Goal: Task Accomplishment & Management: Manage account settings

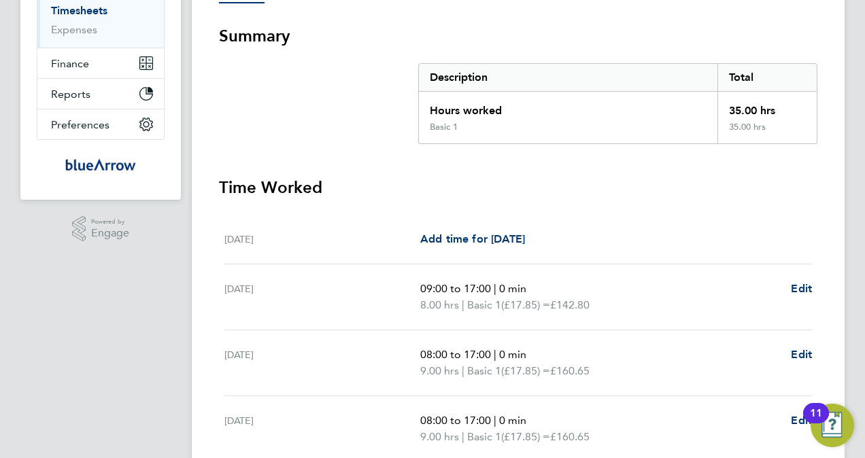
scroll to position [418, 0]
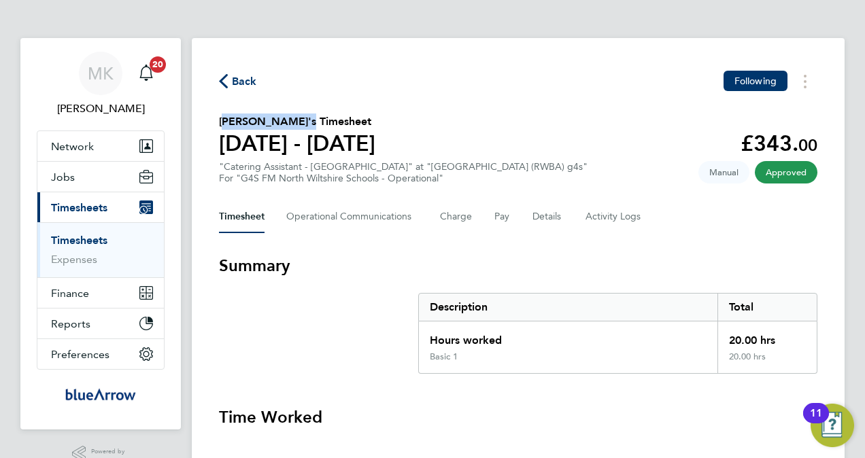
drag, startPoint x: 297, startPoint y: 121, endPoint x: 222, endPoint y: 122, distance: 75.5
click at [222, 122] on h2 "Mona Binghilan's Timesheet" at bounding box center [297, 122] width 156 height 16
copy h2 "Mona Binghilan"
drag, startPoint x: 290, startPoint y: 120, endPoint x: 221, endPoint y: 124, distance: 68.8
click at [221, 124] on h2 "[PERSON_NAME] Timesheet" at bounding box center [297, 122] width 156 height 16
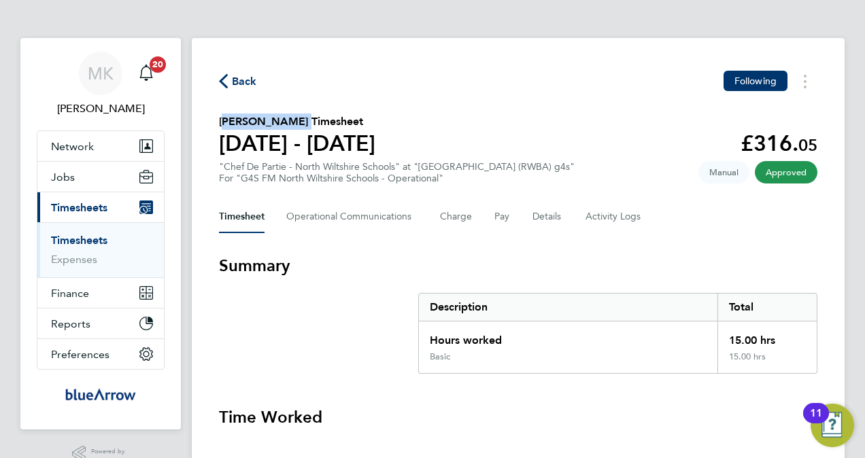
copy h2 "[PERSON_NAME]"
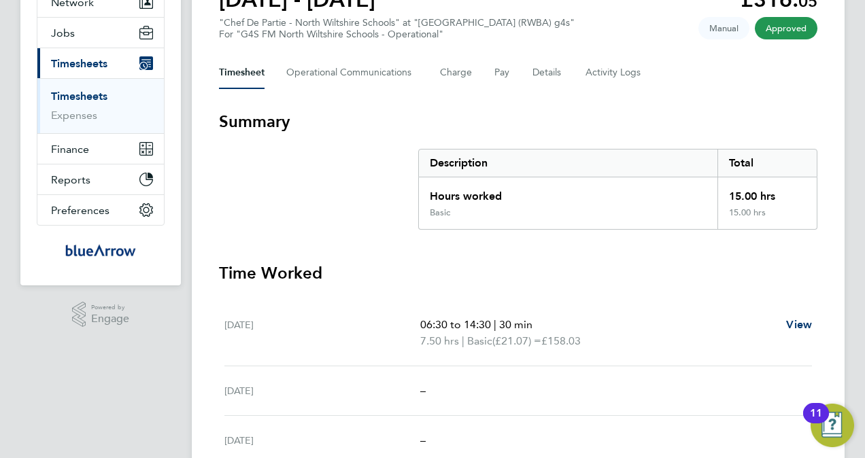
scroll to position [136, 0]
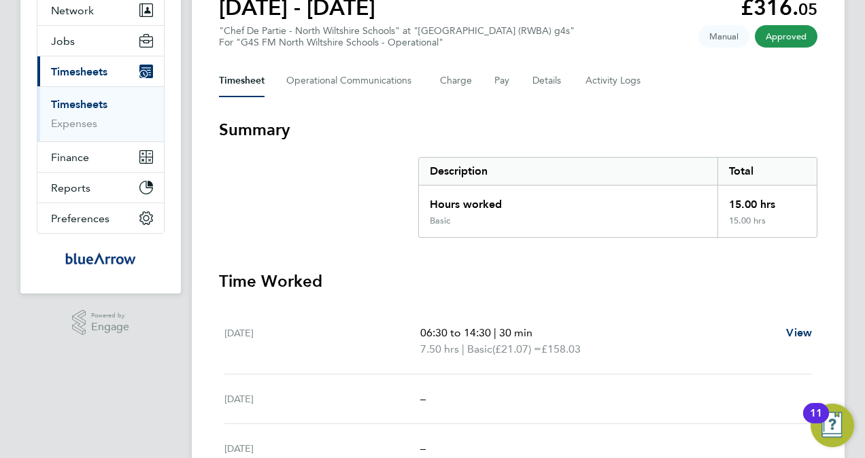
drag, startPoint x: 150, startPoint y: 391, endPoint x: 177, endPoint y: 448, distance: 62.4
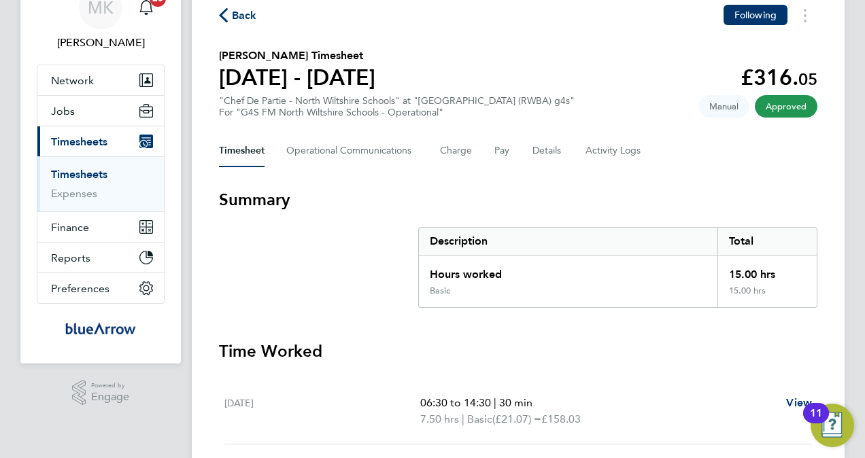
scroll to position [0, 0]
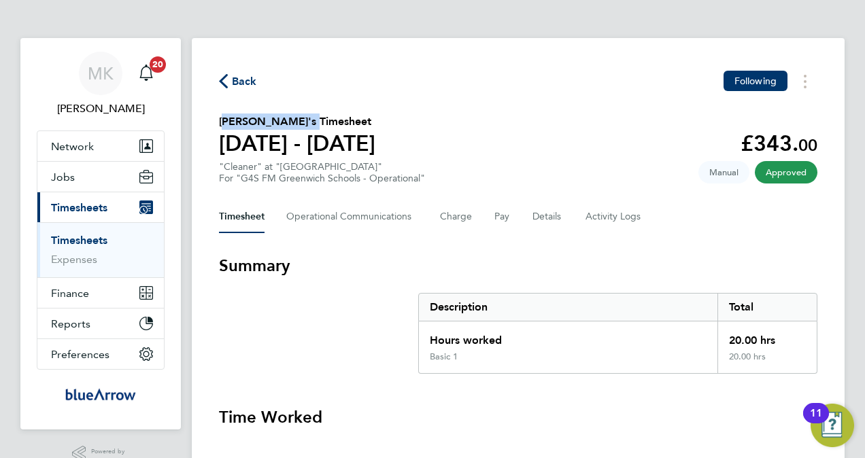
drag, startPoint x: 295, startPoint y: 118, endPoint x: 216, endPoint y: 122, distance: 79.0
copy h2 "[PERSON_NAME]"
drag, startPoint x: 298, startPoint y: 122, endPoint x: 219, endPoint y: 121, distance: 78.9
click at [219, 121] on h2 "Hygenus Anijah's Timesheet" at bounding box center [297, 122] width 156 height 16
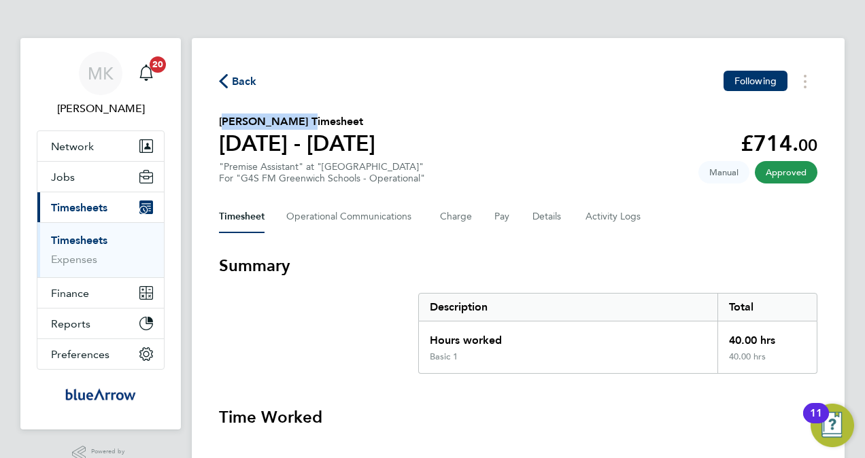
copy h2 "[PERSON_NAME]"
drag, startPoint x: 310, startPoint y: 121, endPoint x: 222, endPoint y: 126, distance: 88.6
click at [222, 126] on h2 "[PERSON_NAME] Ehis [PERSON_NAME] Timesheet" at bounding box center [349, 122] width 261 height 16
copy h2 "[PERSON_NAME] Ehis [PERSON_NAME]"
click at [101, 237] on link "Timesheets" at bounding box center [79, 240] width 56 height 13
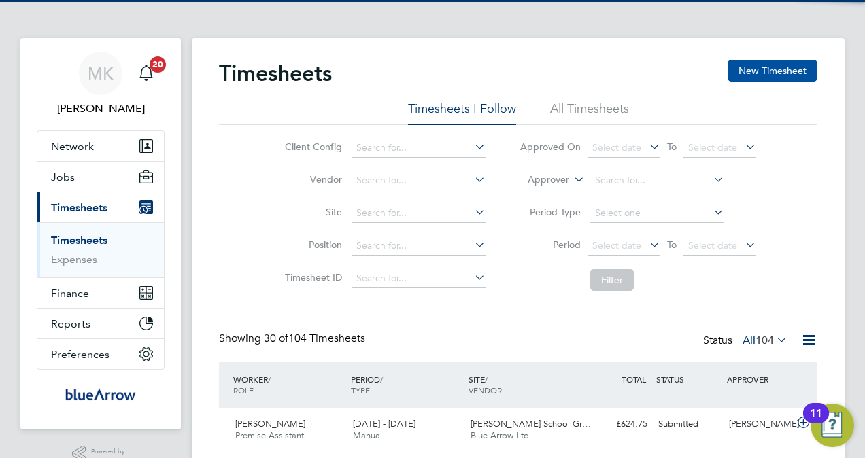
click at [762, 60] on button "New Timesheet" at bounding box center [773, 71] width 90 height 22
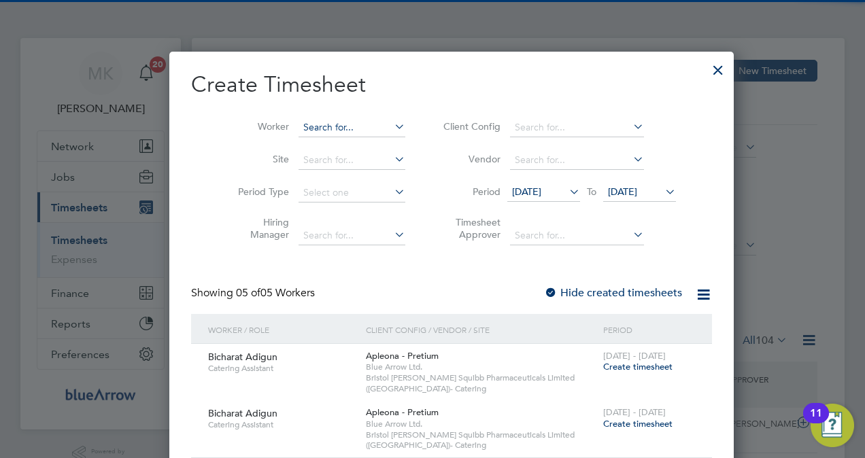
click at [346, 122] on input at bounding box center [352, 127] width 107 height 19
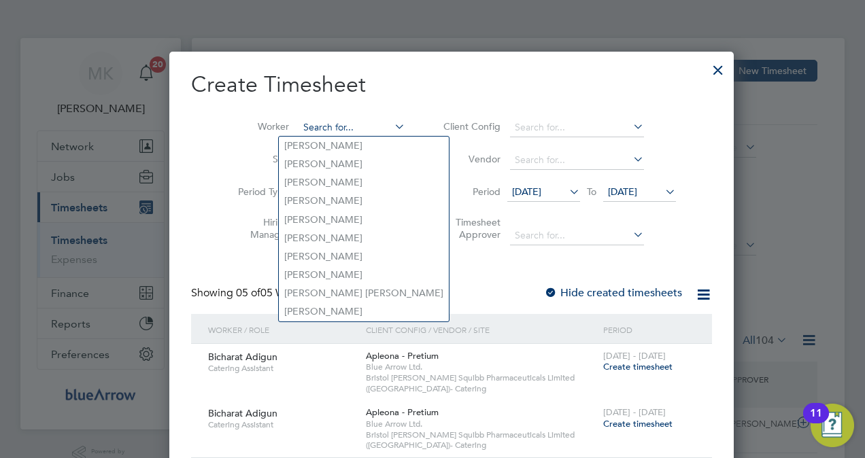
paste input "Sky Emmins"
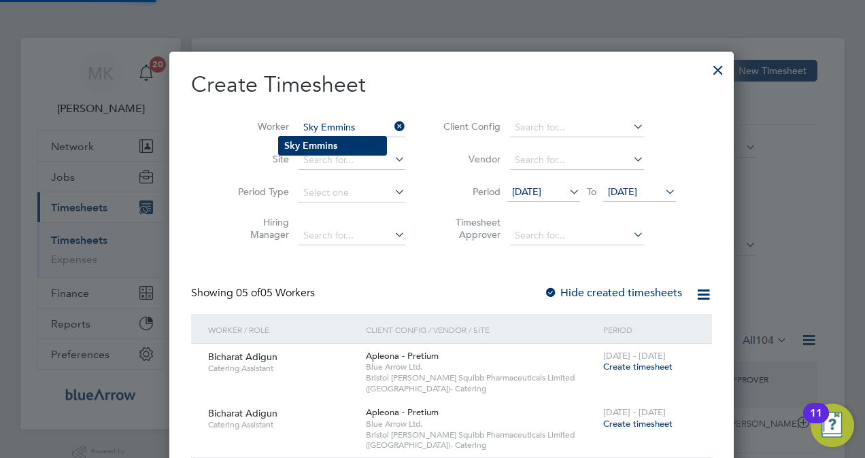
type input "Sky Emmins"
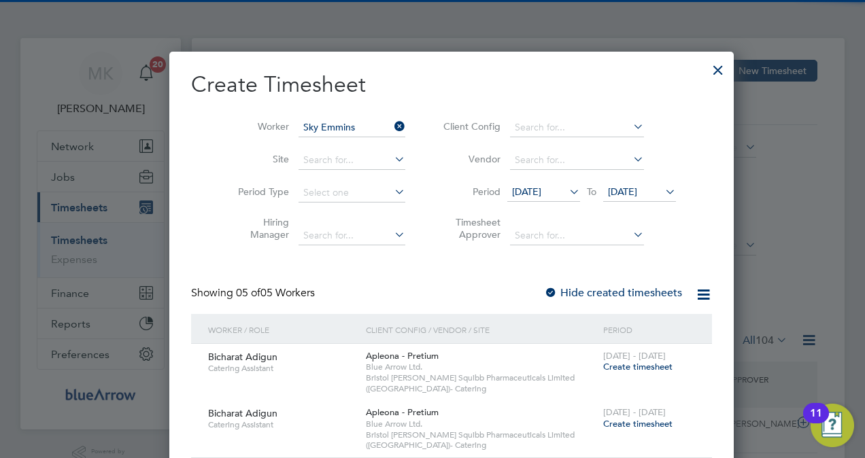
click at [351, 141] on li "Sky Emmins" at bounding box center [332, 146] width 107 height 18
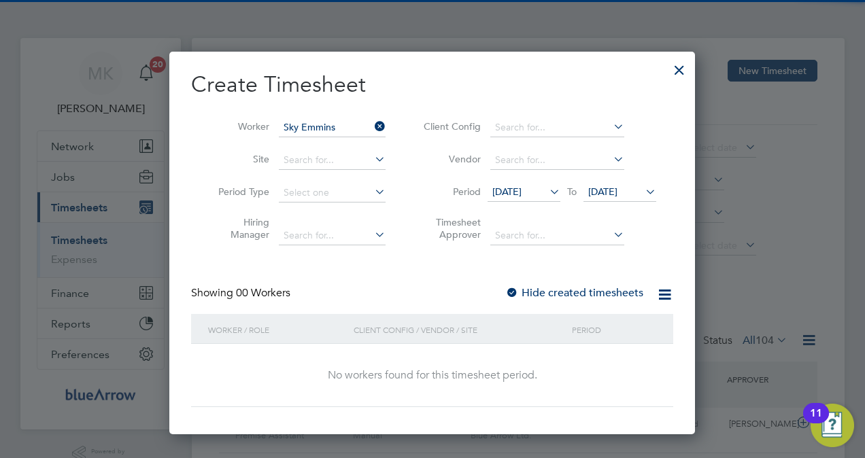
click at [588, 289] on label "Hide created timesheets" at bounding box center [574, 293] width 138 height 14
click at [588, 290] on label "Hide created timesheets" at bounding box center [574, 293] width 138 height 14
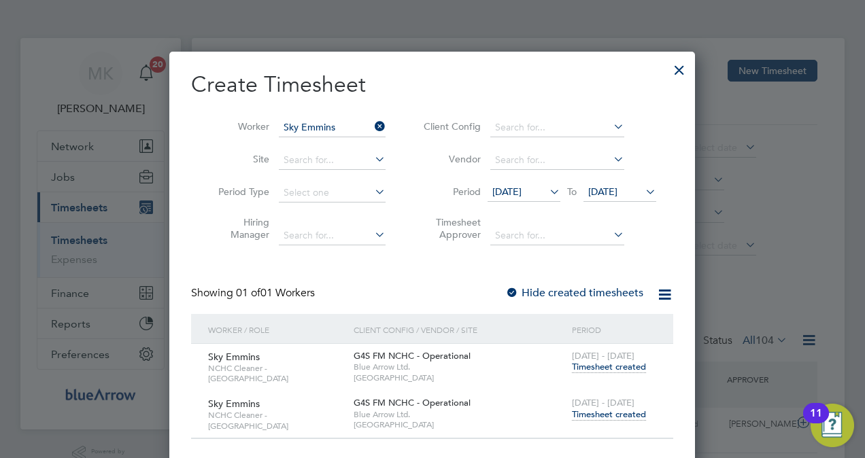
click at [612, 415] on span "Timesheet created" at bounding box center [609, 415] width 74 height 12
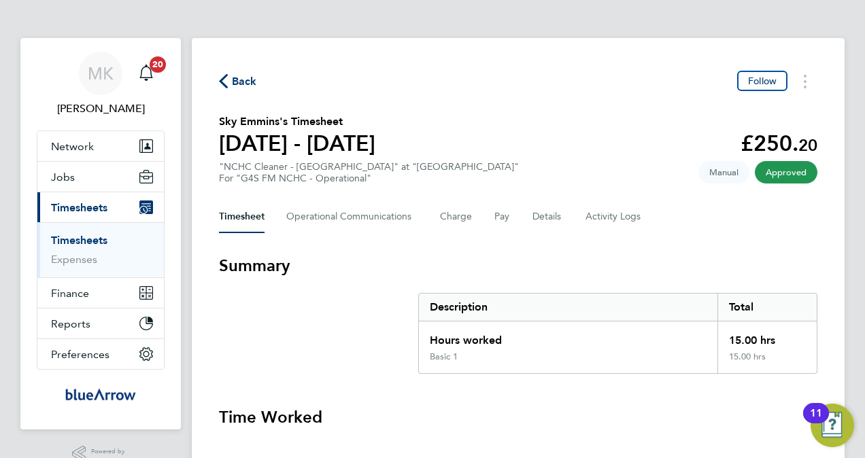
click at [225, 76] on icon "button" at bounding box center [223, 81] width 9 height 14
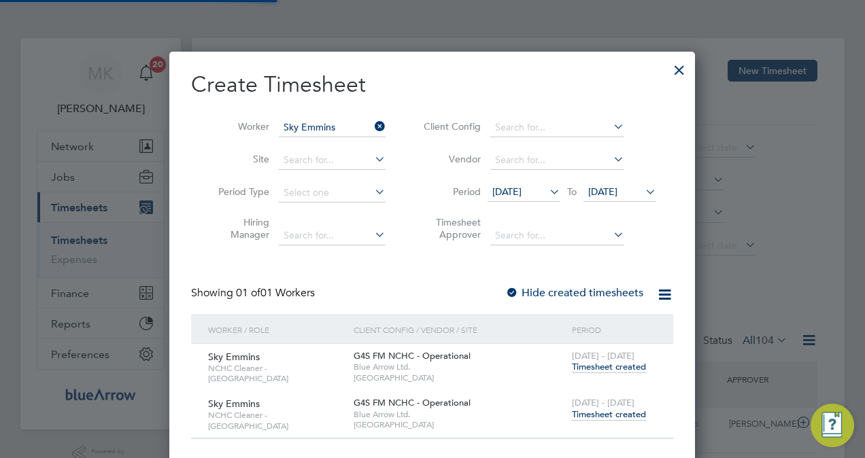
scroll to position [34, 118]
click at [372, 127] on icon at bounding box center [372, 126] width 0 height 19
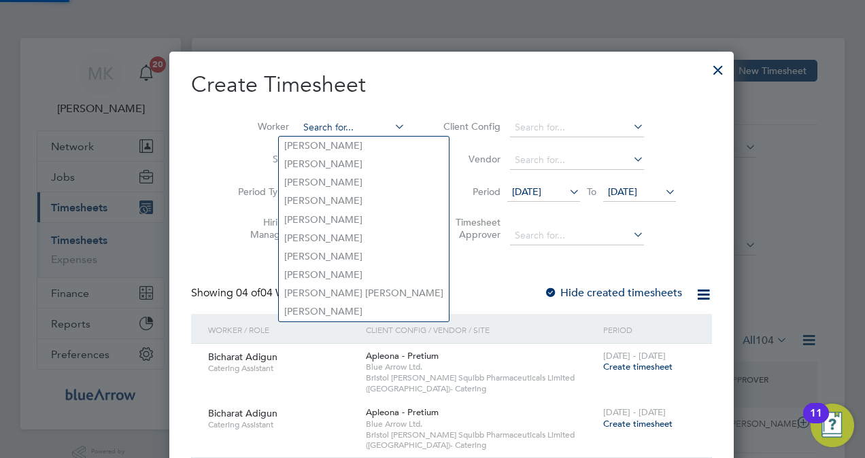
click at [341, 129] on input at bounding box center [352, 127] width 107 height 19
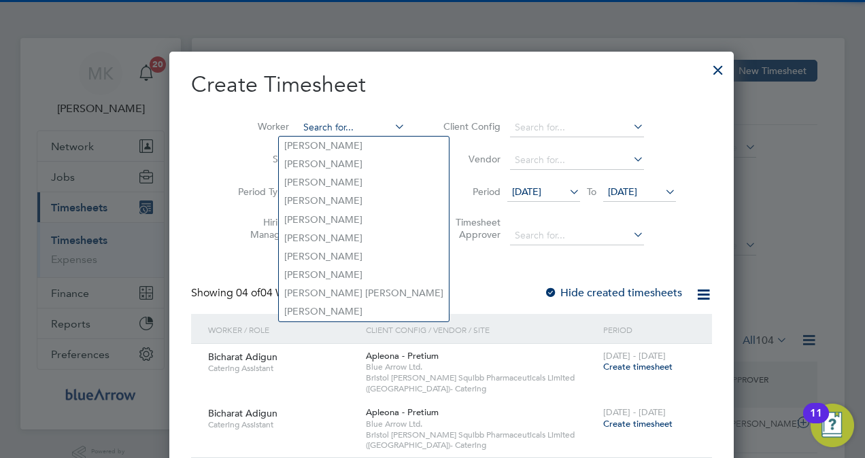
paste input "Phul Kumari Gurung"
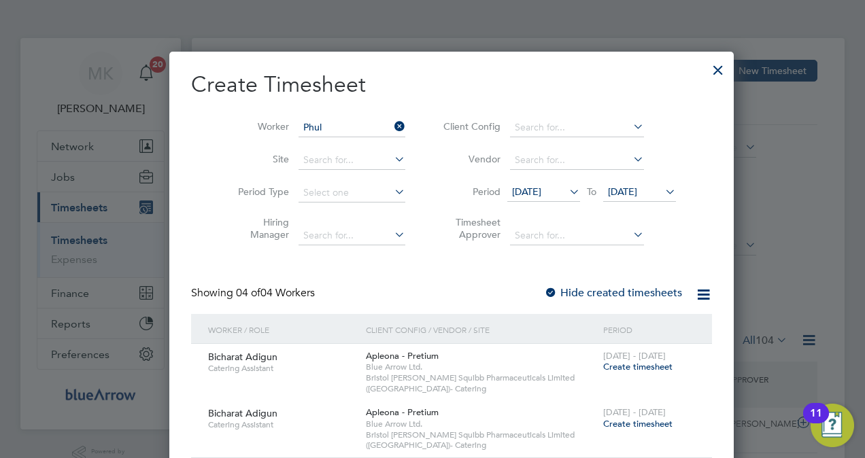
click at [339, 139] on li "Phul Kumari Gurung" at bounding box center [332, 146] width 107 height 18
type input "Phul Kumari Gurung"
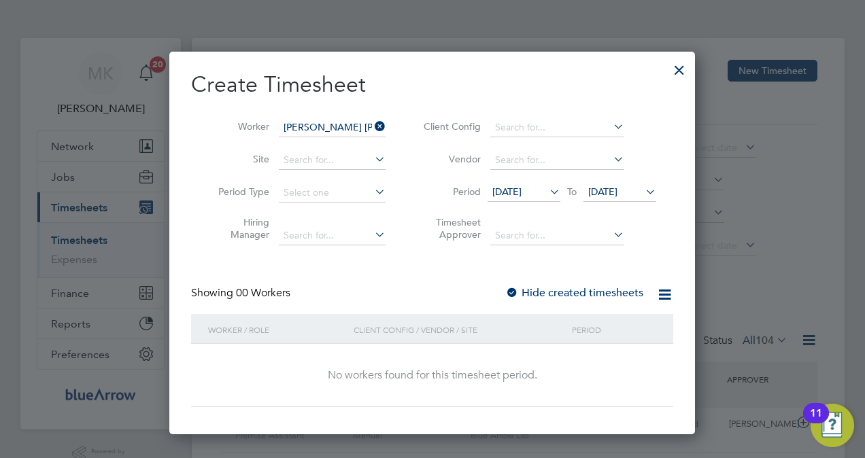
click at [619, 291] on label "Hide created timesheets" at bounding box center [574, 293] width 138 height 14
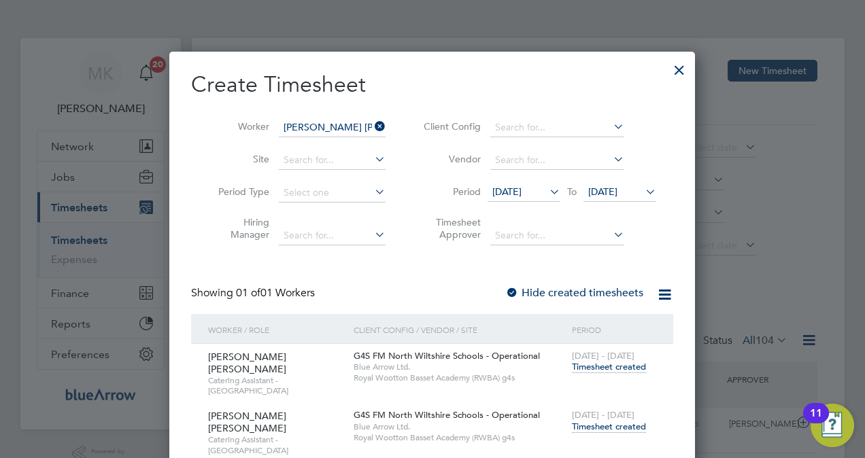
click at [599, 421] on span "Timesheet created" at bounding box center [609, 427] width 74 height 12
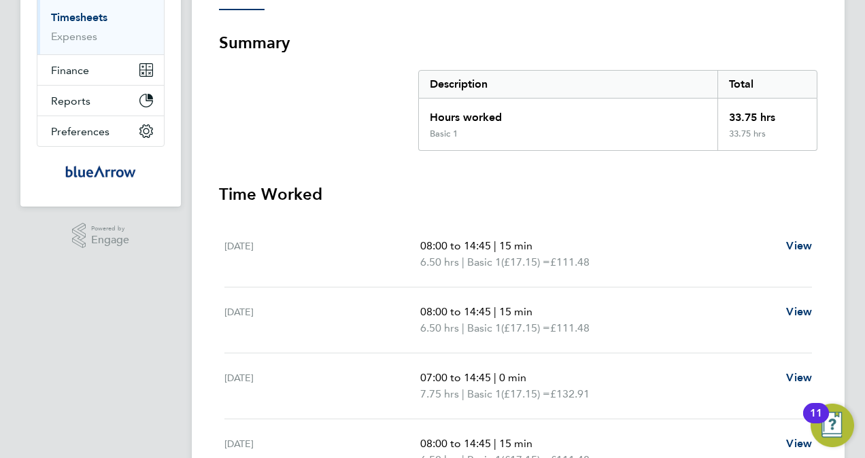
scroll to position [68, 0]
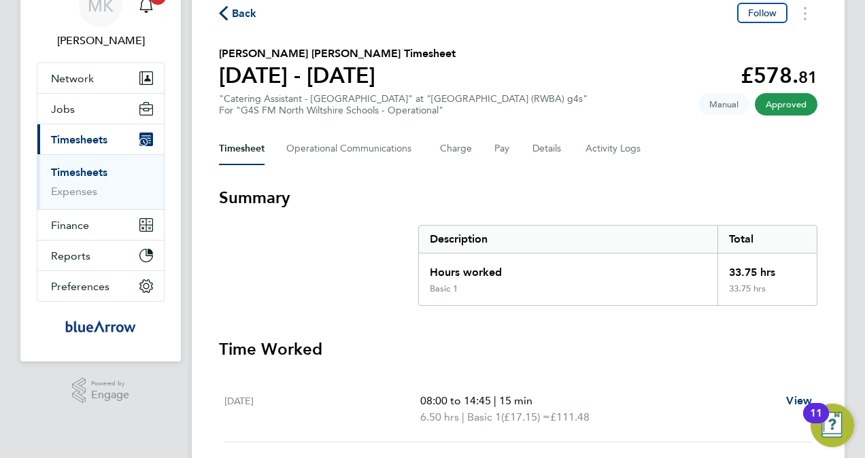
click at [242, 20] on span "Back" at bounding box center [244, 13] width 25 height 16
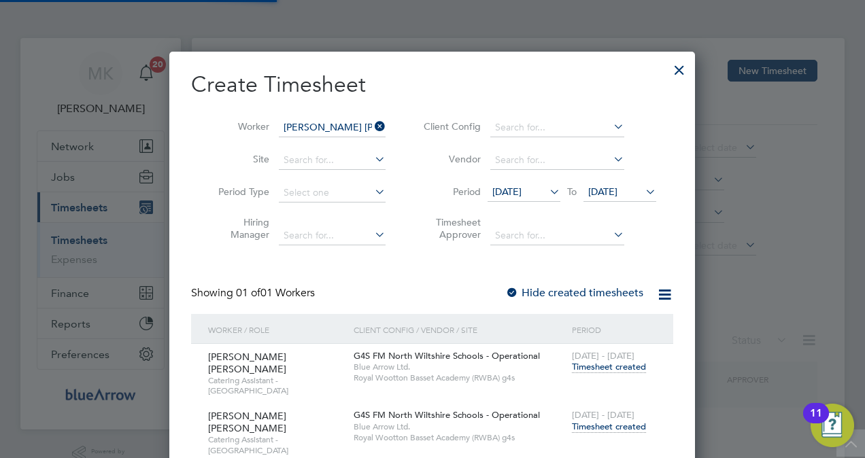
scroll to position [415, 526]
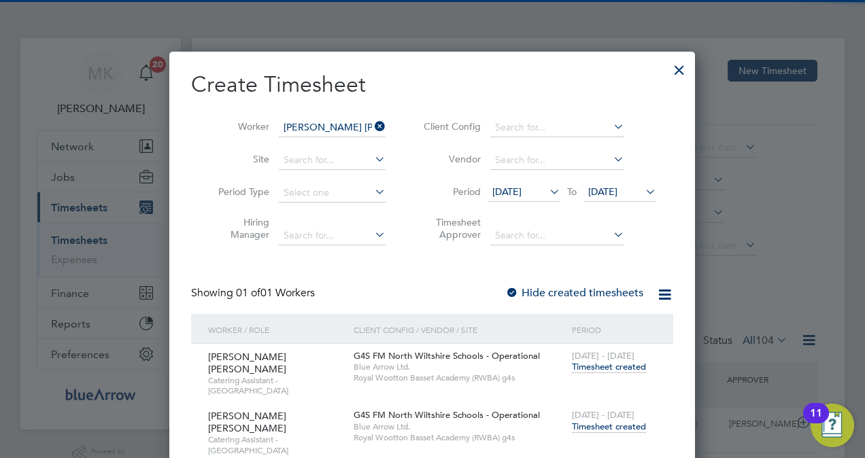
click at [372, 127] on icon at bounding box center [372, 126] width 0 height 19
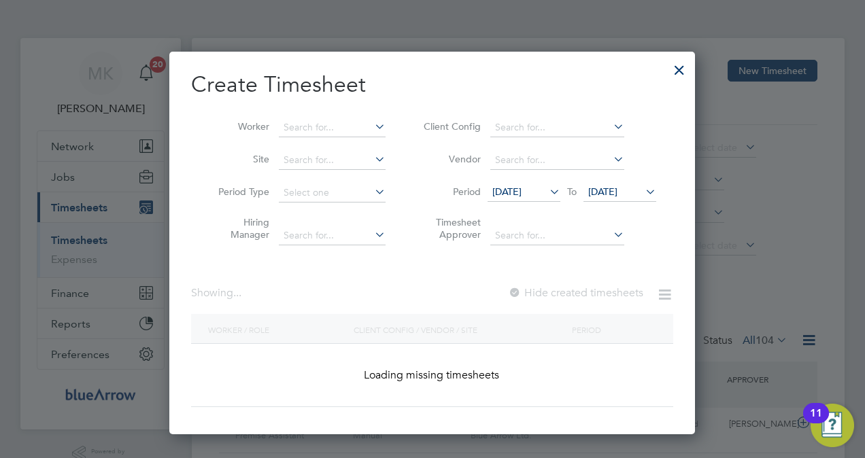
scroll to position [34, 118]
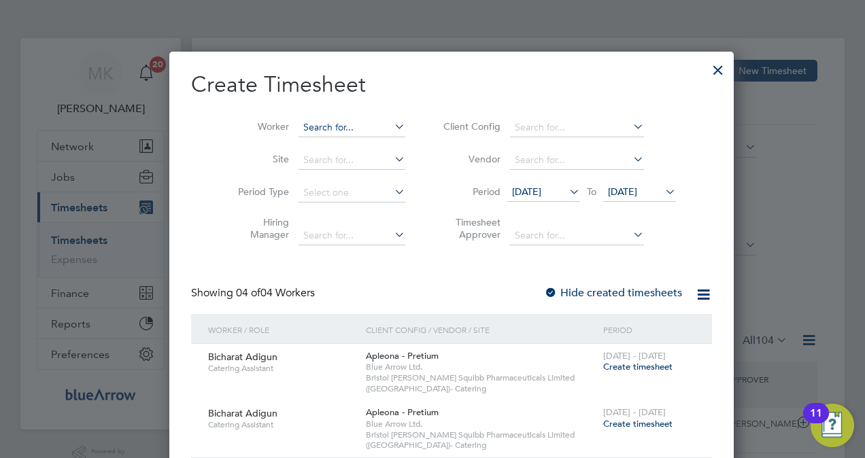
click at [353, 129] on input at bounding box center [352, 127] width 107 height 19
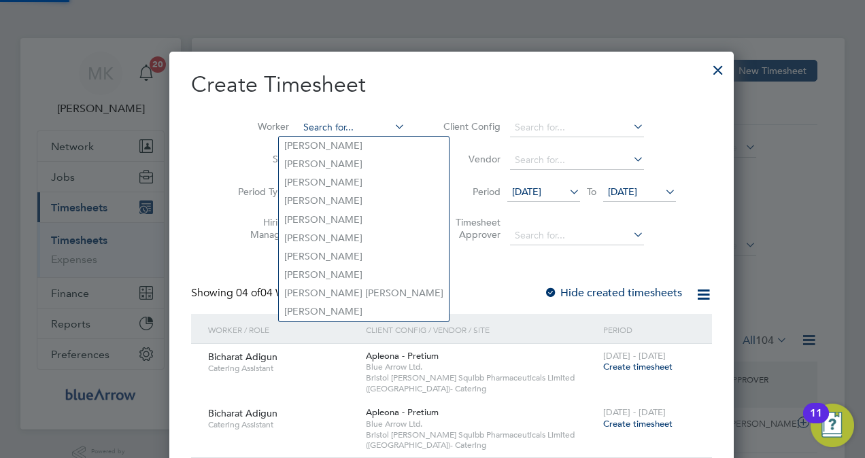
paste input "Phul Kumari Gurung"
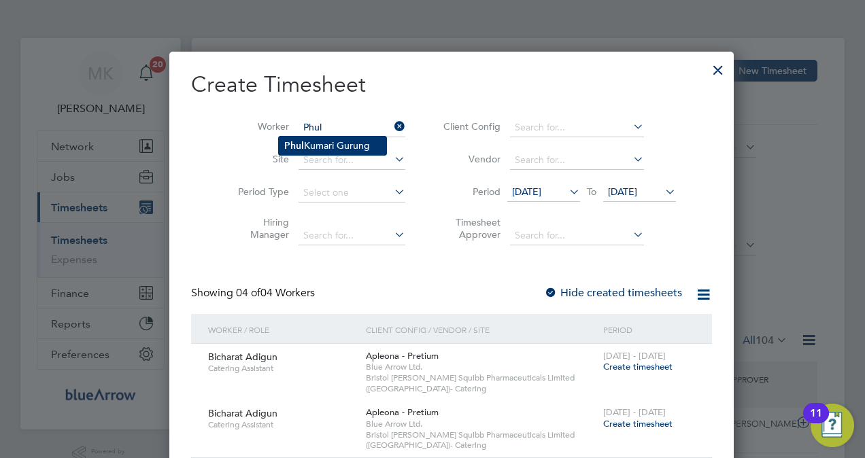
click at [346, 144] on li "Phul Kumari Gurung" at bounding box center [332, 146] width 107 height 18
type input "Phul Kumari Gurung"
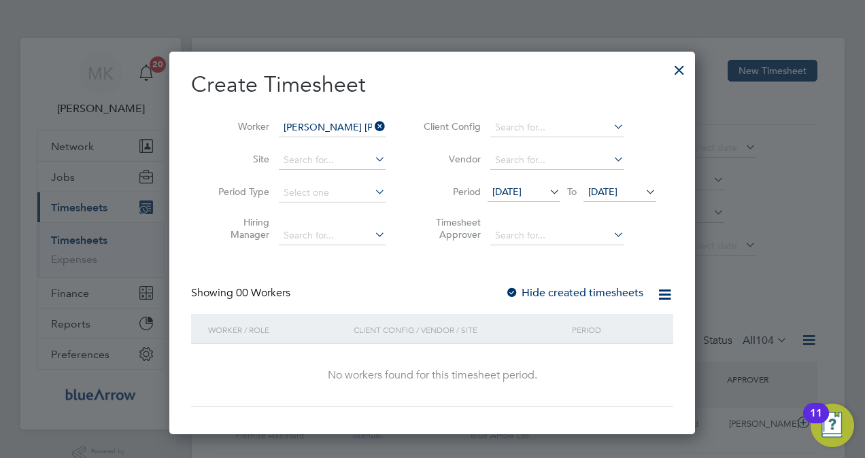
click at [565, 291] on label "Hide created timesheets" at bounding box center [574, 293] width 138 height 14
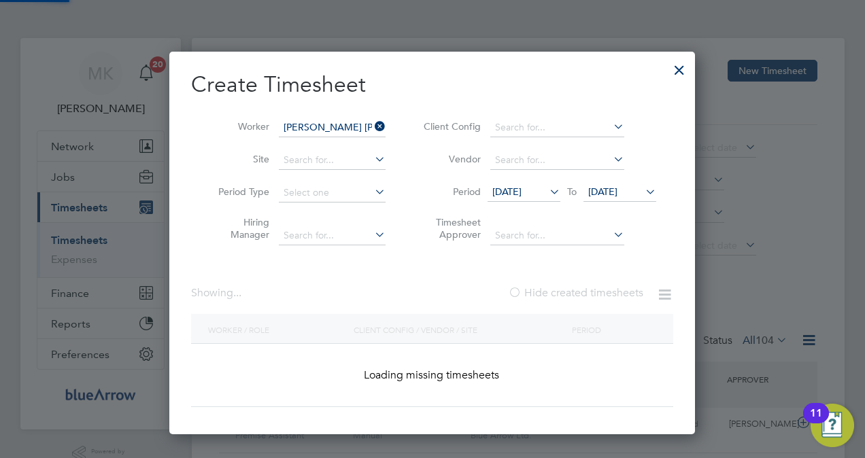
click at [565, 291] on label "Hide created timesheets" at bounding box center [575, 293] width 135 height 14
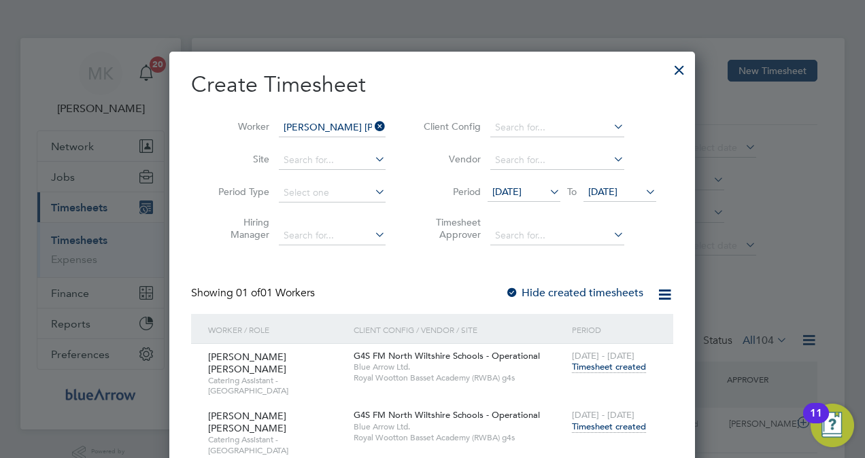
click at [607, 421] on span "Timesheet created" at bounding box center [609, 427] width 74 height 12
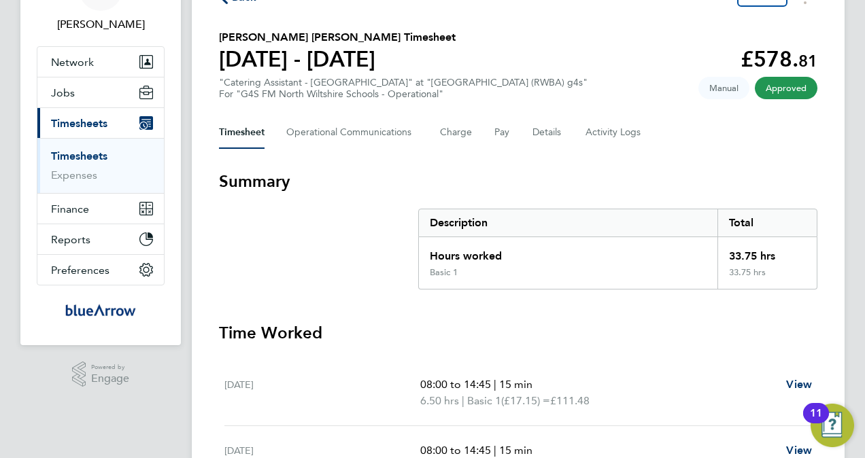
scroll to position [68, 0]
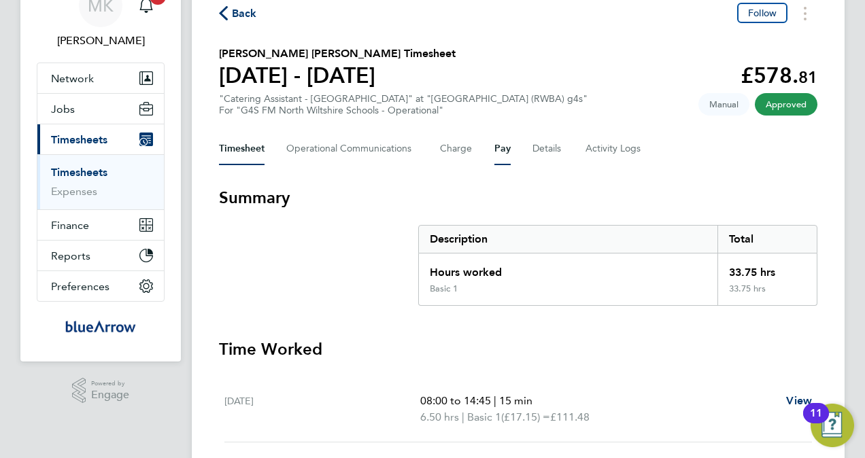
click at [495, 144] on button "Pay" at bounding box center [503, 149] width 16 height 33
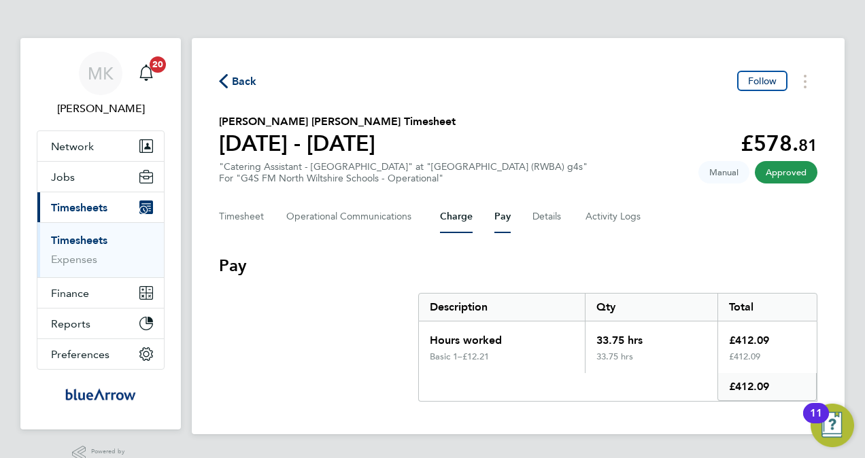
click at [452, 210] on button "Charge" at bounding box center [456, 217] width 33 height 33
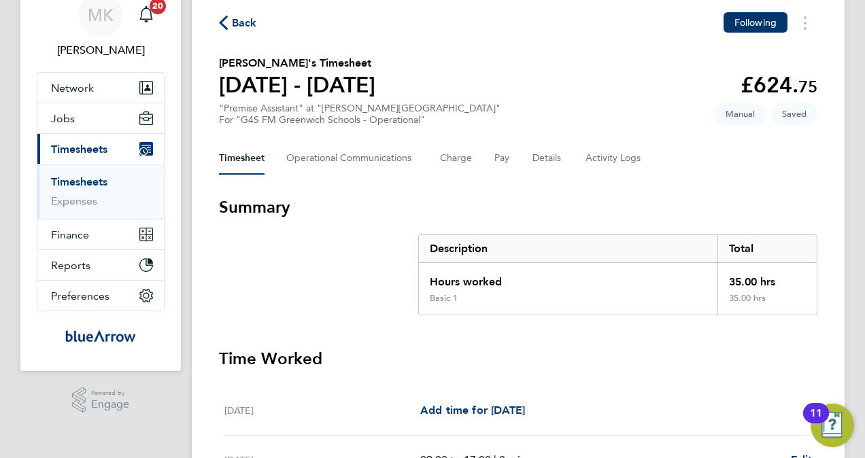
scroll to position [10, 0]
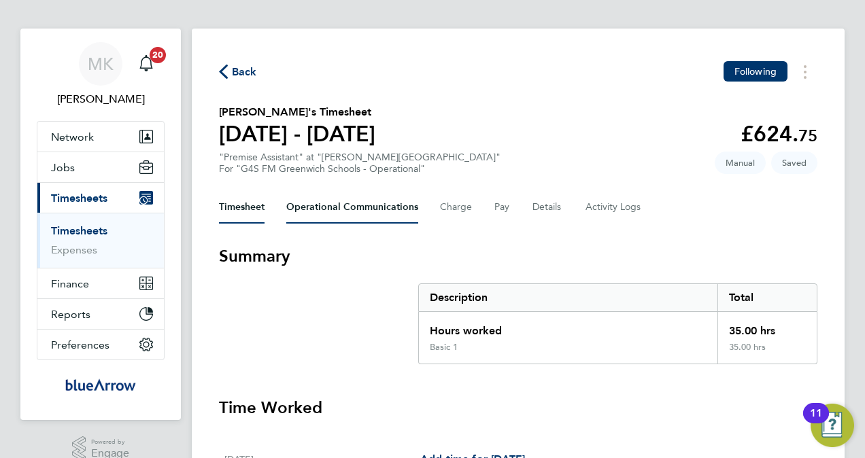
click at [358, 218] on Communications-tab "Operational Communications" at bounding box center [352, 207] width 132 height 33
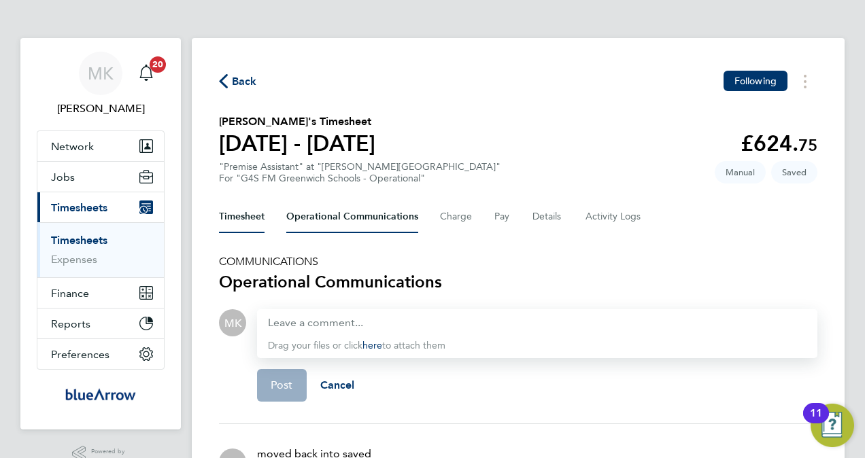
click at [239, 223] on button "Timesheet" at bounding box center [242, 217] width 46 height 33
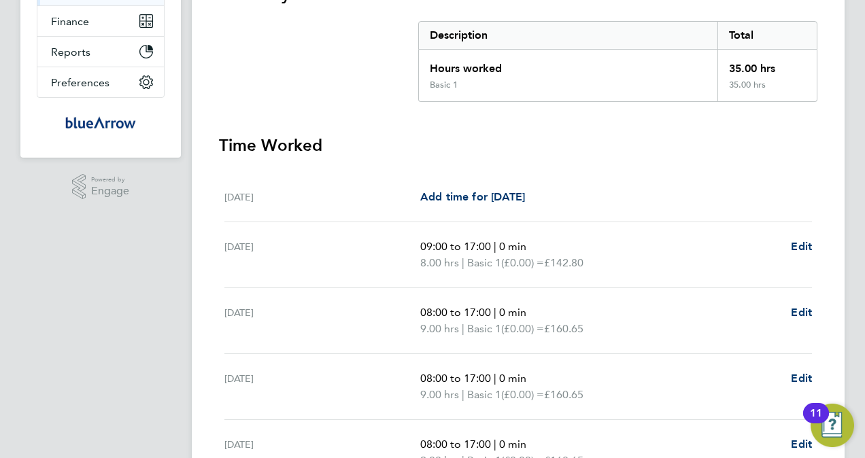
scroll to position [68, 0]
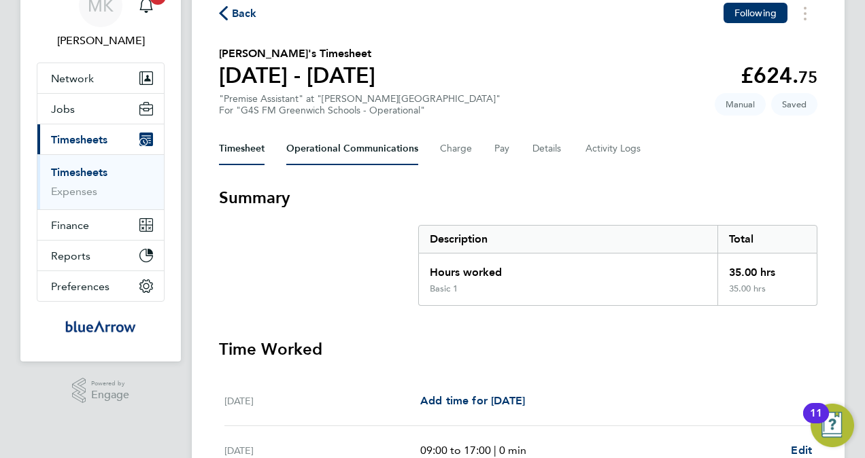
click at [335, 153] on Communications-tab "Operational Communications" at bounding box center [352, 149] width 132 height 33
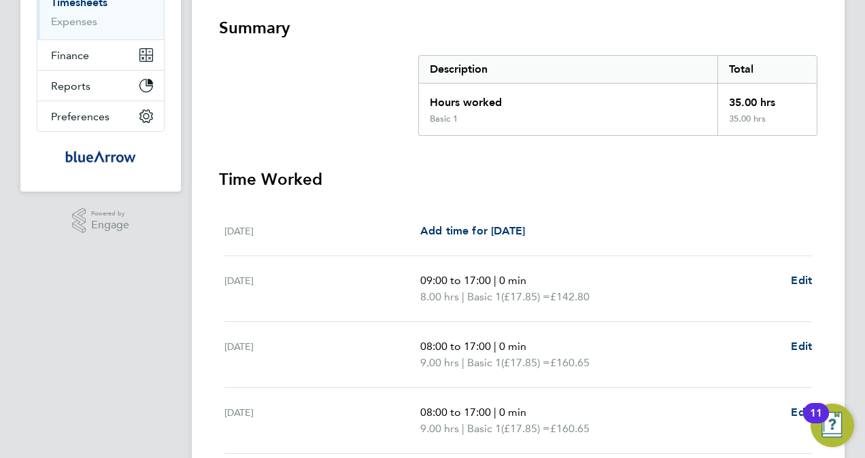
scroll to position [68, 0]
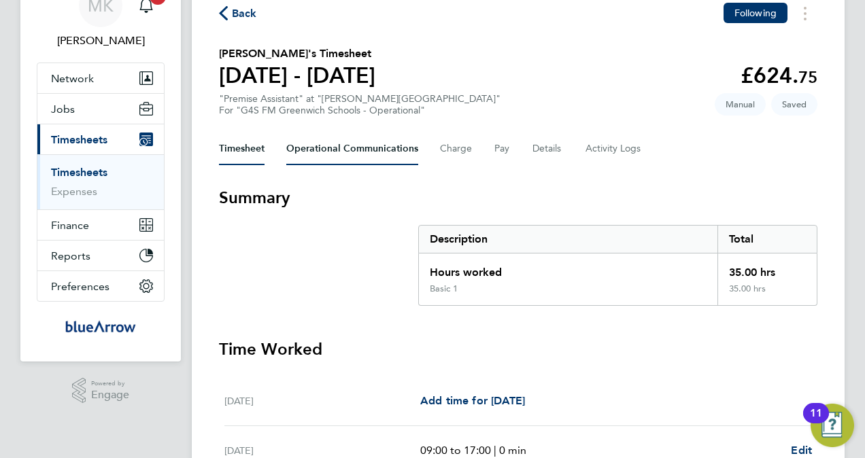
drag, startPoint x: 377, startPoint y: 167, endPoint x: 375, endPoint y: 156, distance: 11.1
click at [375, 156] on div "Back Following [PERSON_NAME]'s Timesheet [DATE] - [DATE] £624. 75 "Premise Assi…" at bounding box center [518, 379] width 653 height 818
click at [374, 152] on Communications-tab "Operational Communications" at bounding box center [352, 149] width 132 height 33
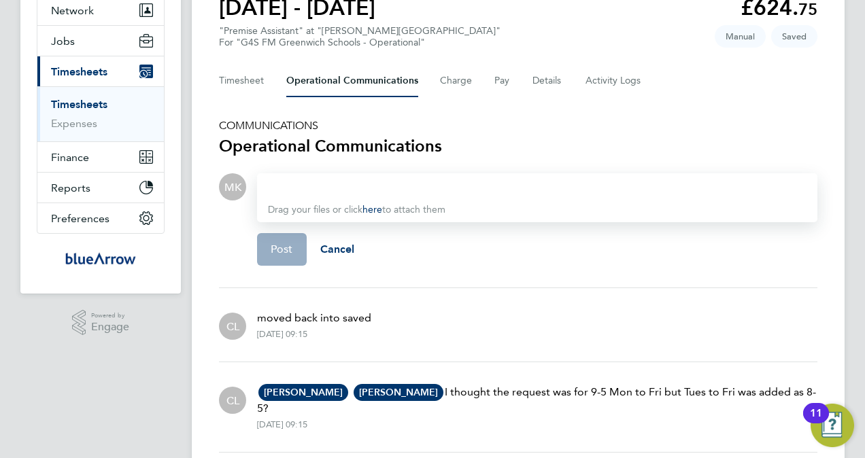
scroll to position [257, 0]
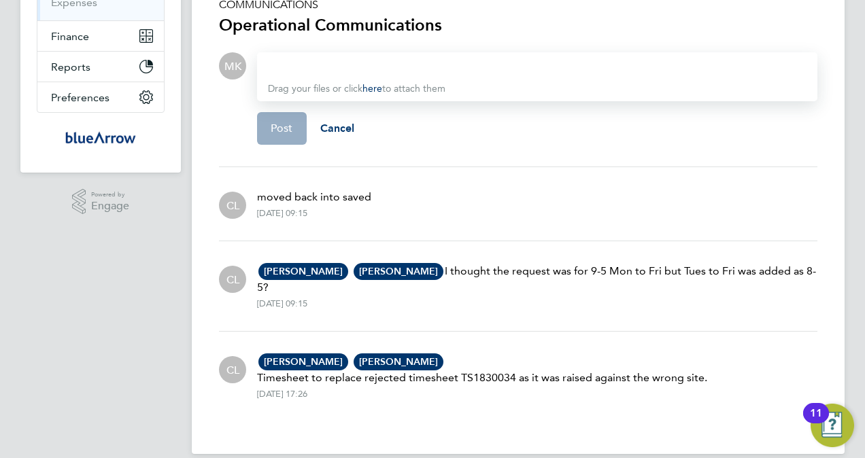
click at [345, 60] on div at bounding box center [537, 66] width 539 height 16
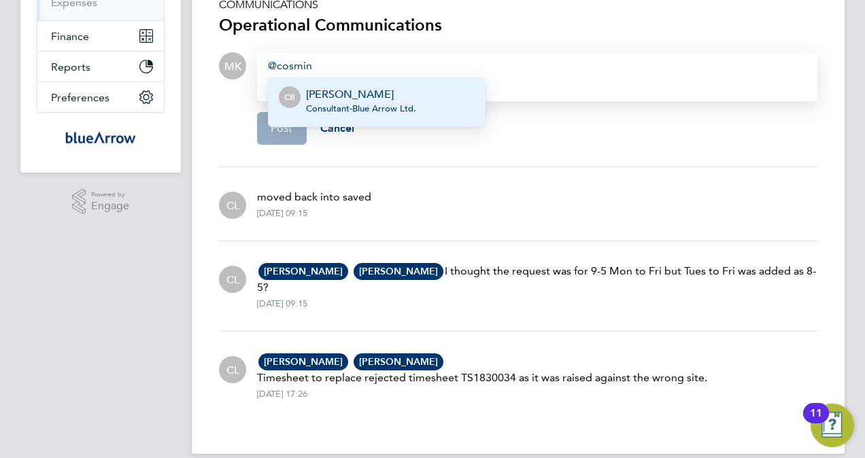
click at [401, 80] on li "CB Cosmin Balan Consultant - Blue Arrow Ltd." at bounding box center [377, 103] width 218 height 50
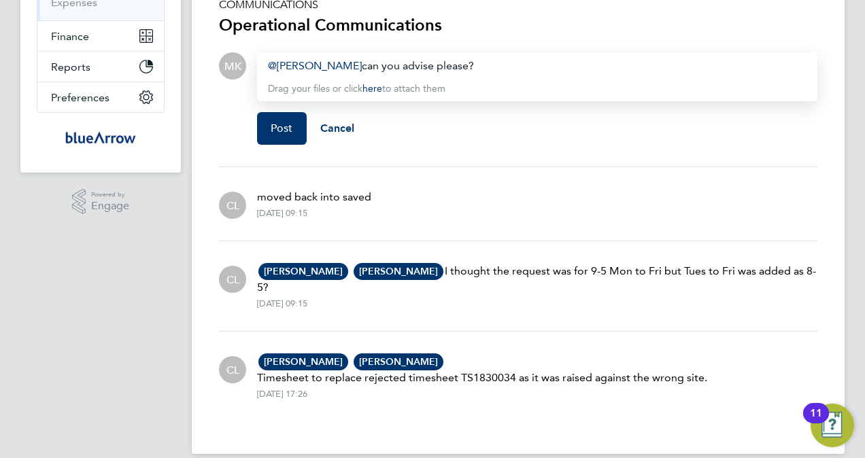
click at [484, 69] on div "Cosmin Balan ​ can you advise please?" at bounding box center [537, 66] width 539 height 16
click at [576, 58] on div "Cosmin Balan ​ can you advise please? I have 23rd 9-5" at bounding box center [537, 66] width 539 height 16
click at [669, 69] on div "Cosmin Balan ​ can you advise please? I have 23rd 9-5 24/25/26 8-5 on my report" at bounding box center [537, 66] width 539 height 16
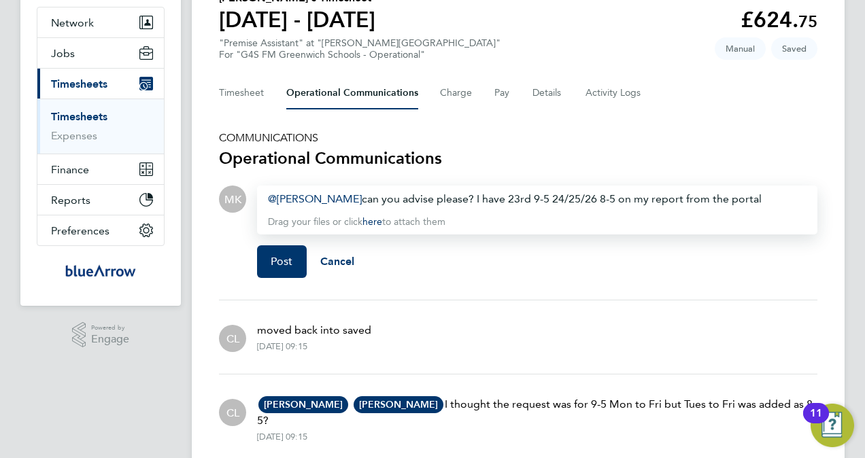
scroll to position [121, 0]
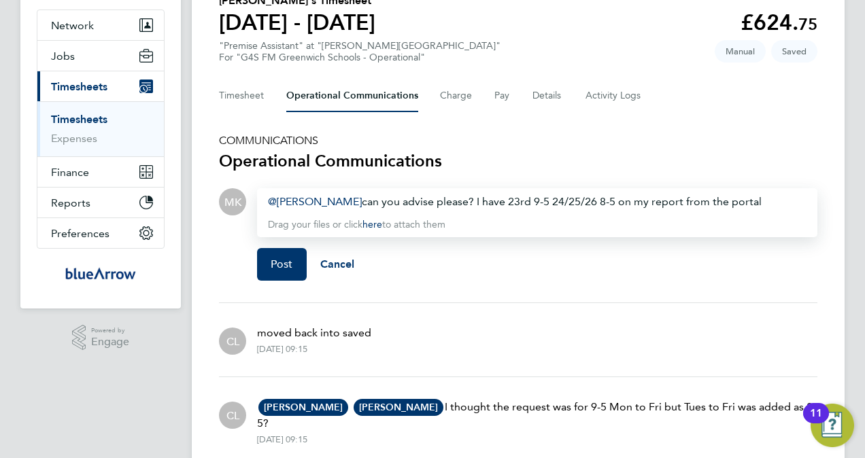
drag, startPoint x: 777, startPoint y: 203, endPoint x: 256, endPoint y: 195, distance: 520.4
click at [256, 195] on div "Drop your files here Supported files: JPG, JPEG, PNG, GIF or PDF Cosmin Balan ​…" at bounding box center [531, 239] width 571 height 103
click at [256, 82] on button "Timesheet" at bounding box center [242, 96] width 46 height 33
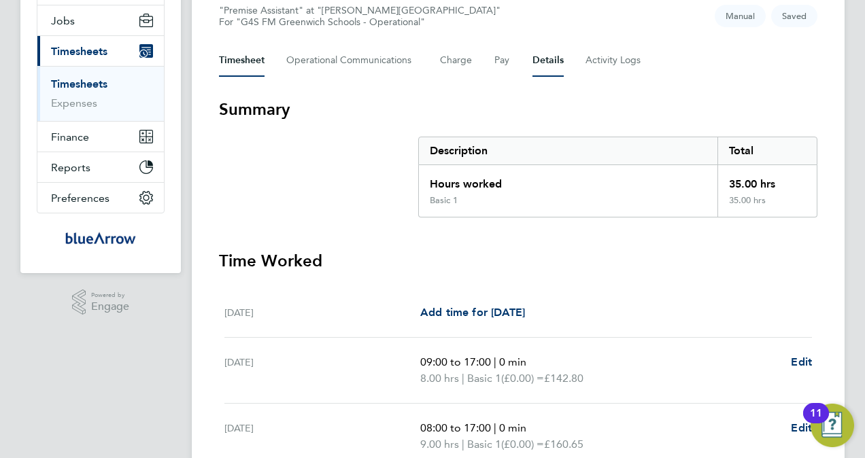
scroll to position [136, 0]
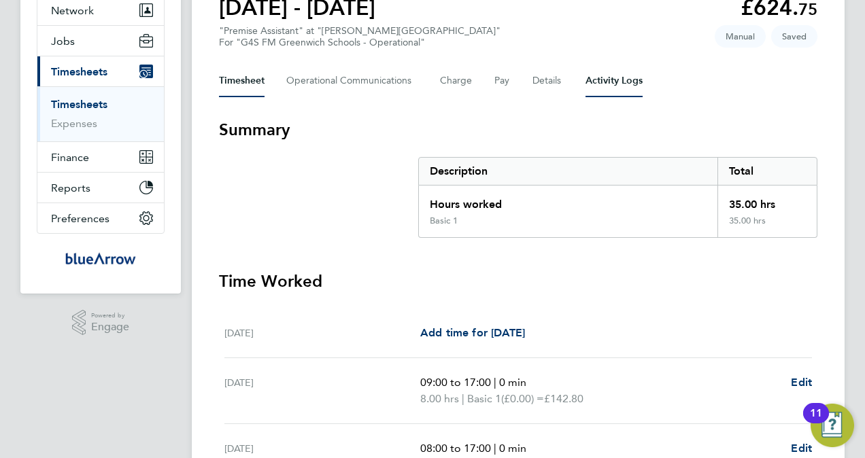
click at [637, 82] on Logs-tab "Activity Logs" at bounding box center [614, 81] width 57 height 33
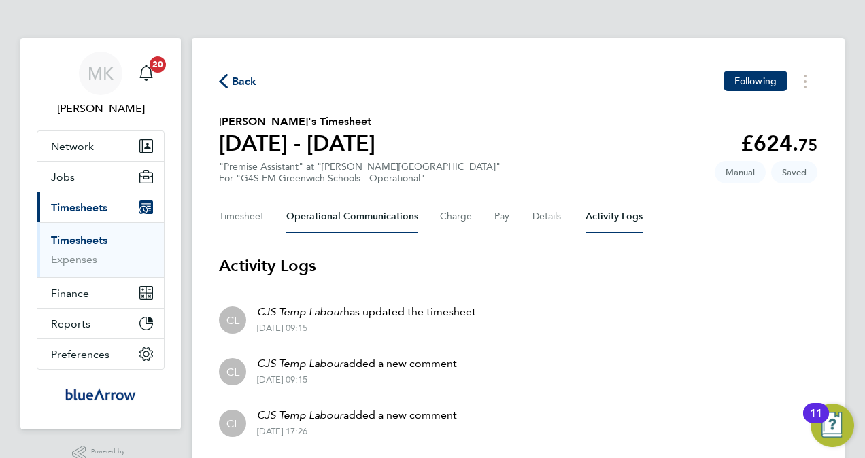
click at [335, 221] on Communications-tab "Operational Communications" at bounding box center [352, 217] width 132 height 33
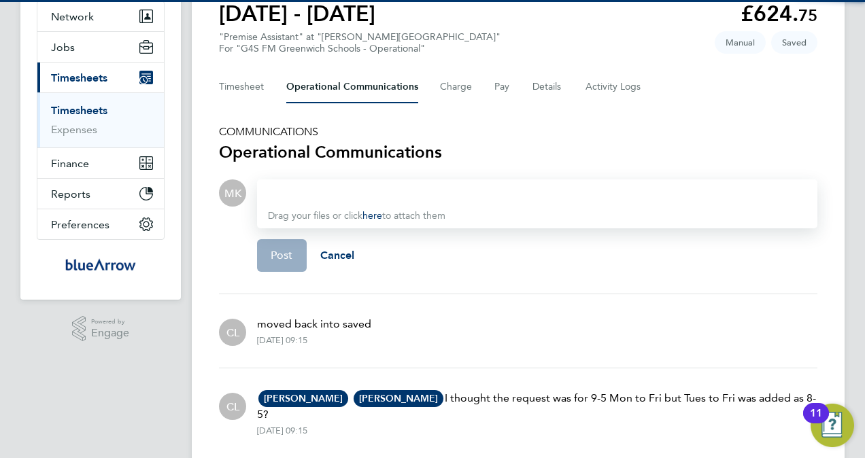
scroll to position [136, 0]
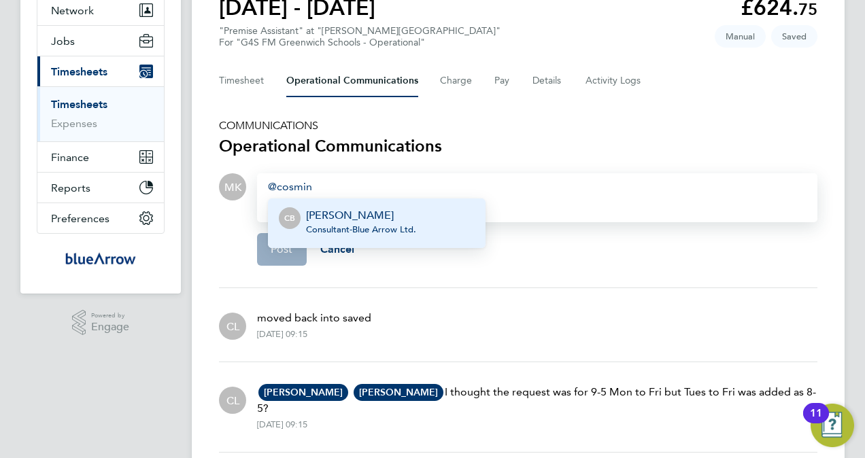
click at [474, 212] on li "CB Cosmin Balan Consultant - Blue Arrow Ltd." at bounding box center [377, 224] width 218 height 50
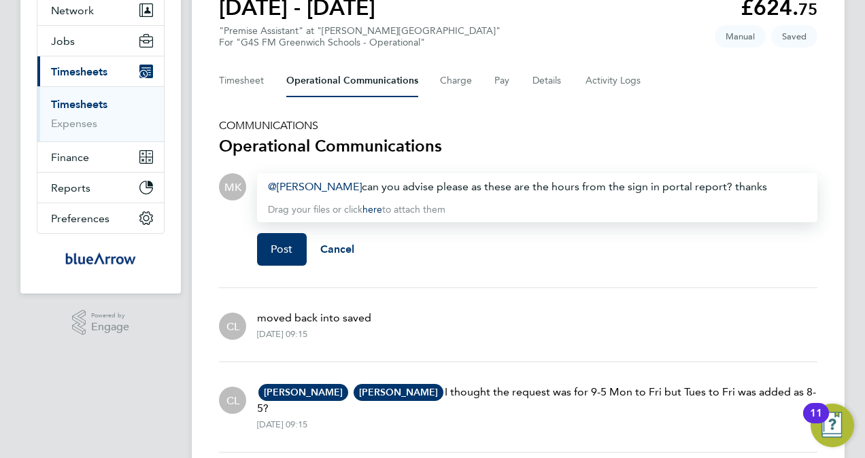
drag, startPoint x: 760, startPoint y: 184, endPoint x: 350, endPoint y: 188, distance: 410.9
click at [350, 188] on div "Cosmin Balan ​ can you advise please as these are the hours from the sign in po…" at bounding box center [537, 187] width 539 height 16
drag, startPoint x: 347, startPoint y: 188, endPoint x: 754, endPoint y: 184, distance: 406.8
click at [754, 184] on div "Cosmin Balan ​ can you advise please as these are the hours from the sign in po…" at bounding box center [537, 187] width 539 height 16
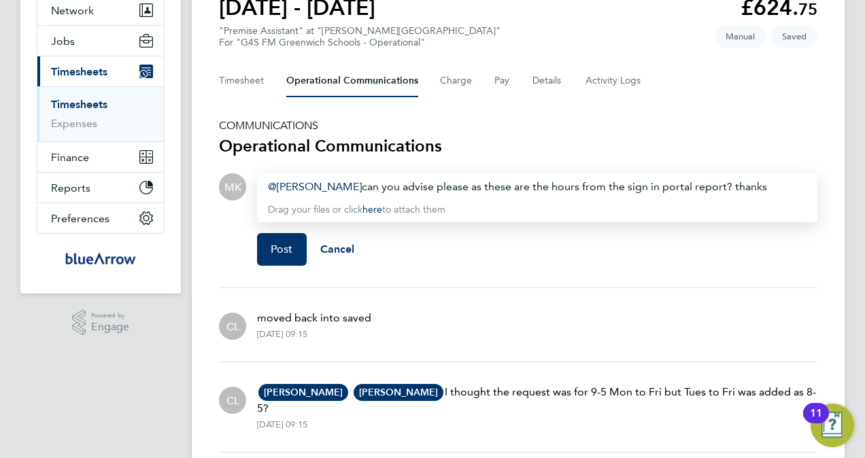
copy div "can you advise please as these are the hours from the sign in portal report? th…"
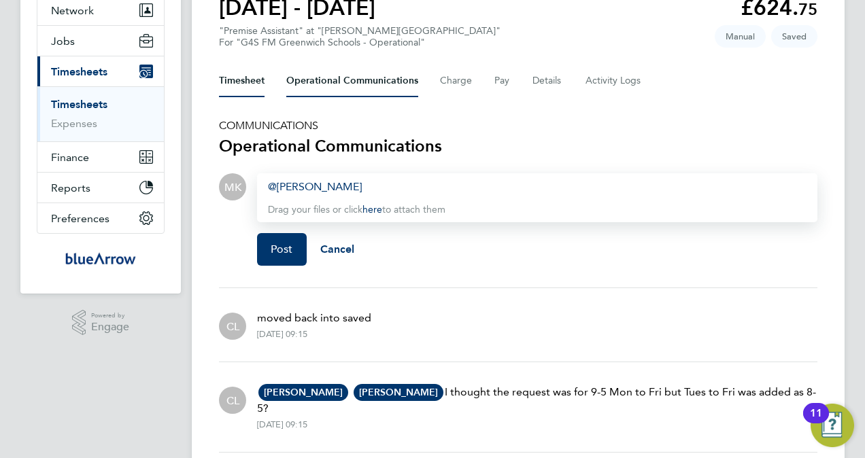
click at [229, 83] on button "Timesheet" at bounding box center [242, 81] width 46 height 33
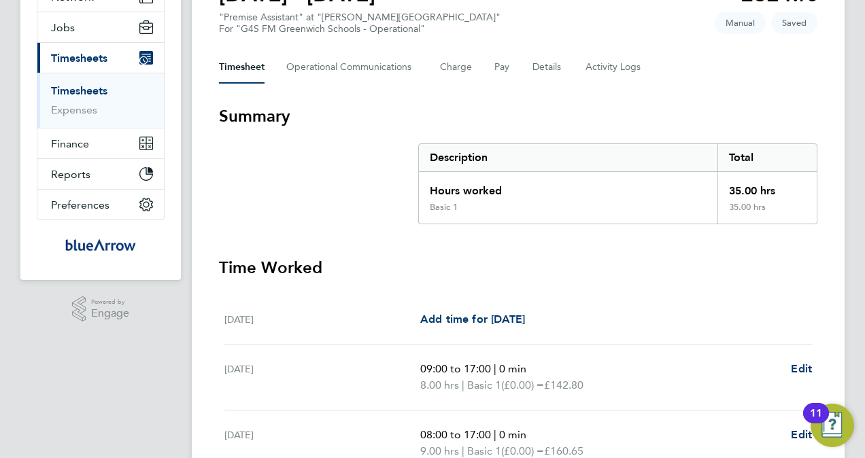
scroll to position [146, 0]
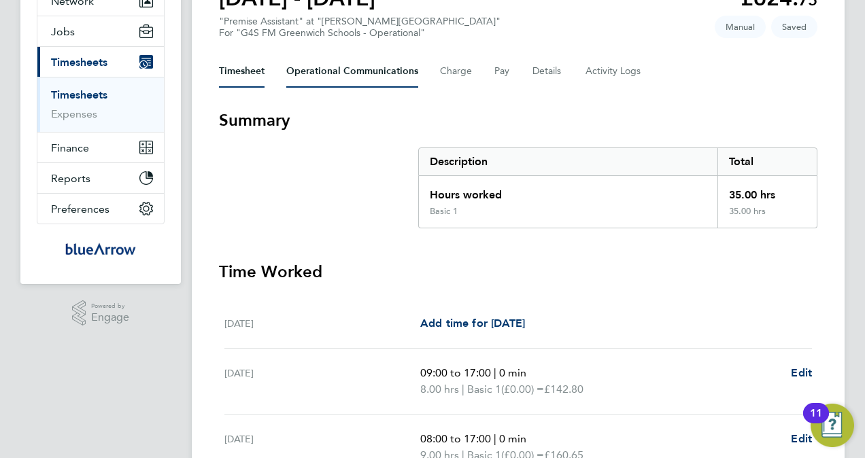
click at [359, 65] on Communications-tab "Operational Communications" at bounding box center [352, 71] width 132 height 33
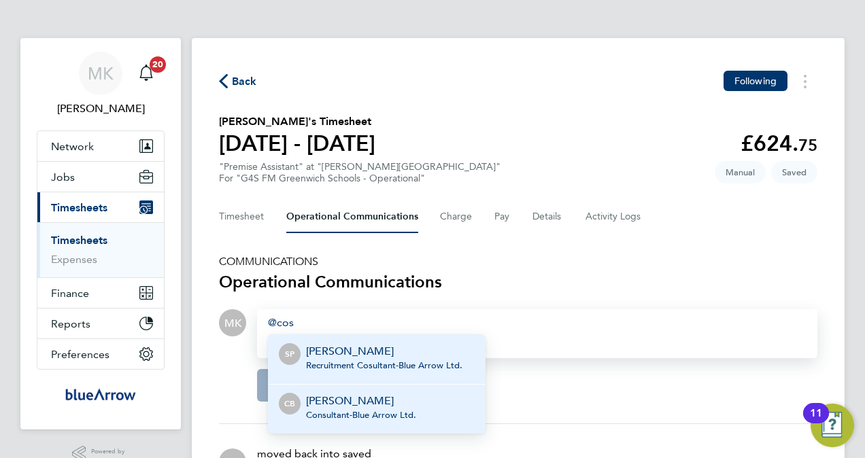
click at [363, 414] on span "Consultant - Blue Arrow Ltd." at bounding box center [361, 415] width 110 height 11
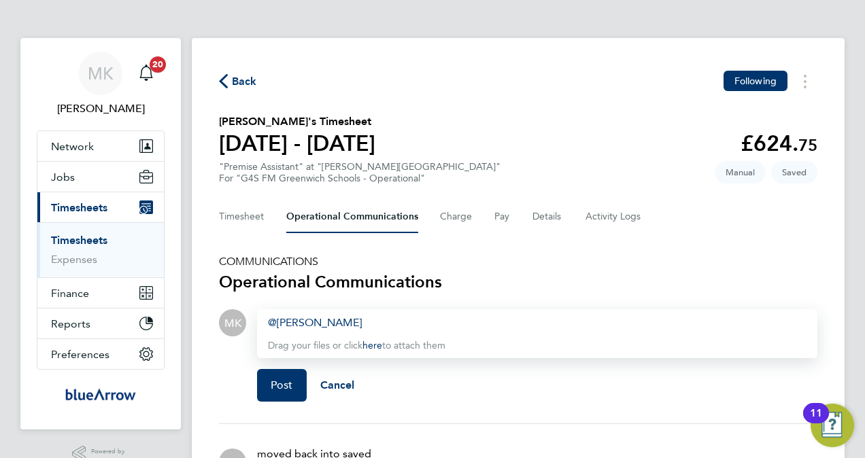
paste div
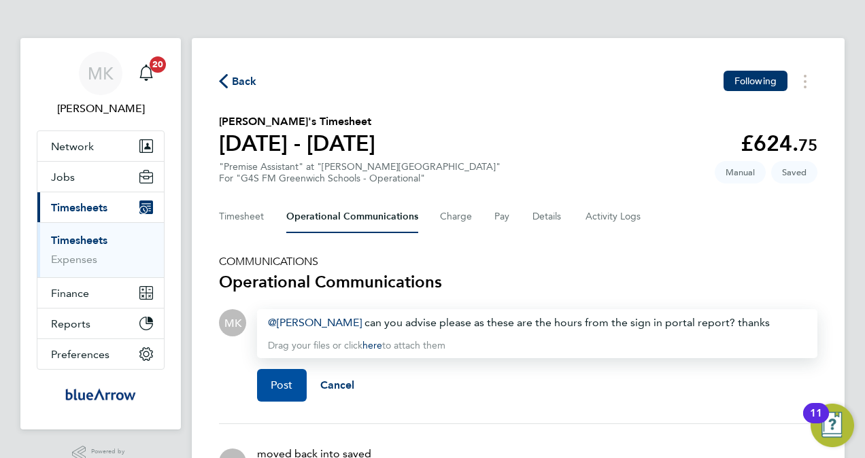
click at [291, 384] on span "Post" at bounding box center [282, 386] width 22 height 14
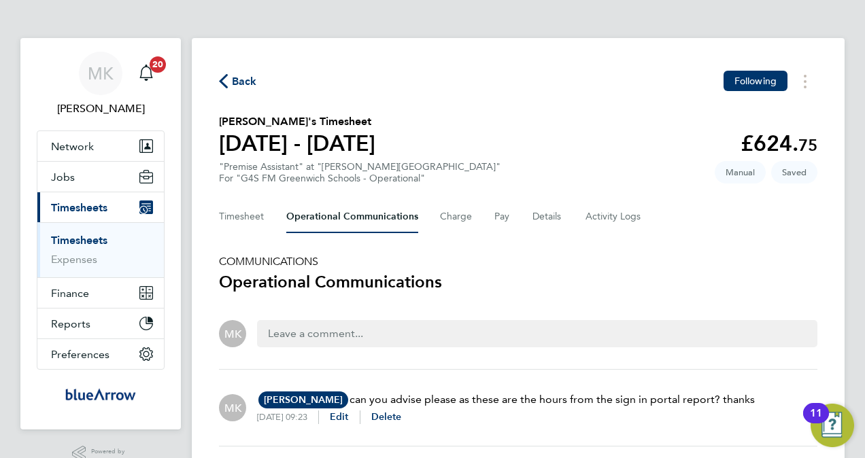
click at [229, 80] on span "Back" at bounding box center [238, 80] width 38 height 13
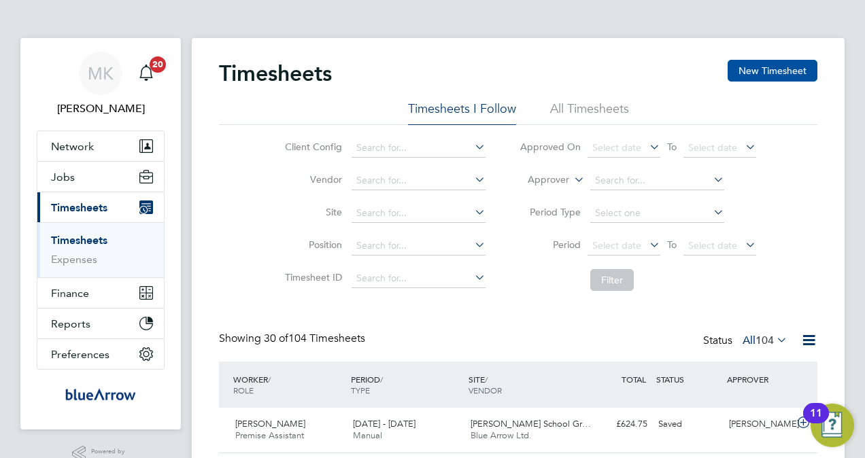
click at [778, 68] on button "New Timesheet" at bounding box center [773, 71] width 90 height 22
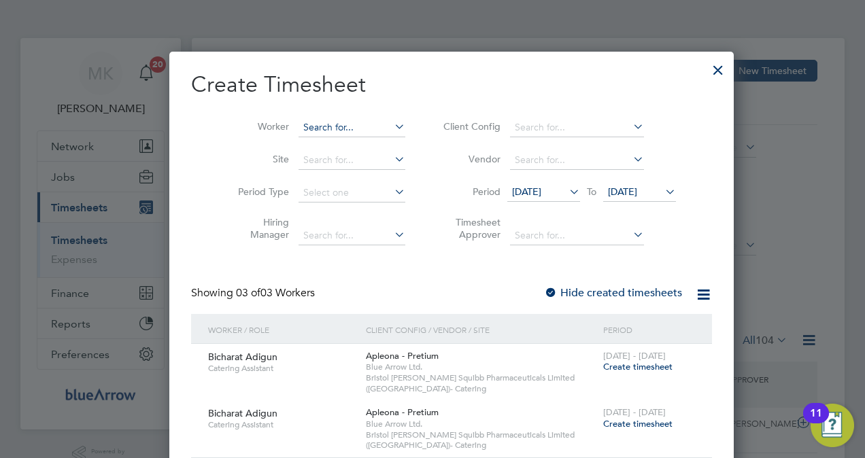
click at [299, 131] on input at bounding box center [352, 127] width 107 height 19
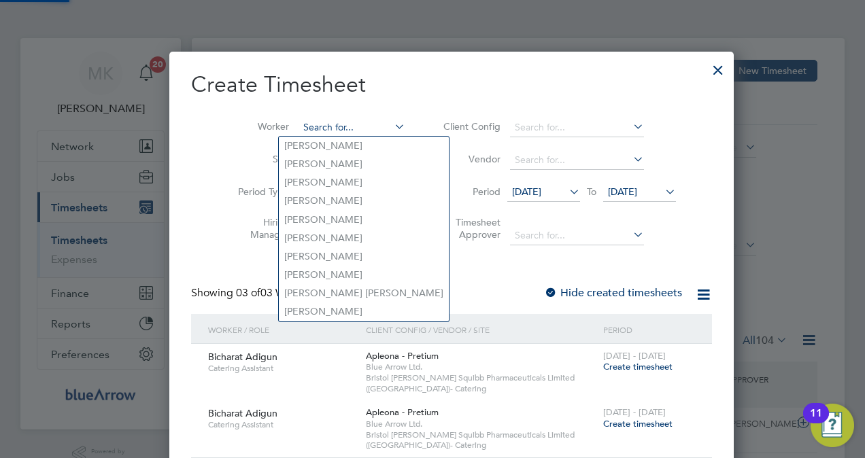
paste input "Justice Kofi Afordofe"
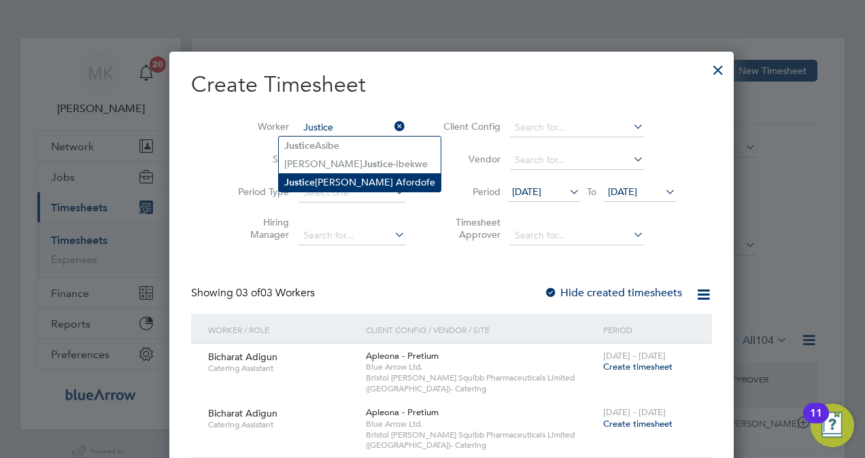
click at [333, 186] on li "Justice Kofi Afordofe" at bounding box center [360, 182] width 162 height 18
type input "Justice Kofi Afordofe"
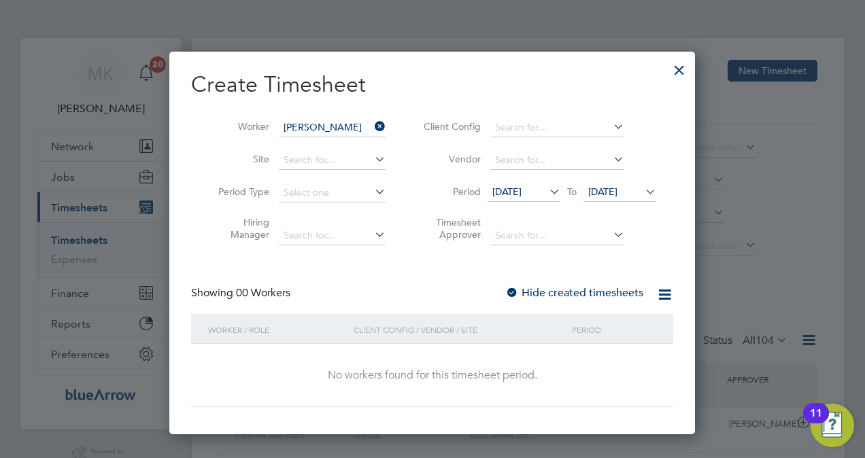
click at [548, 295] on label "Hide created timesheets" at bounding box center [574, 293] width 138 height 14
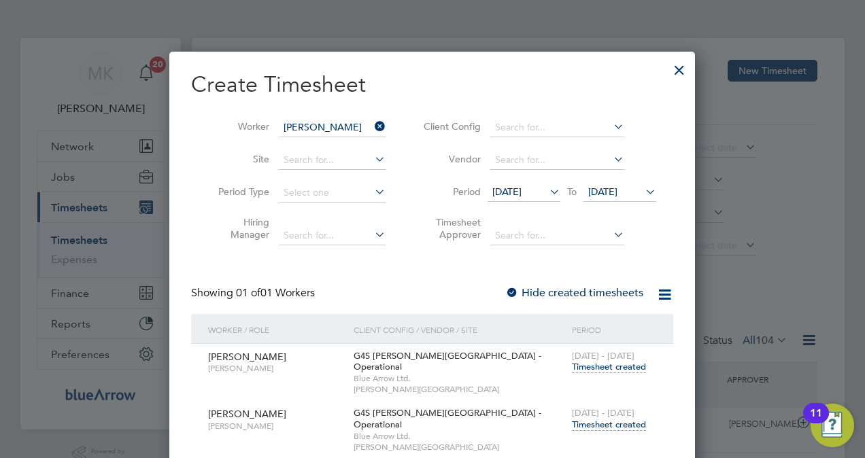
click at [610, 419] on span "Timesheet created" at bounding box center [609, 425] width 74 height 12
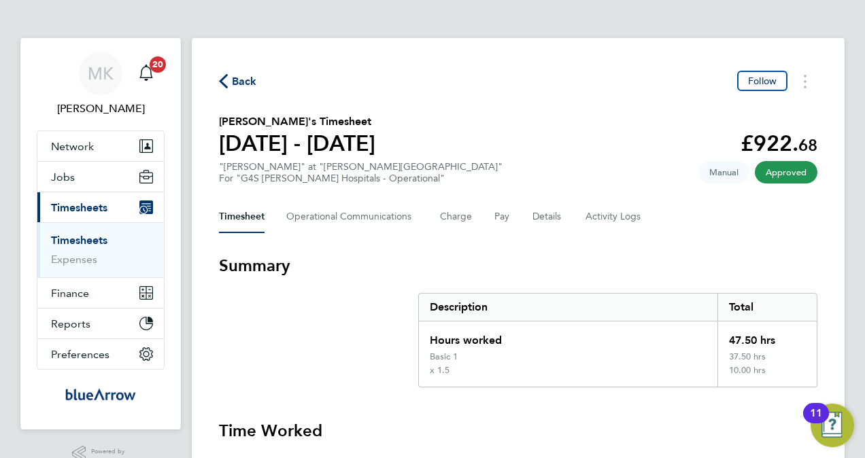
click at [244, 78] on span "Back" at bounding box center [244, 81] width 25 height 16
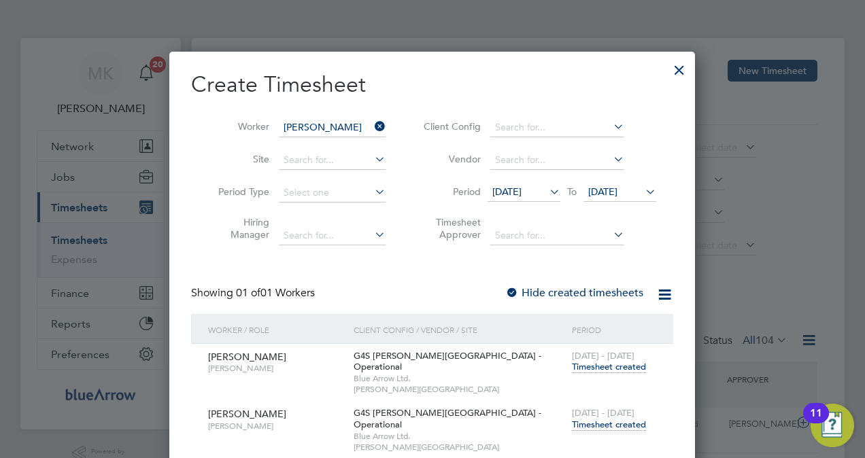
scroll to position [34, 118]
click at [684, 67] on div at bounding box center [679, 66] width 24 height 24
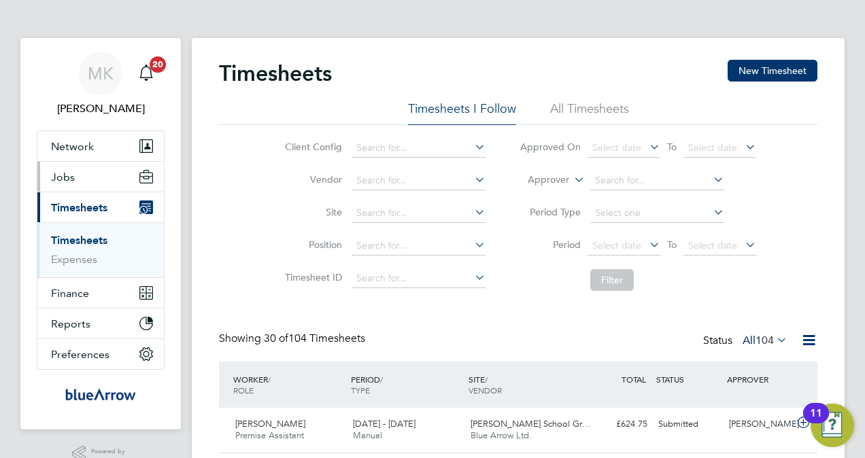
click at [82, 167] on button "Jobs" at bounding box center [100, 177] width 127 height 30
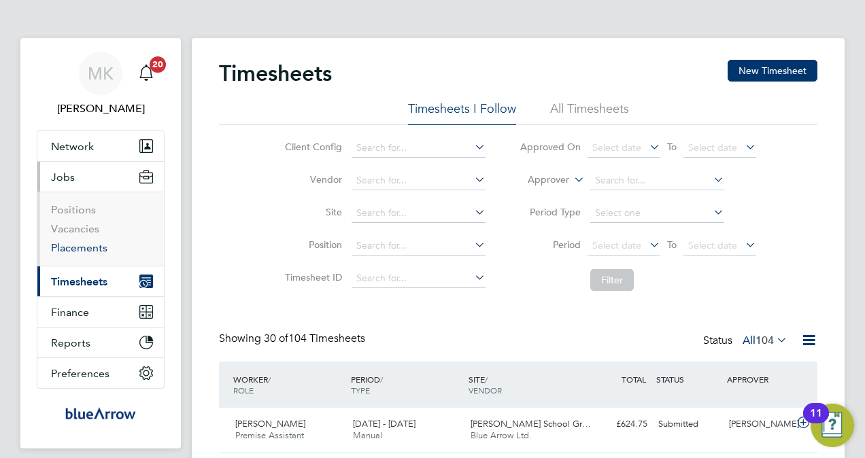
click at [78, 251] on link "Placements" at bounding box center [79, 247] width 56 height 13
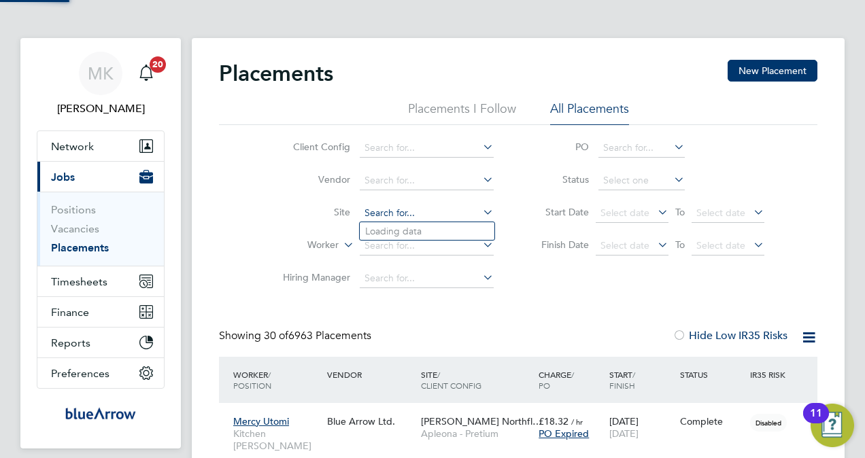
click at [399, 211] on input at bounding box center [427, 213] width 134 height 19
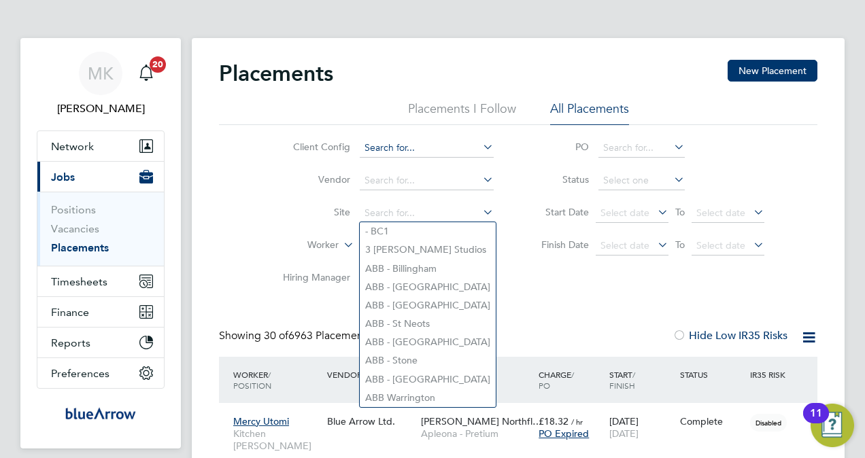
click at [379, 139] on input at bounding box center [427, 148] width 134 height 19
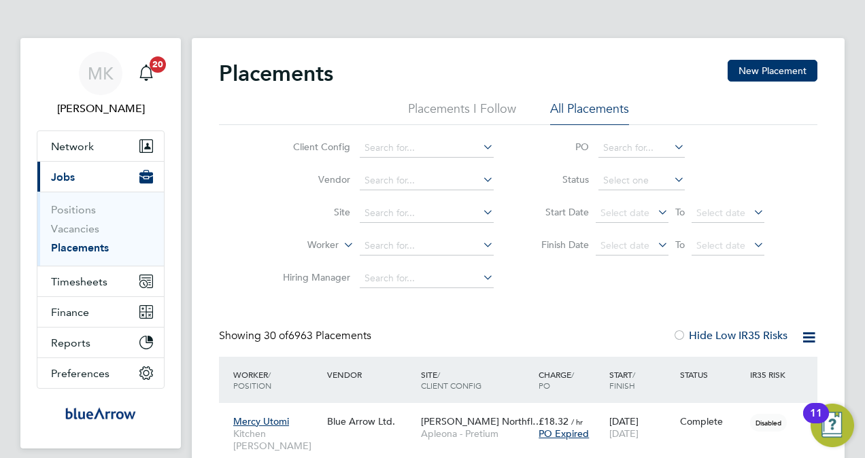
click at [264, 182] on li "Vendor" at bounding box center [383, 181] width 256 height 33
click at [379, 242] on input at bounding box center [427, 246] width 134 height 19
click at [414, 265] on li "Justic e Kofi Afordofe" at bounding box center [442, 264] width 165 height 18
type input "[PERSON_NAME]"
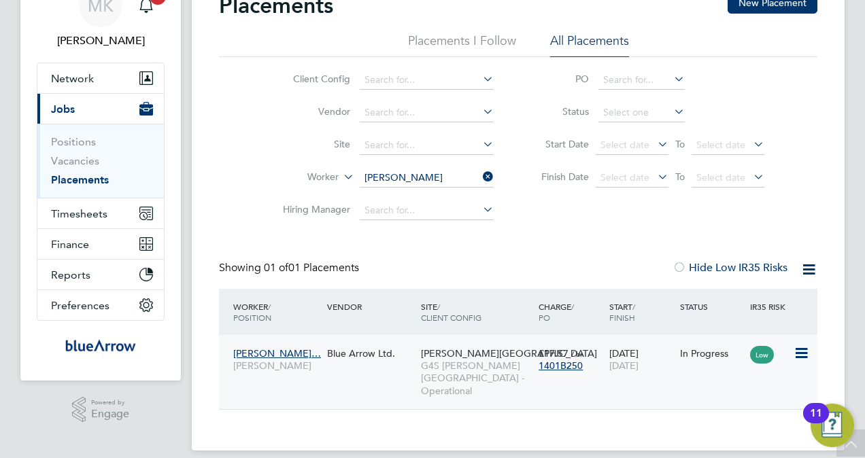
click at [282, 377] on div "Justice Kofi Aford… Porter - Churchill" at bounding box center [277, 360] width 94 height 38
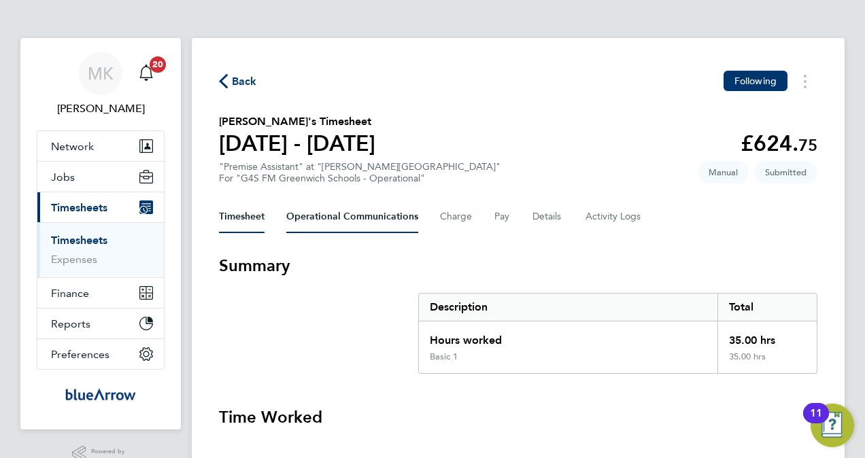
click at [359, 218] on Communications-tab "Operational Communications" at bounding box center [352, 217] width 132 height 33
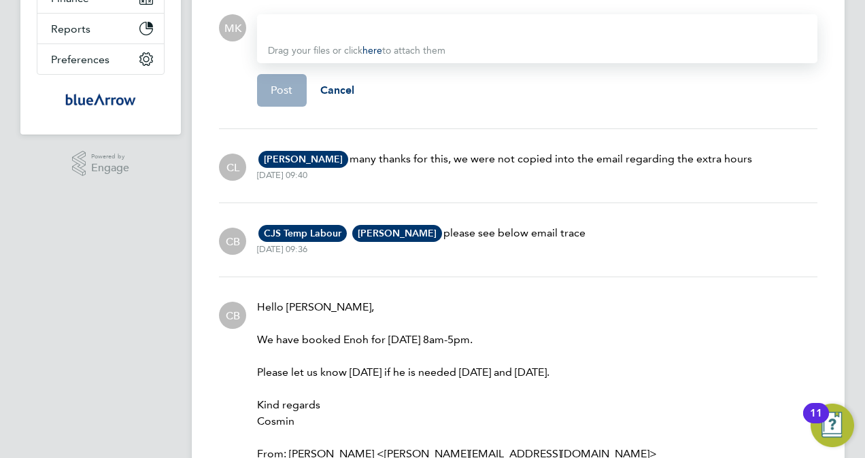
scroll to position [272, 0]
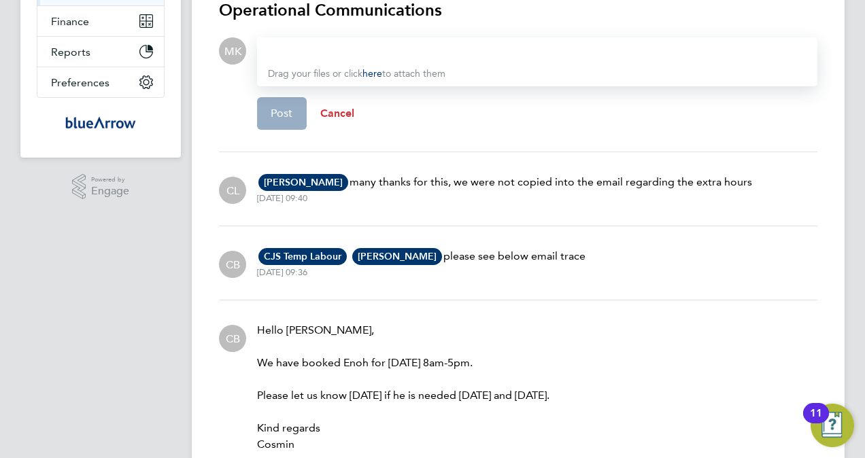
click at [351, 118] on span "Cancel" at bounding box center [337, 113] width 35 height 13
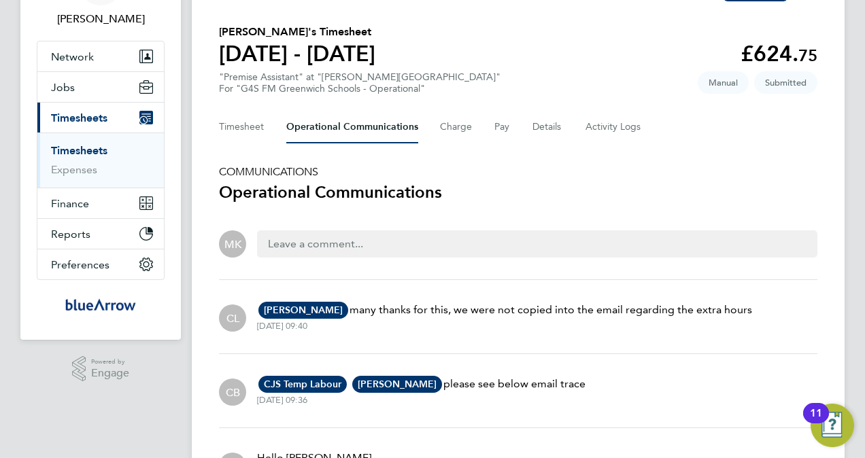
scroll to position [0, 0]
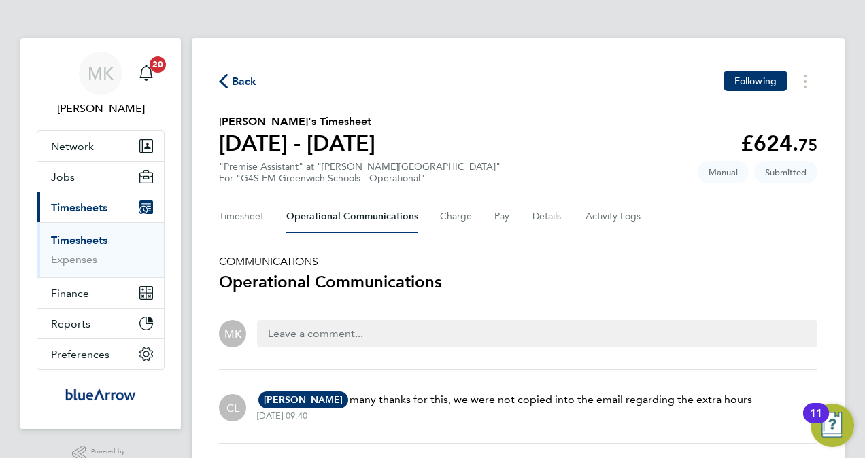
click at [235, 73] on button "Back" at bounding box center [238, 81] width 38 height 17
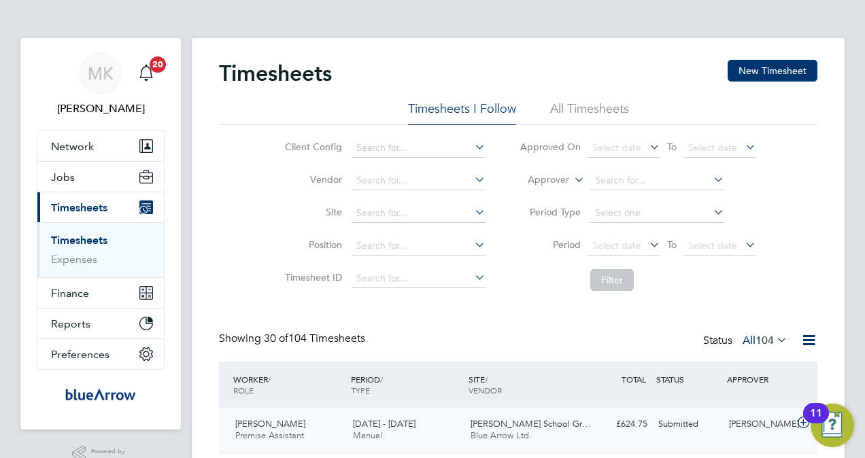
click at [305, 431] on div "Enoh Okokoyo Premise Assistant 22 - 28 Sep 2025" at bounding box center [289, 431] width 118 height 34
click at [281, 426] on span "Enoh Okokoyo" at bounding box center [270, 424] width 70 height 12
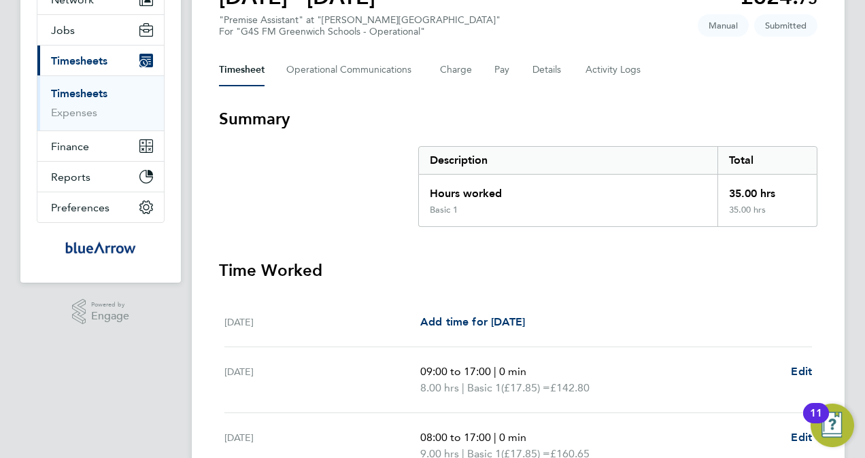
scroll to position [68, 0]
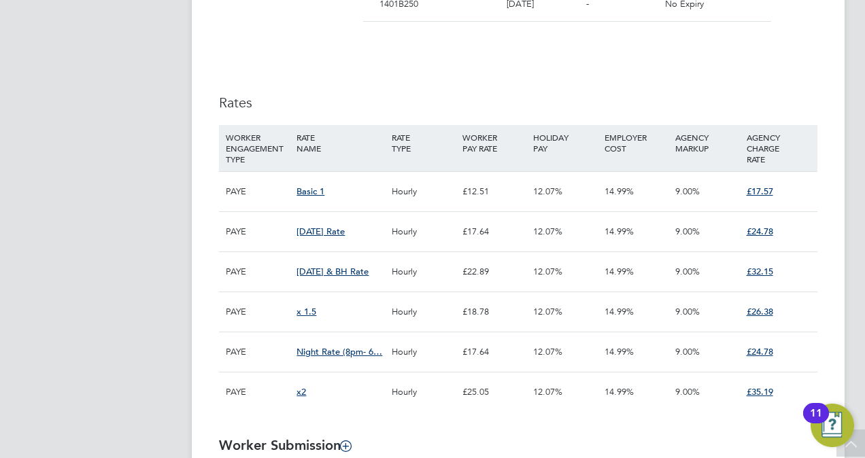
scroll to position [884, 0]
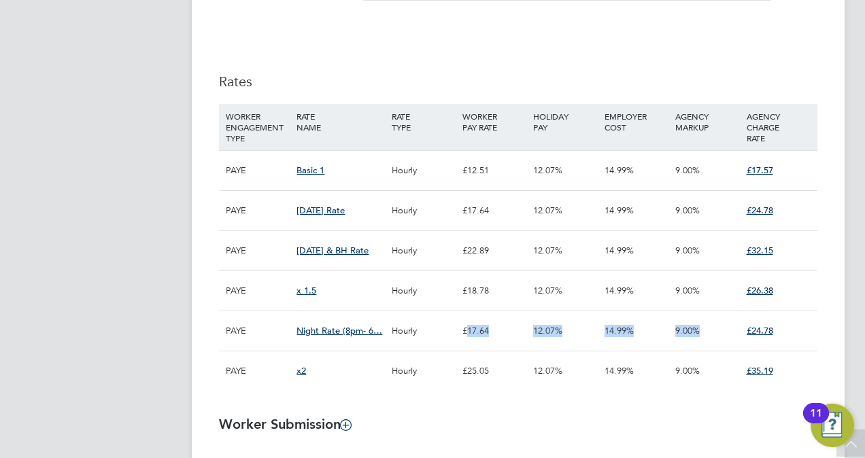
drag, startPoint x: 468, startPoint y: 341, endPoint x: 786, endPoint y: 337, distance: 318.4
click at [786, 337] on div "PAYE Night Rate (8pm- 6… Hourly £17.64 12.07% 14.99% 9.00% £24.78" at bounding box center [518, 331] width 599 height 40
drag, startPoint x: 454, startPoint y: 212, endPoint x: 799, endPoint y: 205, distance: 344.3
click at [799, 205] on div "PAYE Saturday Rate Hourly £17.64 12.07% 14.99% 9.00% £24.78" at bounding box center [518, 210] width 599 height 40
click at [507, 263] on div "£22.89" at bounding box center [494, 250] width 71 height 39
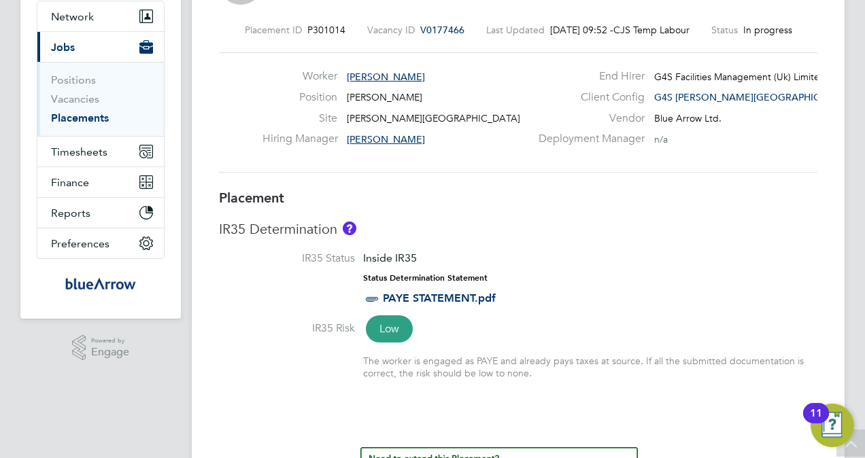
scroll to position [0, 0]
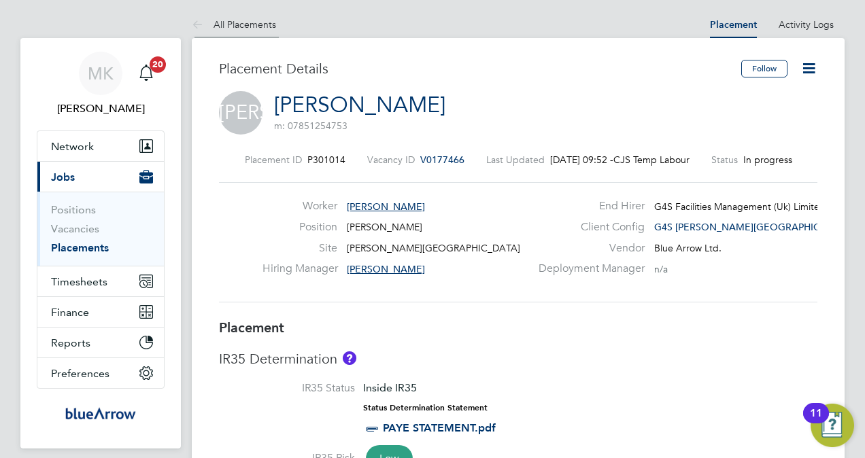
click at [232, 21] on link "All Placements" at bounding box center [234, 24] width 84 height 12
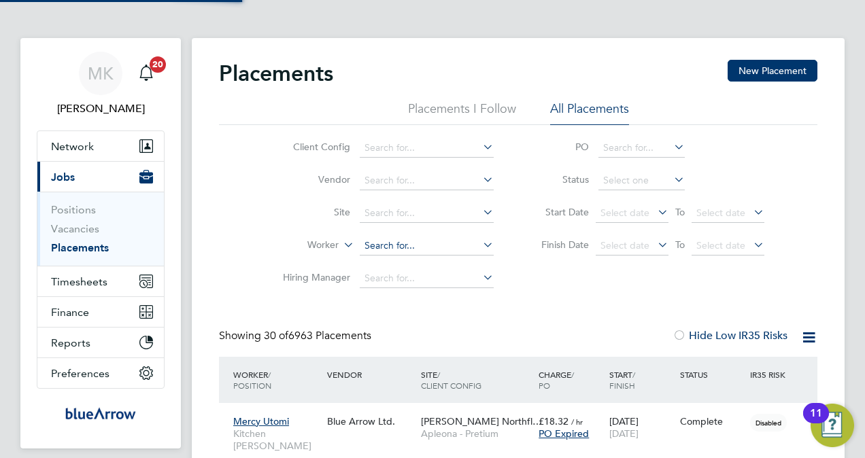
scroll to position [39, 118]
click at [371, 246] on input at bounding box center [427, 246] width 134 height 19
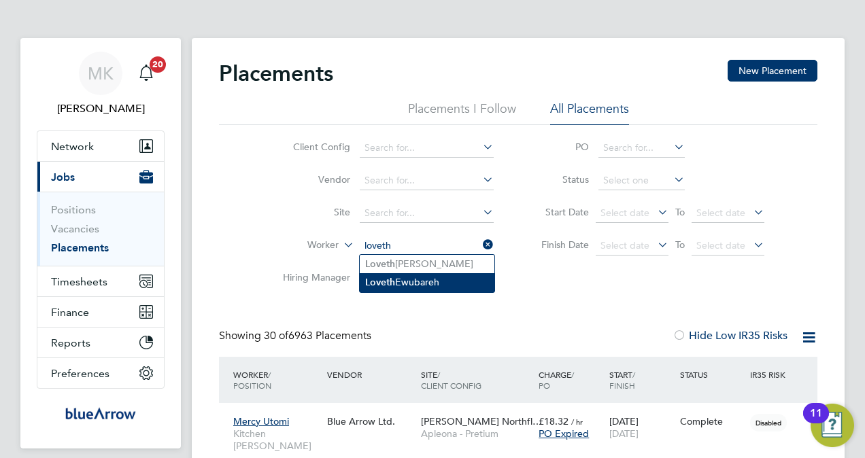
click at [412, 283] on li "Loveth Ewubareh" at bounding box center [427, 282] width 135 height 18
type input "Loveth Ewubareh"
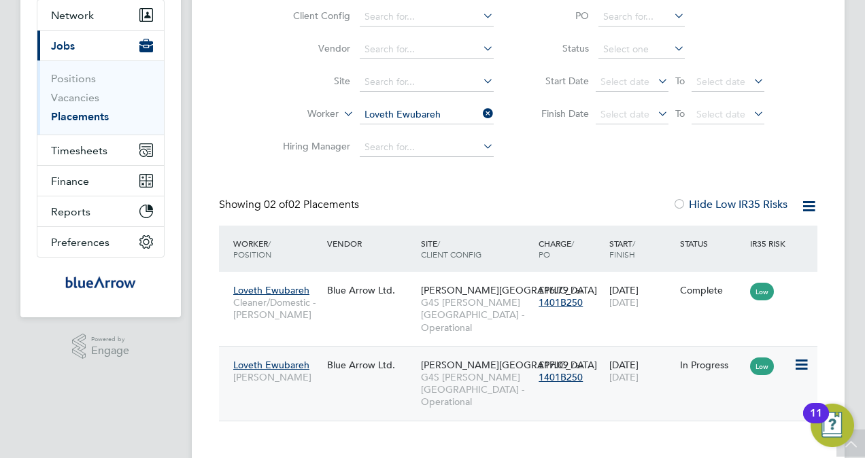
click at [329, 384] on div "Loveth Ewubareh Porter - Churchill Blue Arrow Ltd. Churchill Hospital G4S FM Ch…" at bounding box center [518, 383] width 599 height 75
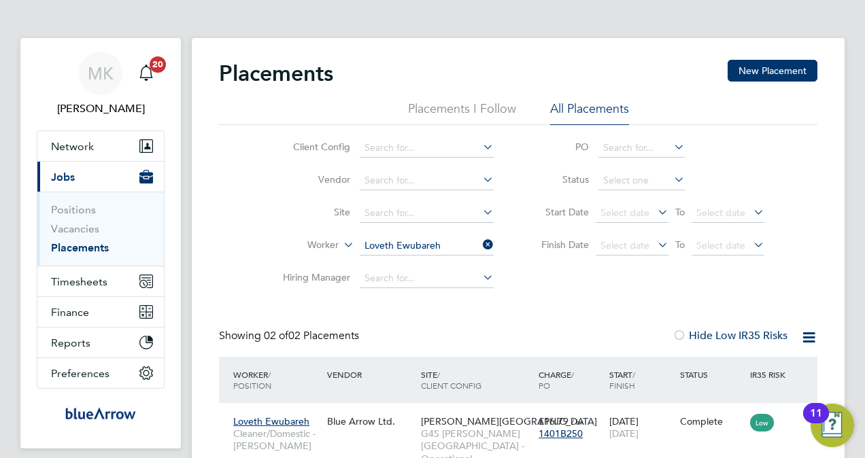
click at [480, 237] on icon at bounding box center [480, 244] width 0 height 19
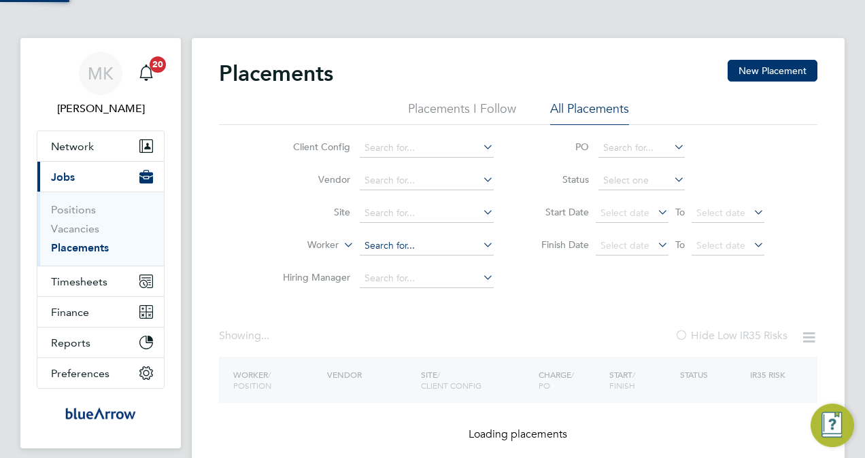
click at [409, 244] on input at bounding box center [427, 246] width 134 height 19
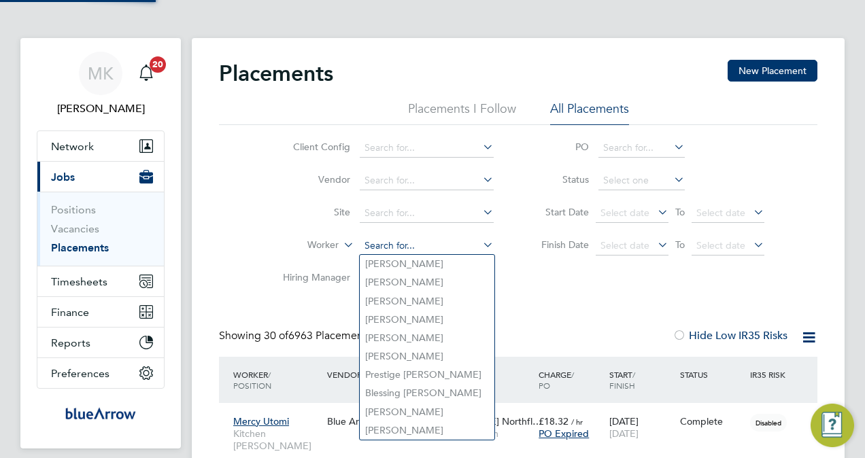
paste input "[PERSON_NAME]"
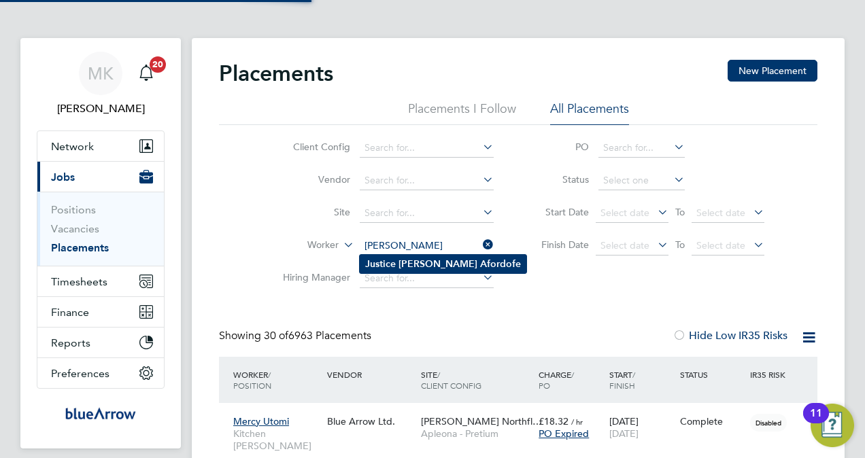
type input "[PERSON_NAME]"
click at [417, 263] on li "Justice Kofi Afordofe" at bounding box center [443, 264] width 167 height 18
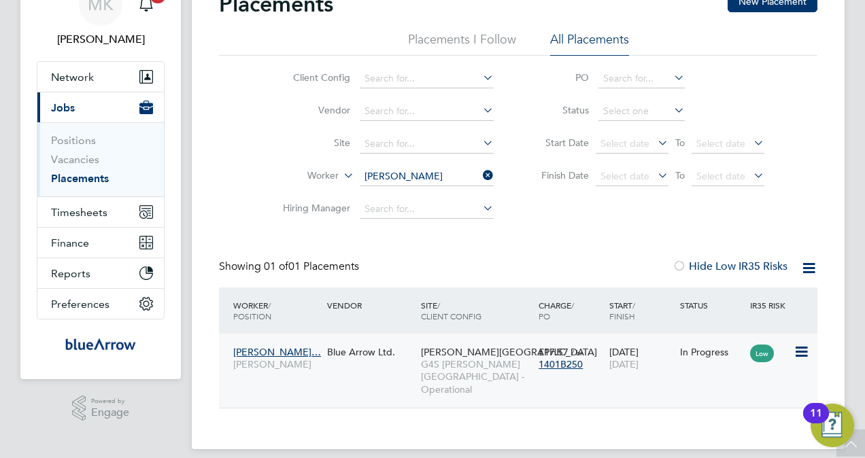
click at [338, 377] on div "Justice Kofi Aford… Porter - Churchill Blue Arrow Ltd. Churchill Hospital G4S F…" at bounding box center [518, 371] width 599 height 74
click at [284, 351] on span "Justice Kofi Aford…" at bounding box center [277, 352] width 88 height 12
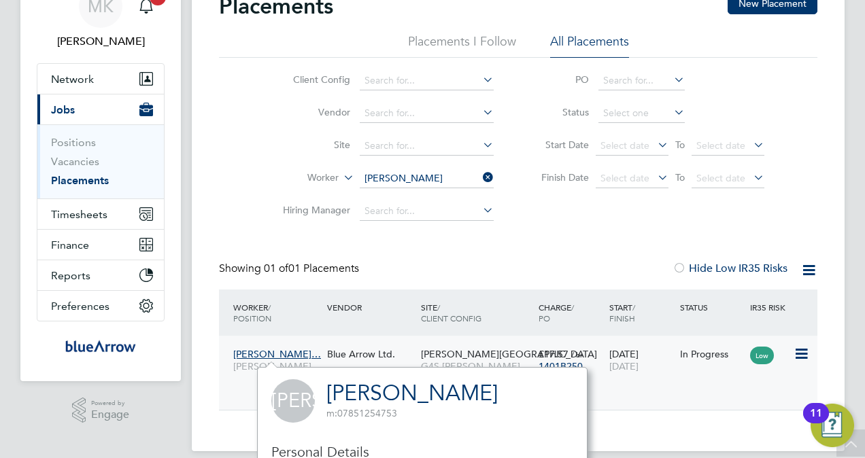
click at [248, 353] on span "Justice Kofi Aford…" at bounding box center [277, 354] width 88 height 12
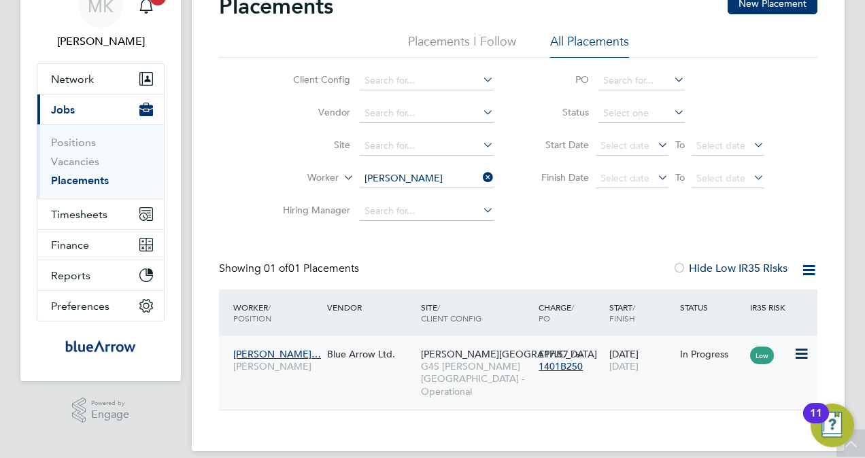
click at [246, 353] on span "Justice Kofi Aford…" at bounding box center [277, 354] width 88 height 12
click at [250, 385] on div "Justice Kofi Aford… Porter - Churchill Blue Arrow Ltd. Churchill Hospital G4S F…" at bounding box center [518, 373] width 599 height 74
click at [250, 375] on div "Justice Kofi Aford… Porter - Churchill" at bounding box center [277, 360] width 94 height 38
click at [480, 184] on icon at bounding box center [480, 177] width 0 height 19
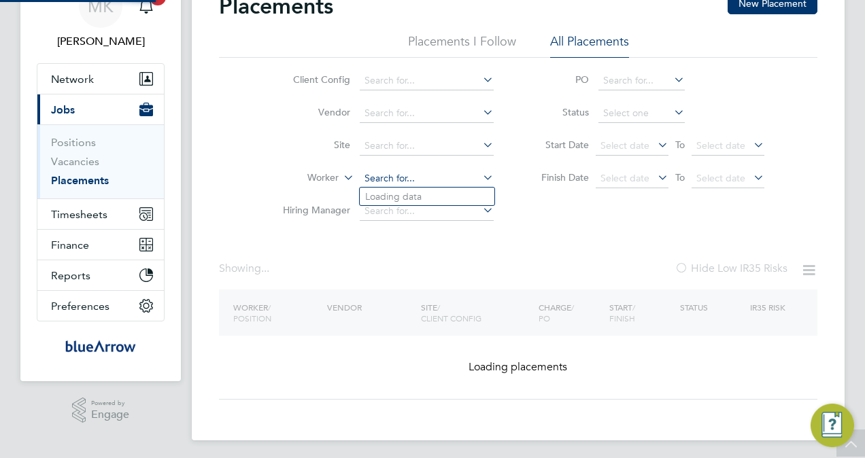
click at [401, 180] on input at bounding box center [427, 178] width 134 height 19
paste input "Loveth Ewubareh"
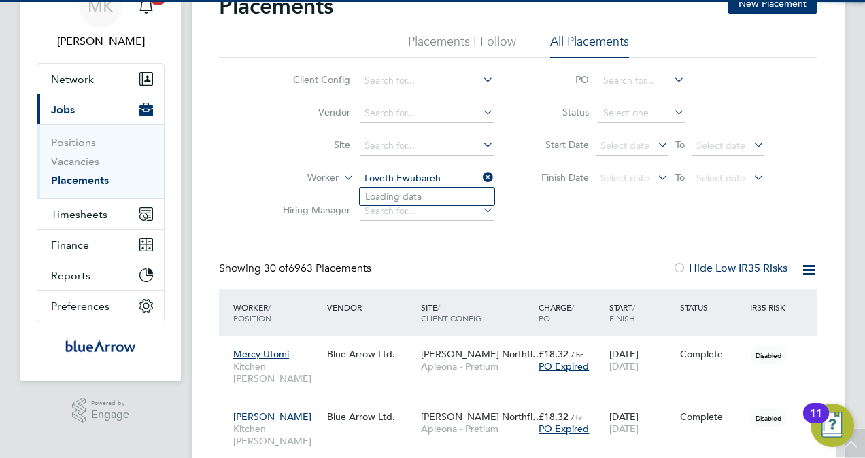
scroll to position [39, 118]
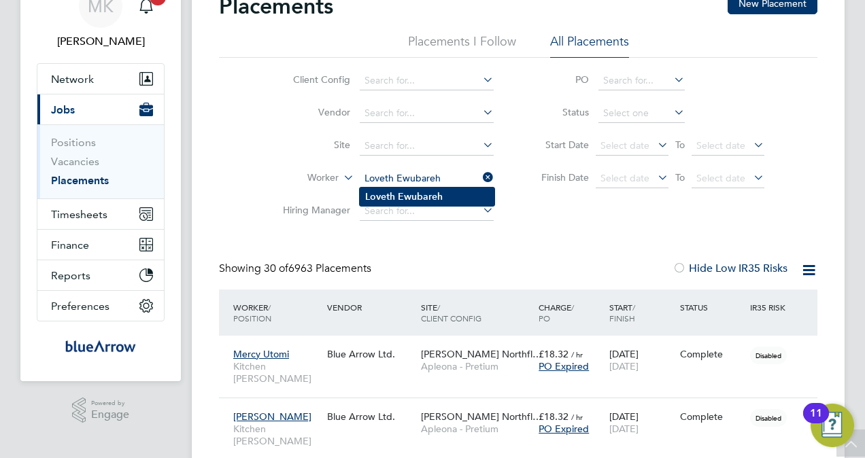
type input "Loveth Ewubareh"
click at [436, 196] on b "Ewubareh" at bounding box center [420, 197] width 45 height 12
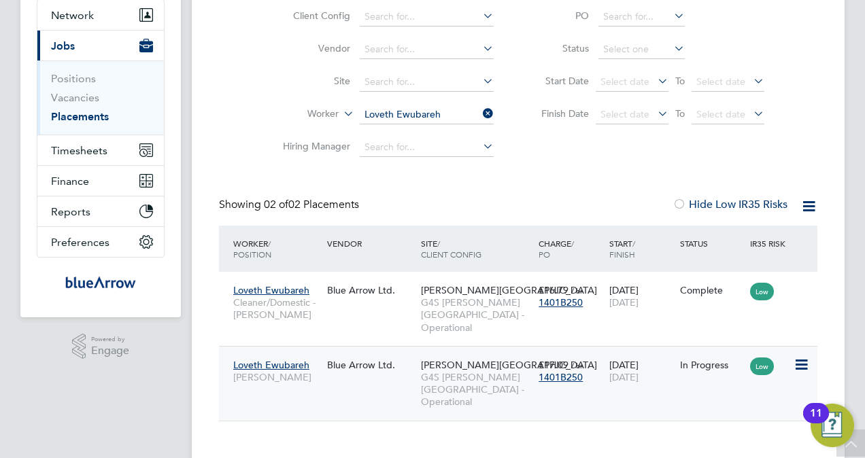
click at [390, 373] on div "Loveth Ewubareh Porter - Churchill Blue Arrow Ltd. Churchill Hospital G4S FM Ch…" at bounding box center [518, 383] width 599 height 75
click at [291, 386] on div "Loveth Ewubareh Porter - Churchill Blue Arrow Ltd. Churchill Hospital G4S FM Ch…" at bounding box center [518, 383] width 599 height 75
click at [285, 386] on div "Loveth Ewubareh Porter - Churchill Blue Arrow Ltd. Churchill Hospital G4S FM Ch…" at bounding box center [518, 383] width 599 height 75
drag, startPoint x: 285, startPoint y: 386, endPoint x: 275, endPoint y: 377, distance: 14.0
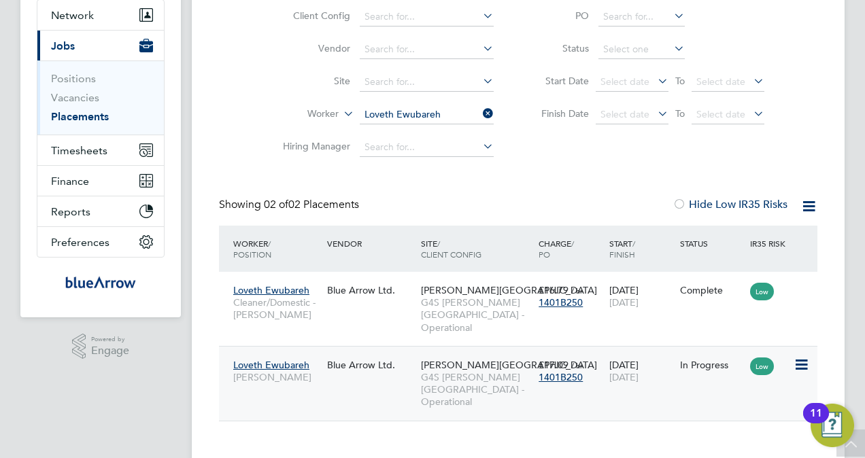
click at [284, 386] on div "Loveth Ewubareh Porter - Churchill Blue Arrow Ltd. Churchill Hospital G4S FM Ch…" at bounding box center [518, 383] width 599 height 75
click at [275, 377] on div "Loveth Ewubareh Porter - Churchill" at bounding box center [277, 371] width 94 height 38
click at [480, 116] on icon at bounding box center [480, 113] width 0 height 19
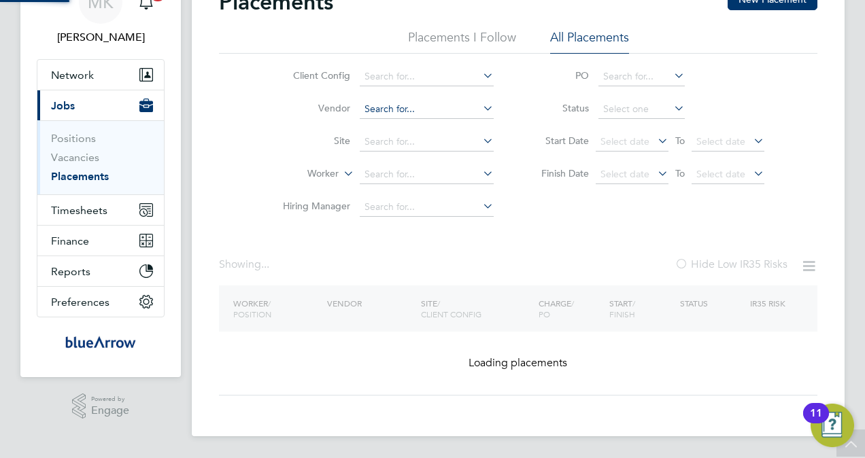
scroll to position [71, 0]
click at [388, 180] on div "Placements New Placement Placements I Follow All Placements Client Config Vendo…" at bounding box center [518, 192] width 599 height 407
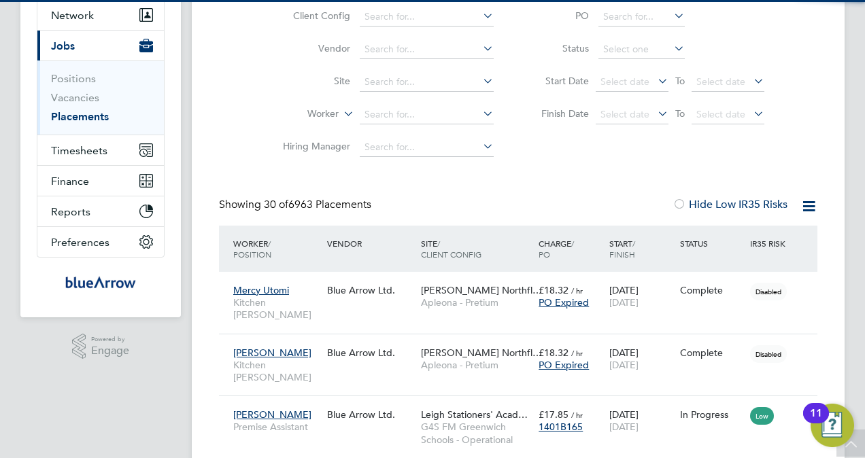
scroll to position [7, 7]
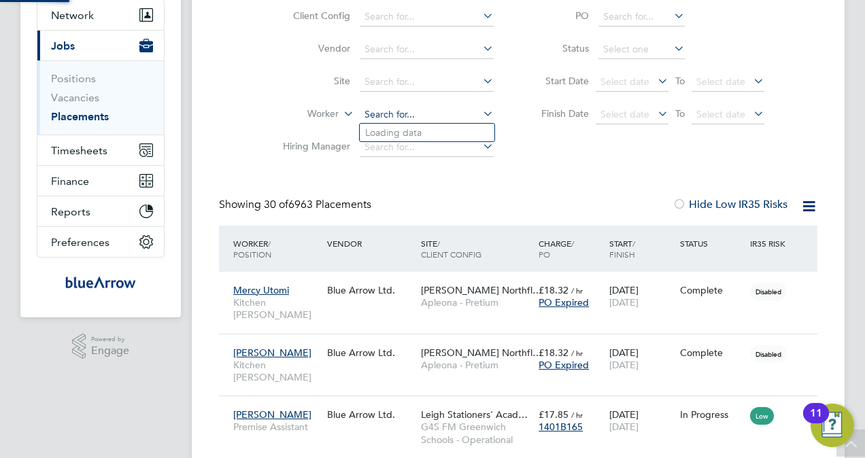
click at [384, 110] on input at bounding box center [427, 114] width 134 height 19
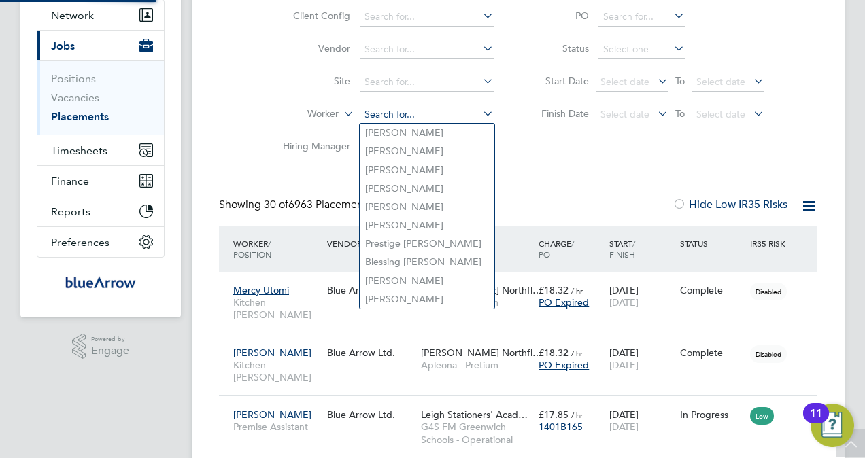
paste input "[PERSON_NAME]"
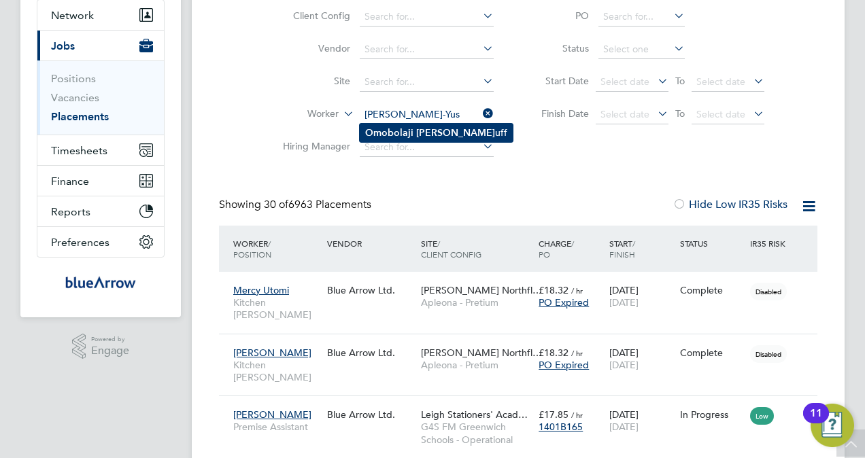
click at [427, 137] on b "Oginni-Yus" at bounding box center [455, 133] width 79 height 12
type input "[PERSON_NAME]"
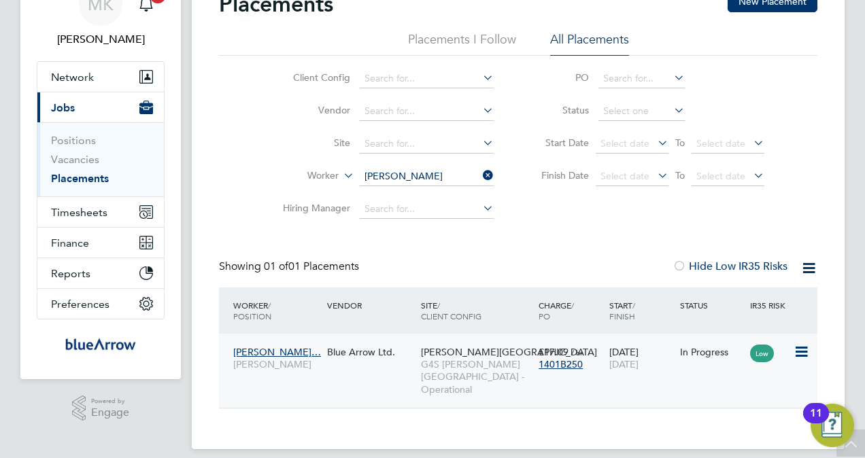
click at [276, 357] on span "Omobolaji Oginni…" at bounding box center [277, 352] width 88 height 12
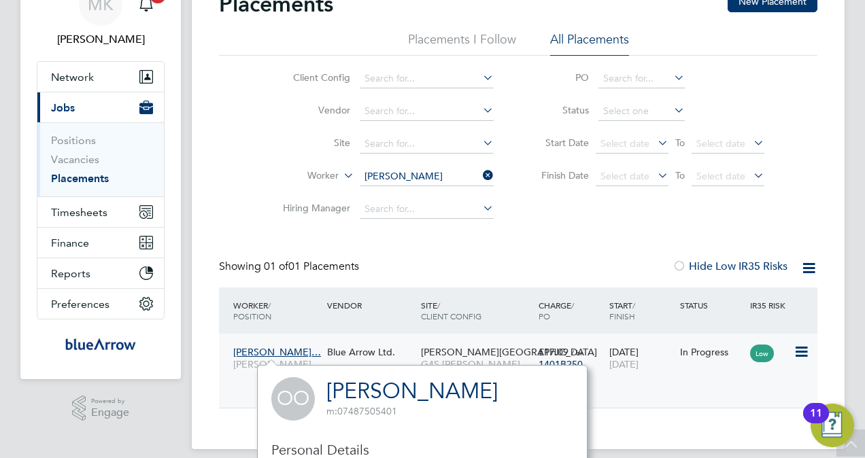
click at [248, 374] on div "Omobolaji Oginni… Porter - Churchill" at bounding box center [277, 358] width 94 height 38
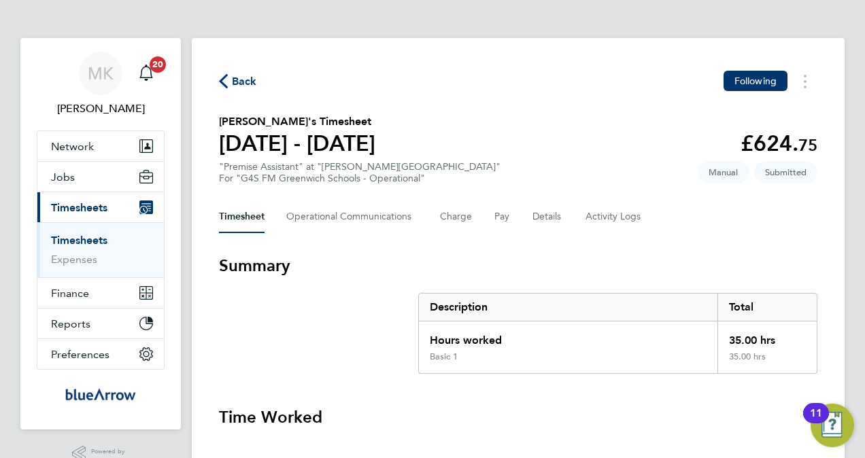
scroll to position [68, 0]
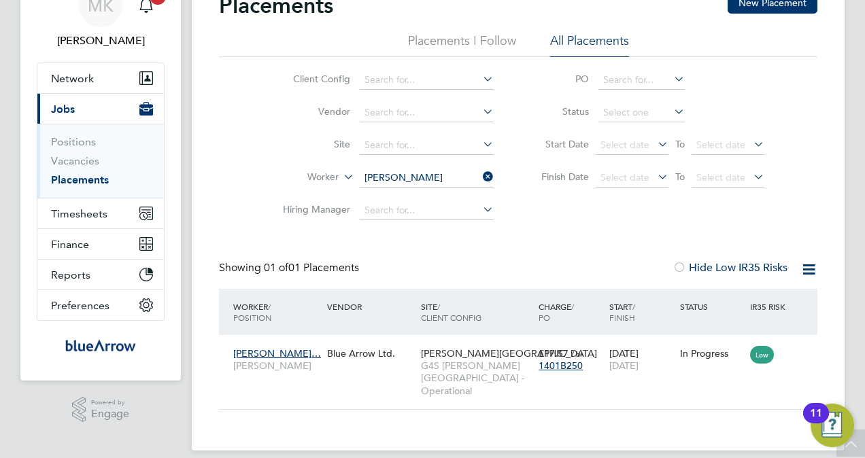
scroll to position [69, 0]
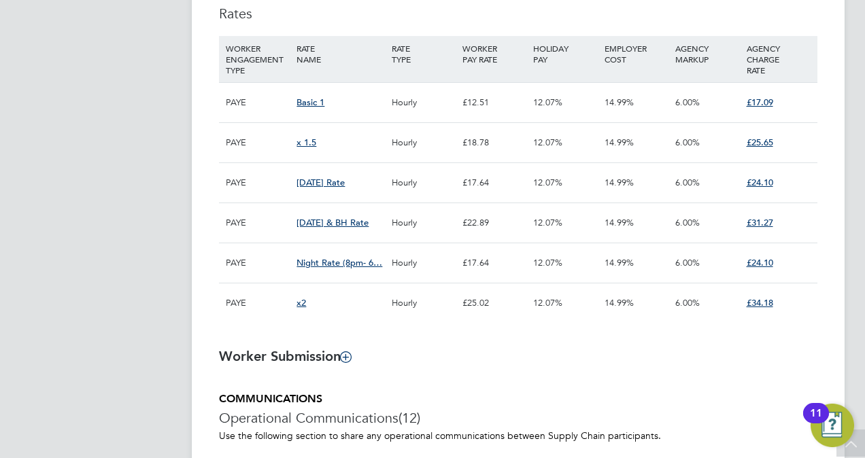
scroll to position [748, 0]
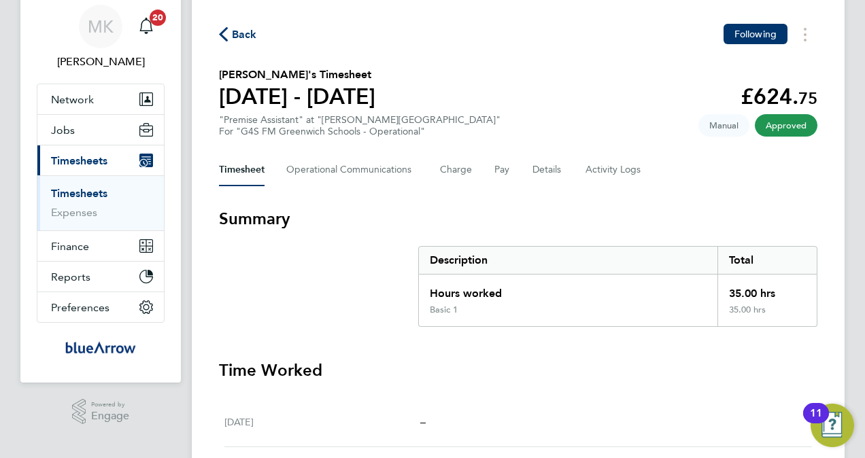
scroll to position [68, 0]
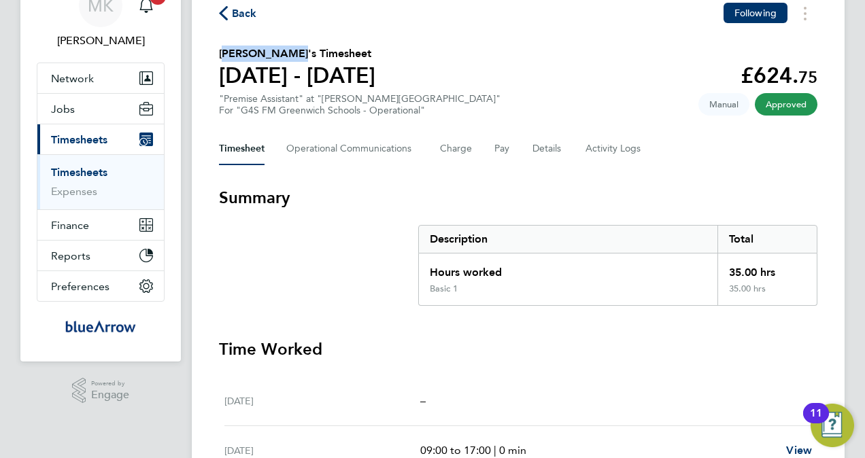
drag, startPoint x: 291, startPoint y: 51, endPoint x: 218, endPoint y: 42, distance: 74.0
click at [218, 42] on div "Back Following [PERSON_NAME]'s Timesheet [DATE] - [DATE] £624. 75 "Premise Assi…" at bounding box center [518, 379] width 653 height 818
copy h2 "[PERSON_NAME]"
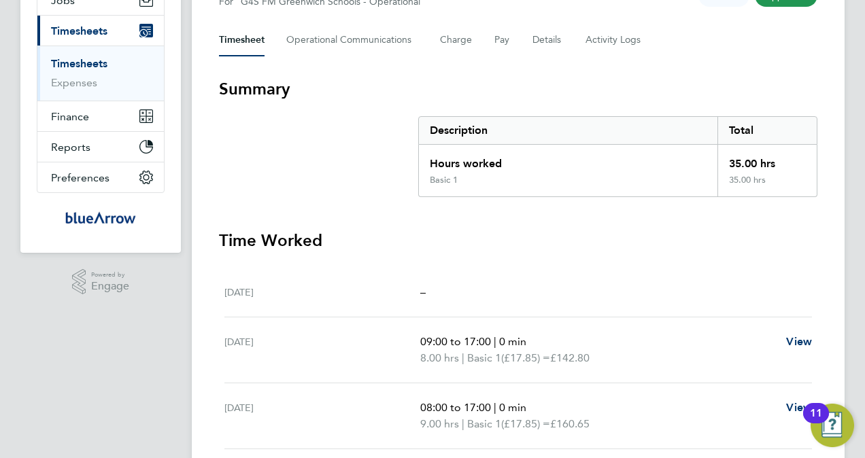
scroll to position [78, 0]
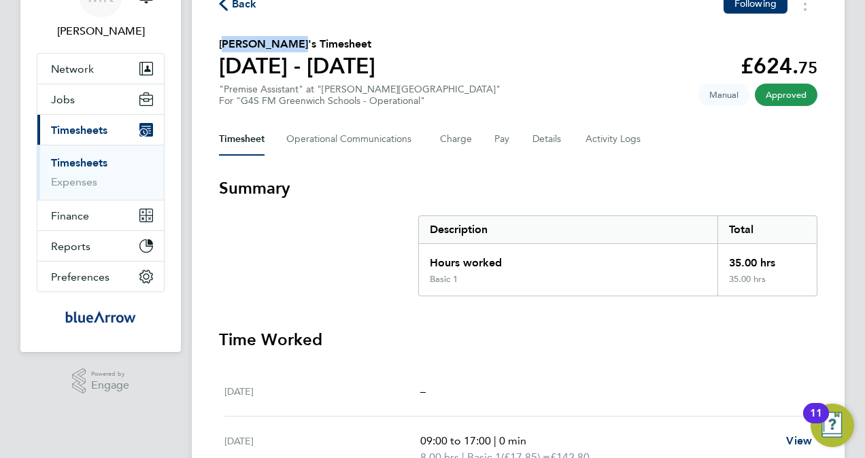
click at [248, 1] on span "Back" at bounding box center [244, 4] width 25 height 16
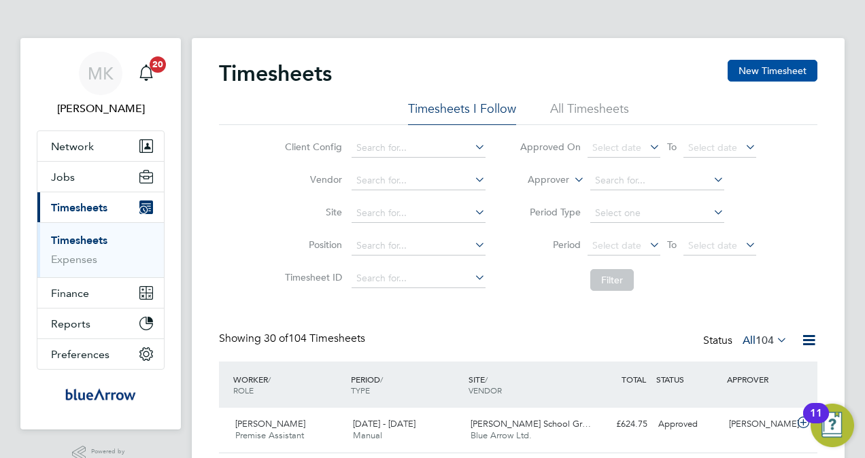
click at [789, 78] on button "New Timesheet" at bounding box center [773, 71] width 90 height 22
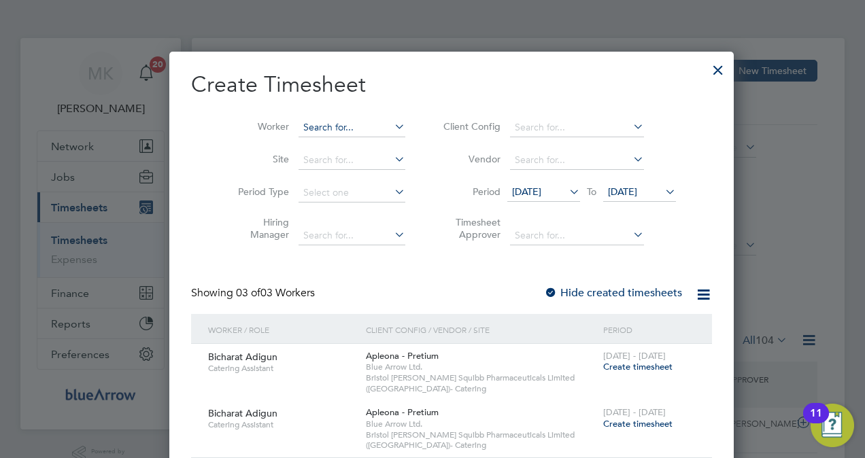
click at [316, 130] on input at bounding box center [352, 127] width 107 height 19
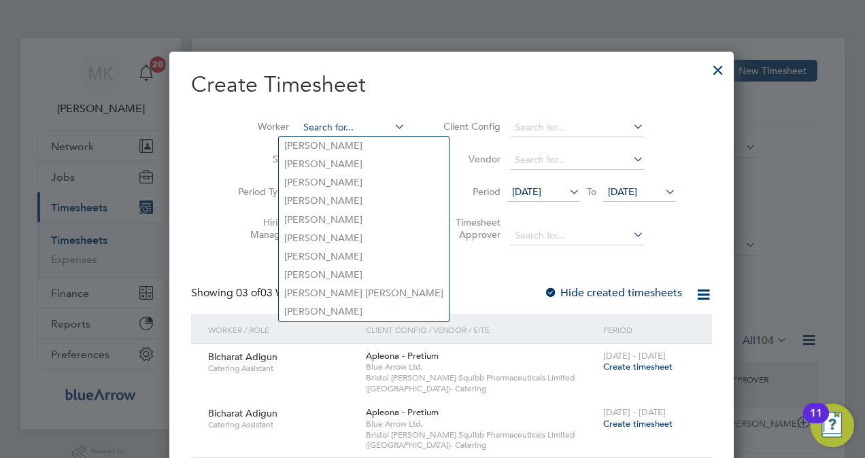
paste input "[PERSON_NAME]"
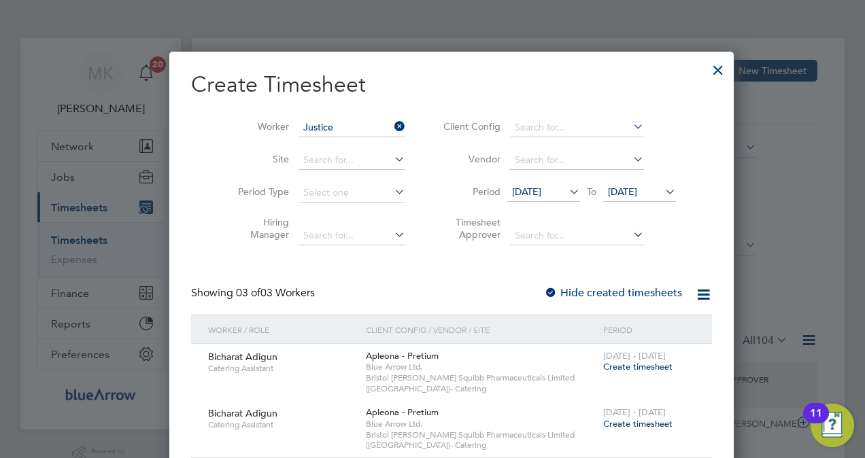
click at [343, 186] on li "[PERSON_NAME]" at bounding box center [360, 182] width 162 height 18
type input "[PERSON_NAME]"
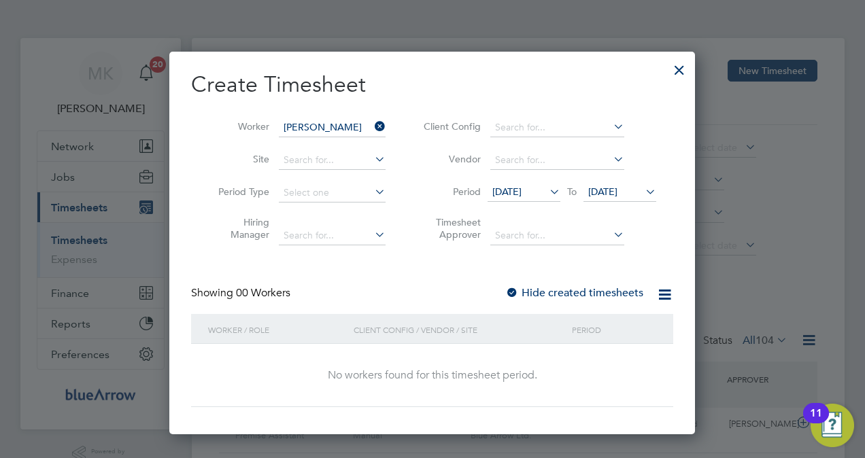
click at [619, 297] on label "Hide created timesheets" at bounding box center [574, 293] width 138 height 14
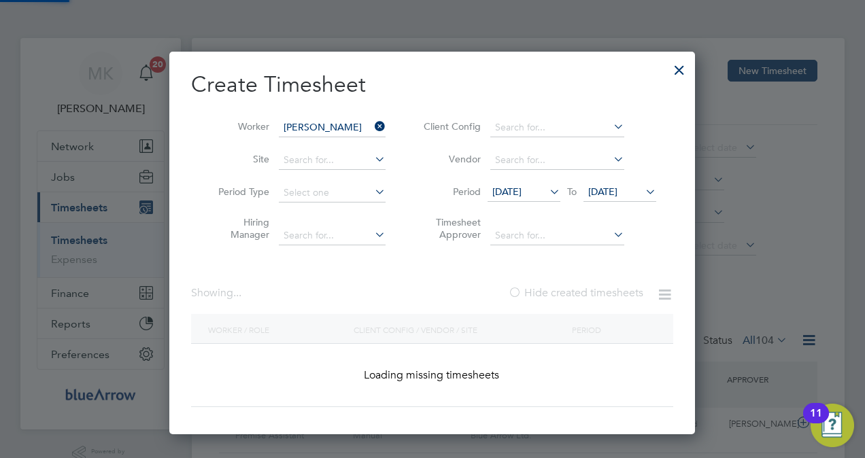
click at [619, 297] on label "Hide created timesheets" at bounding box center [575, 293] width 135 height 14
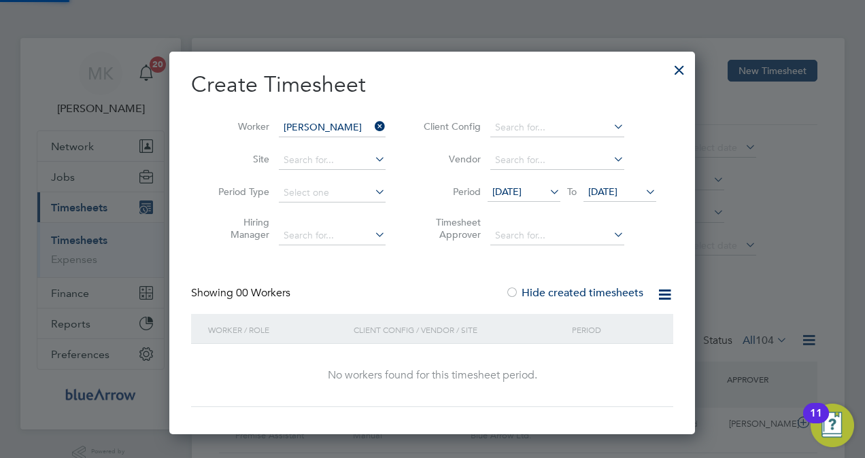
click at [619, 297] on label "Hide created timesheets" at bounding box center [574, 293] width 138 height 14
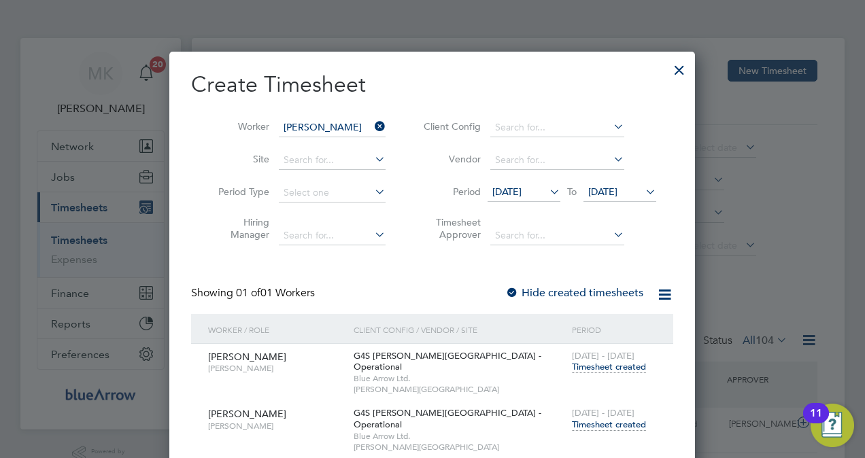
click at [606, 419] on span "Timesheet created" at bounding box center [609, 425] width 74 height 12
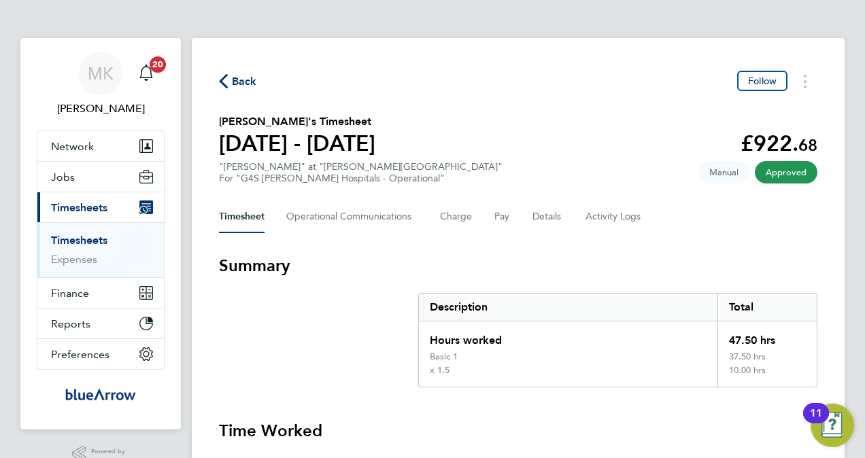
click at [508, 220] on div "Timesheet Operational Communications Charge Pay Details Activity Logs" at bounding box center [518, 217] width 599 height 33
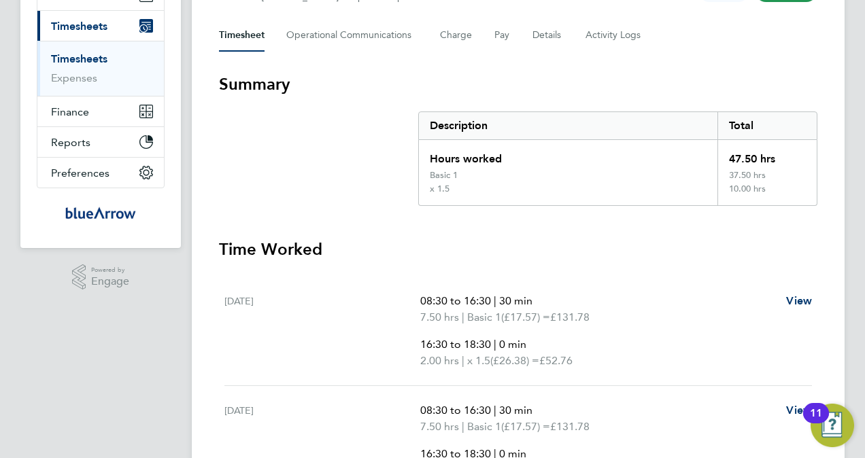
scroll to position [136, 0]
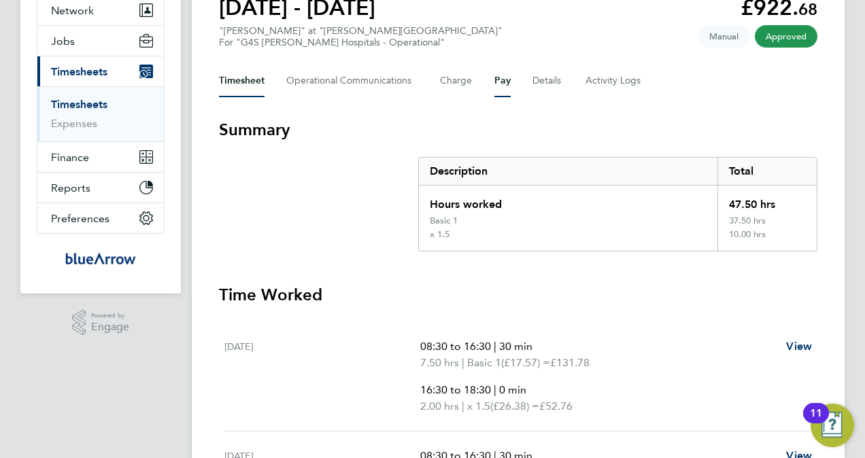
click at [499, 80] on button "Pay" at bounding box center [503, 81] width 16 height 33
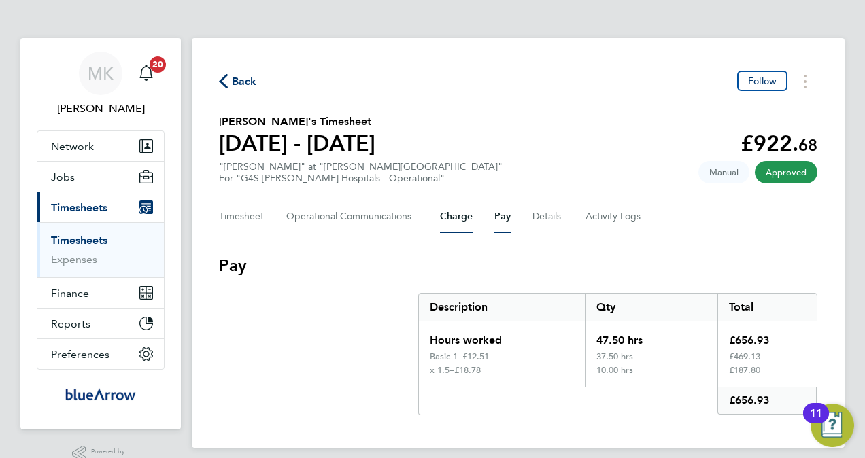
click at [467, 218] on button "Charge" at bounding box center [456, 217] width 33 height 33
click at [496, 222] on button "Pay" at bounding box center [503, 217] width 16 height 33
click at [461, 220] on button "Charge" at bounding box center [456, 217] width 33 height 33
click at [239, 82] on span "Back" at bounding box center [244, 81] width 25 height 16
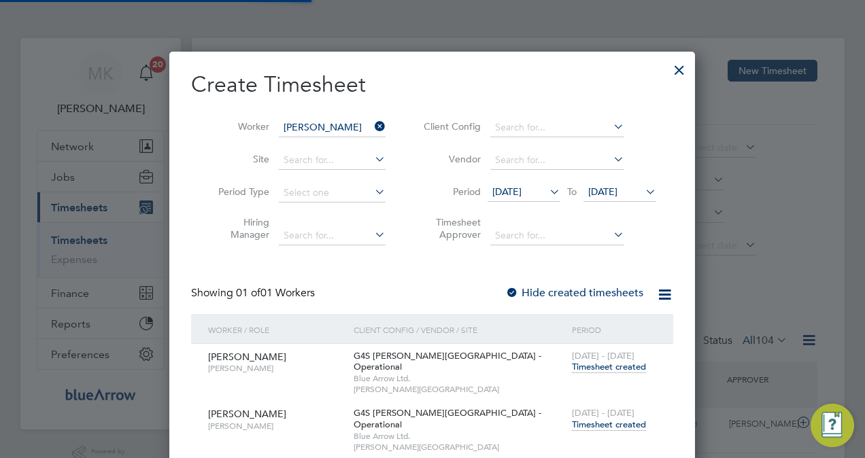
scroll to position [34, 118]
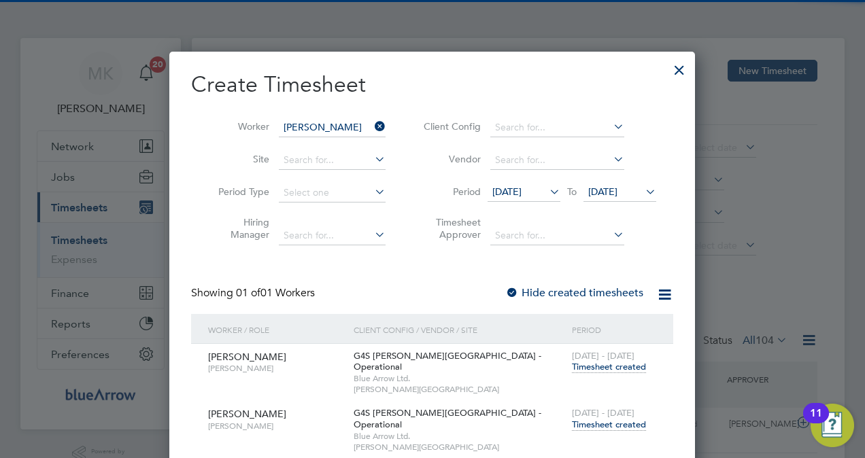
click at [372, 122] on icon at bounding box center [372, 126] width 0 height 19
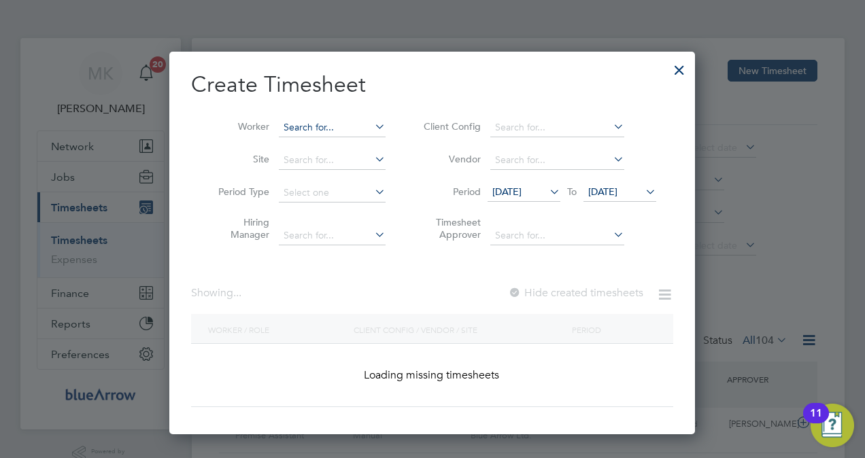
click at [335, 127] on input at bounding box center [332, 127] width 107 height 19
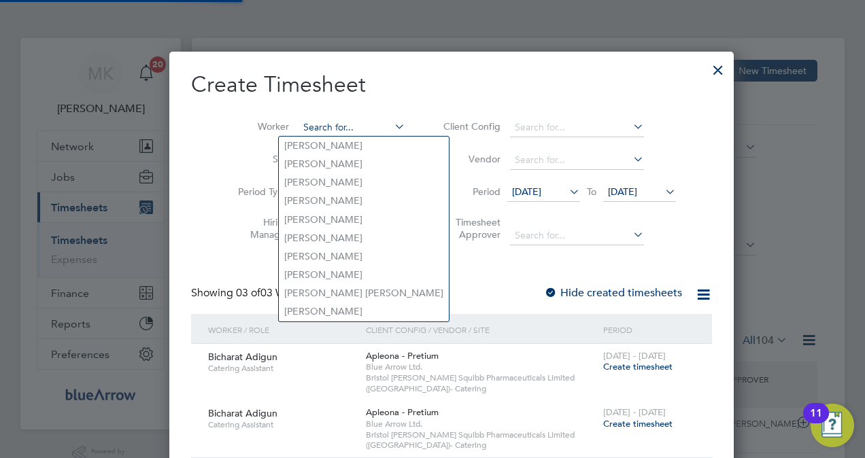
paste input "[PERSON_NAME] Aina"
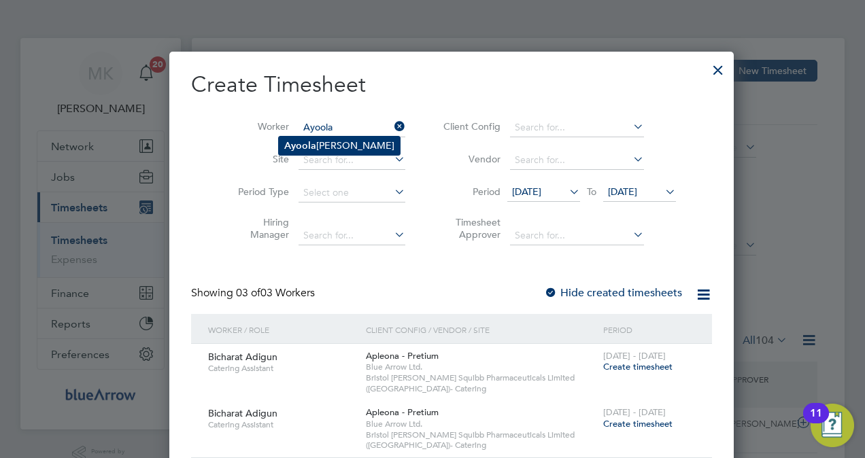
click at [352, 146] on li "[PERSON_NAME] Aina" at bounding box center [339, 146] width 121 height 18
type input "[PERSON_NAME] Aina"
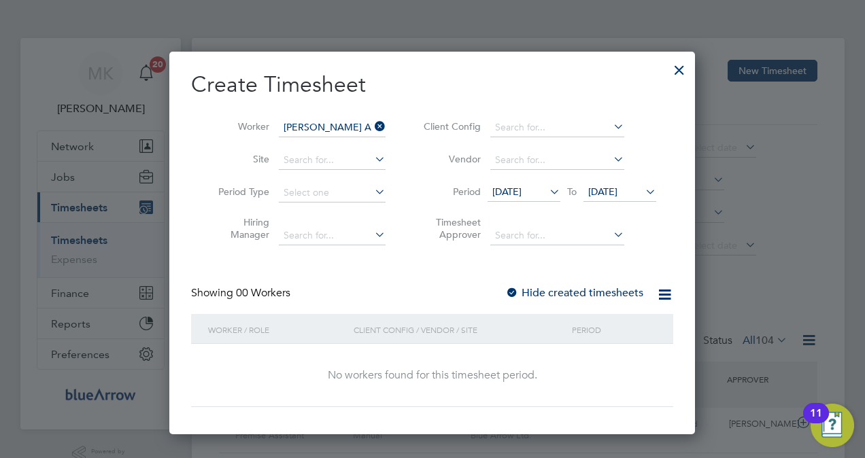
click at [576, 295] on label "Hide created timesheets" at bounding box center [574, 293] width 138 height 14
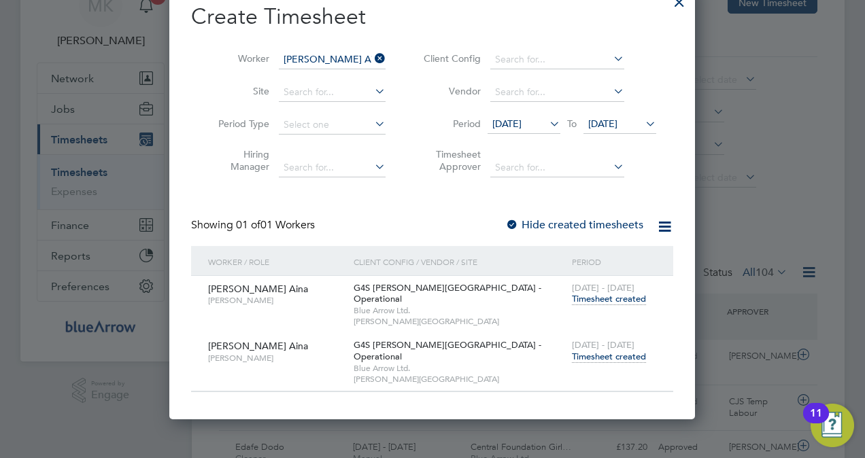
click at [609, 351] on span "Timesheet created" at bounding box center [609, 357] width 74 height 12
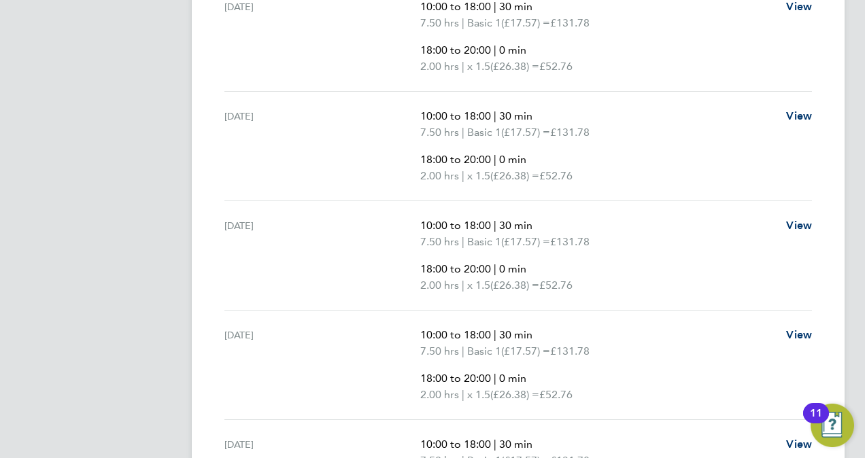
drag, startPoint x: 454, startPoint y: 222, endPoint x: 331, endPoint y: 75, distance: 192.7
click at [331, 75] on div "[DATE] 10:00 to 18:00 | 30 min 7.50 hrs | Basic 1 (£17.57) = £131.78 18:00 to 2…" at bounding box center [518, 37] width 588 height 110
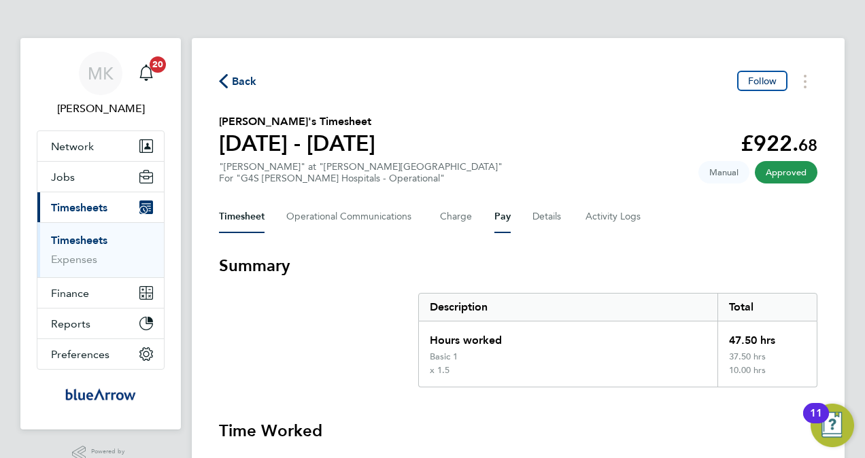
click at [499, 223] on button "Pay" at bounding box center [503, 217] width 16 height 33
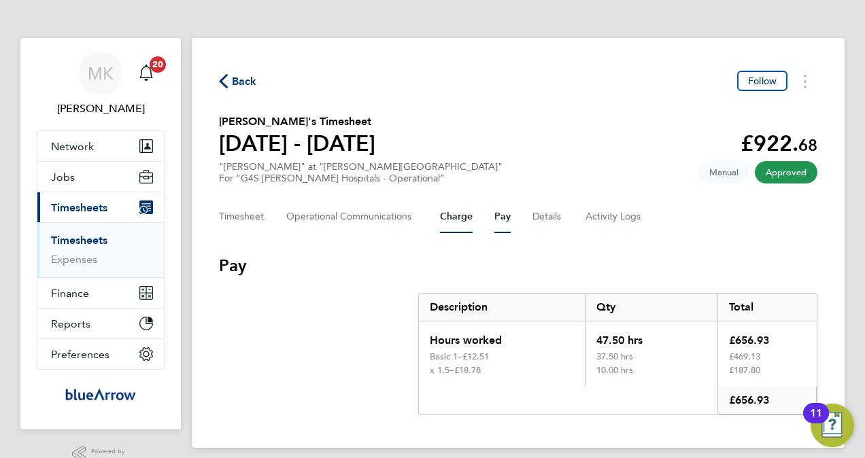
click at [458, 214] on button "Charge" at bounding box center [456, 217] width 33 height 33
click at [499, 223] on button "Pay" at bounding box center [503, 217] width 16 height 33
click at [462, 210] on button "Charge" at bounding box center [456, 217] width 33 height 33
click at [244, 81] on span "Back" at bounding box center [244, 81] width 25 height 16
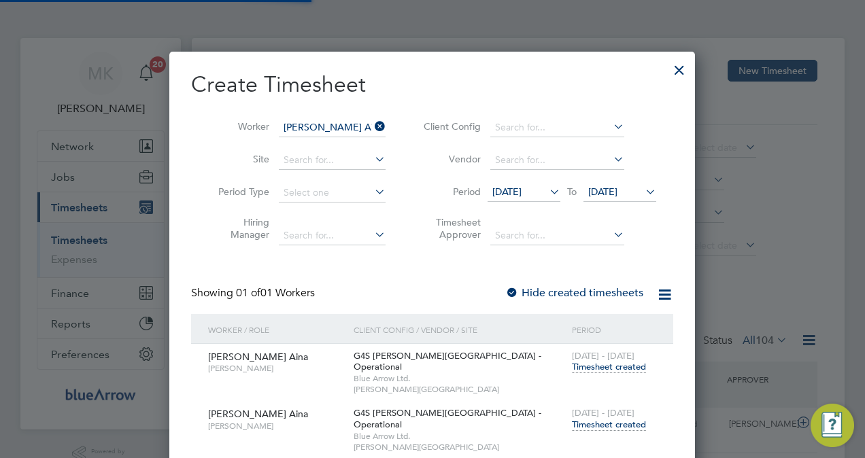
scroll to position [34, 118]
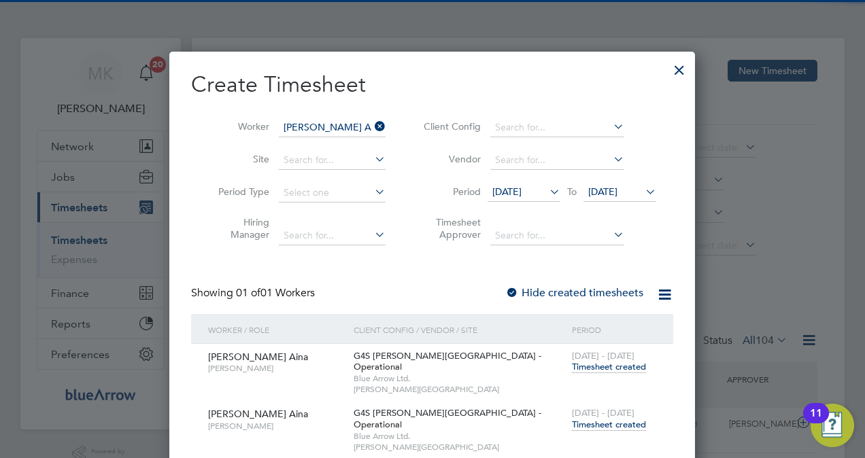
click at [372, 131] on icon at bounding box center [372, 126] width 0 height 19
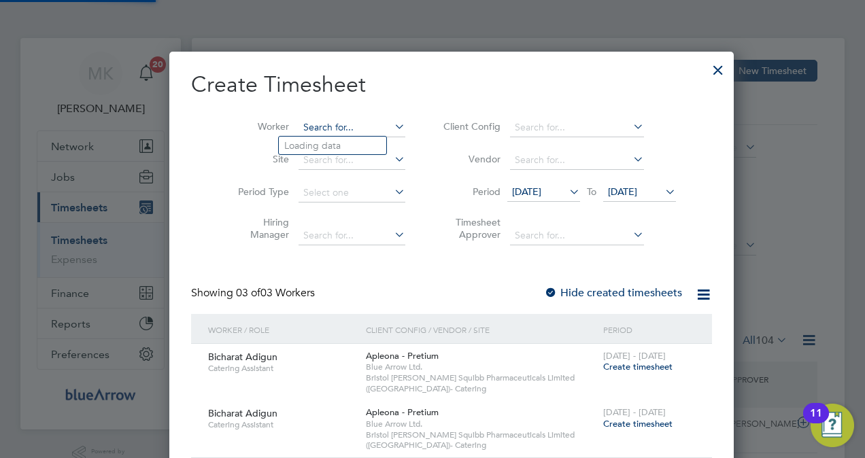
click at [299, 130] on input at bounding box center [352, 127] width 107 height 19
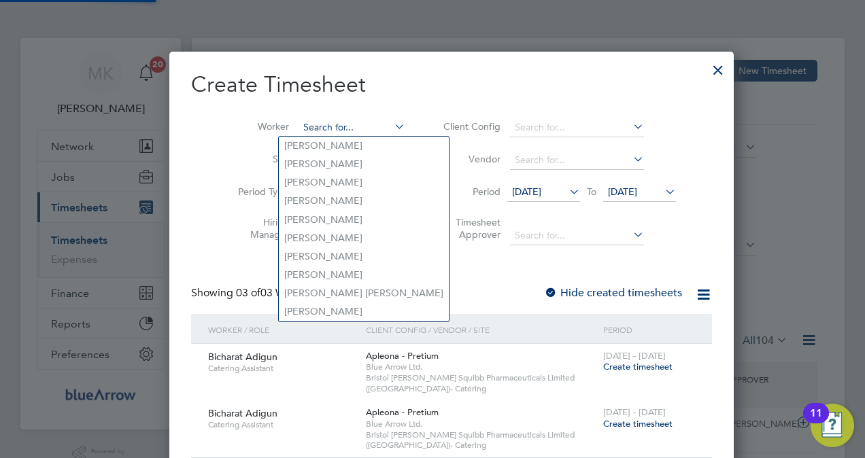
paste input "Loveth Ewubareh"
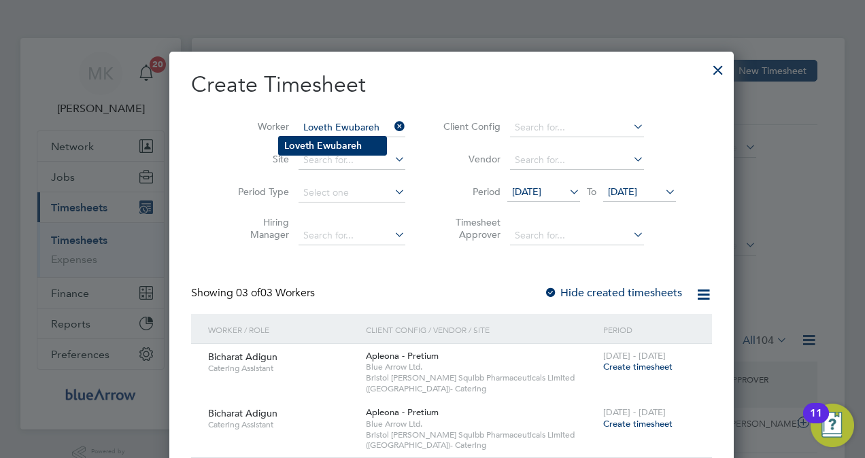
type input "Loveth Ewubareh"
click at [305, 137] on li "Loveth Ewubareh" at bounding box center [332, 146] width 107 height 18
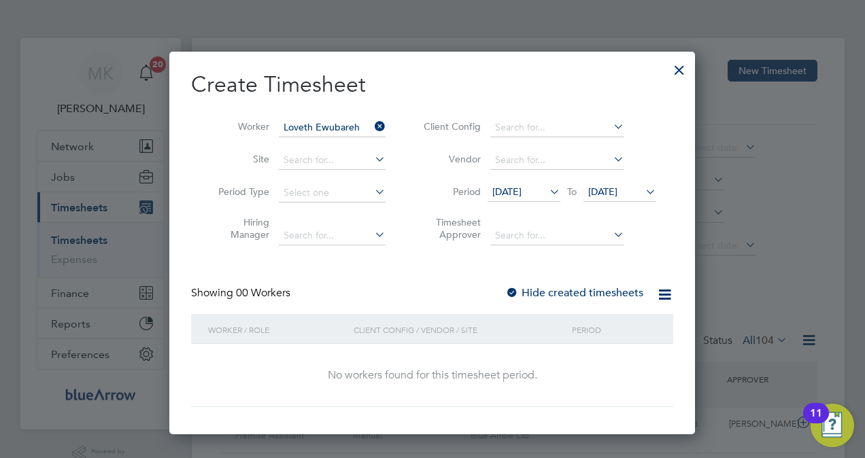
click at [529, 286] on label "Hide created timesheets" at bounding box center [574, 293] width 138 height 14
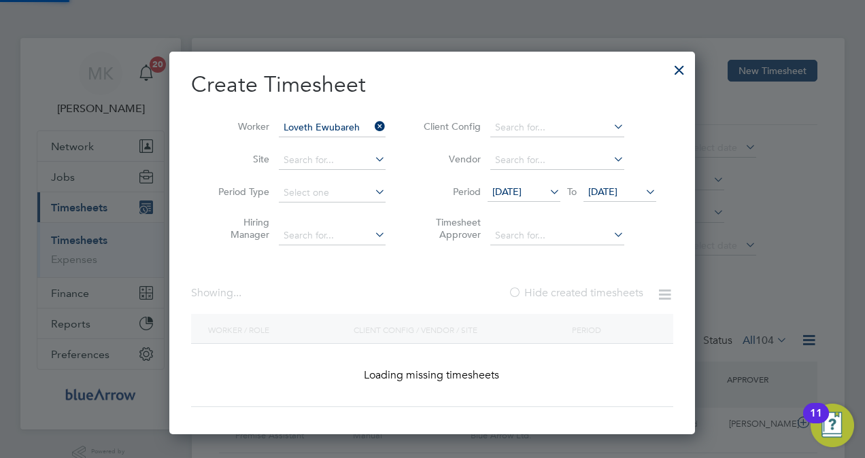
click at [529, 286] on label "Hide created timesheets" at bounding box center [575, 293] width 135 height 14
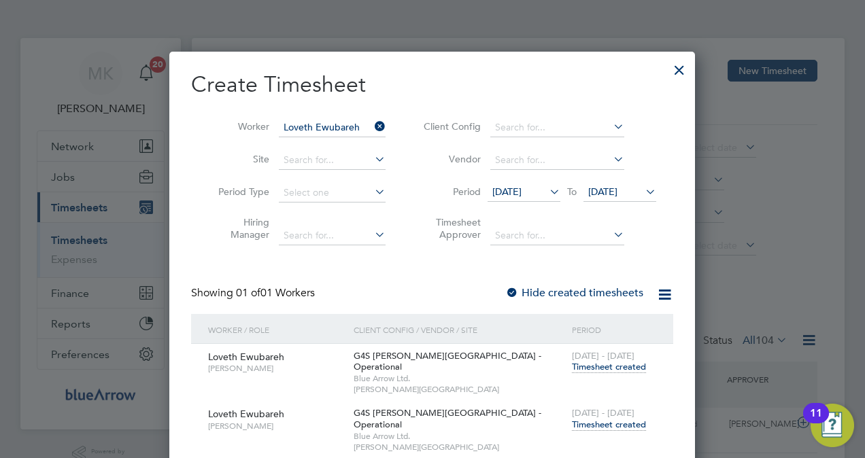
click at [605, 419] on span "Timesheet created" at bounding box center [609, 425] width 74 height 12
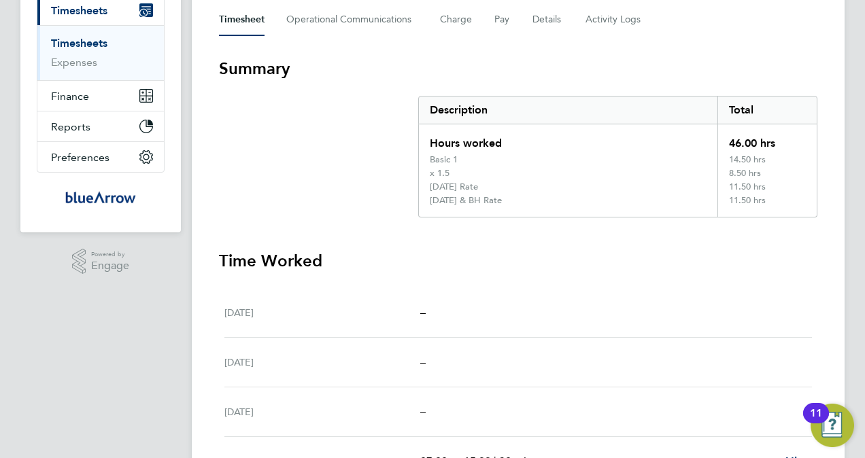
scroll to position [136, 0]
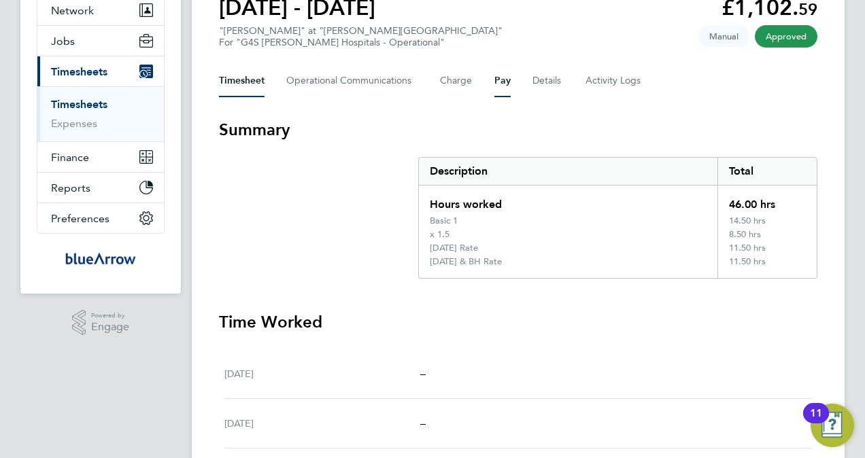
click at [507, 73] on button "Pay" at bounding box center [503, 81] width 16 height 33
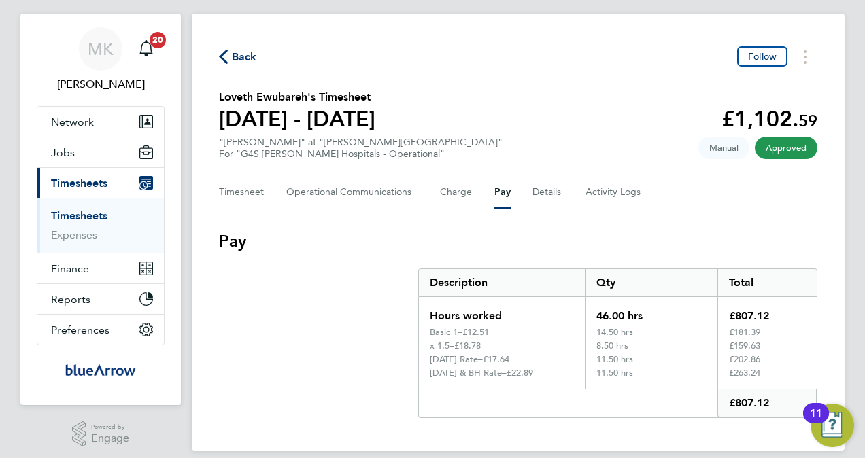
scroll to position [37, 0]
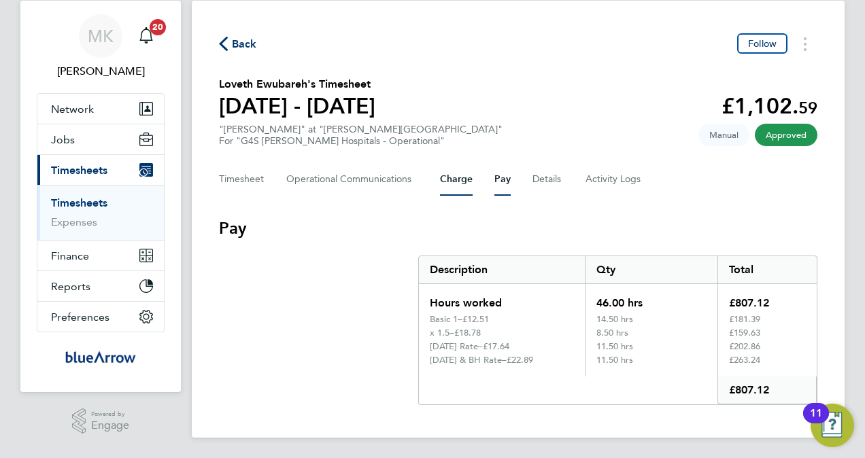
click at [450, 180] on button "Charge" at bounding box center [456, 179] width 33 height 33
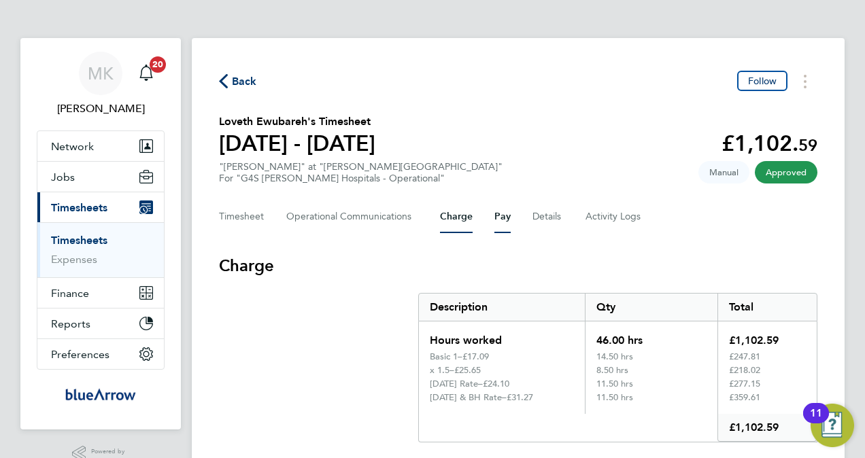
click at [500, 222] on button "Pay" at bounding box center [503, 217] width 16 height 33
click at [465, 211] on button "Charge" at bounding box center [456, 217] width 33 height 33
click at [505, 220] on button "Pay" at bounding box center [503, 217] width 16 height 33
click at [446, 219] on button "Charge" at bounding box center [456, 217] width 33 height 33
click at [496, 218] on button "Pay" at bounding box center [503, 217] width 16 height 33
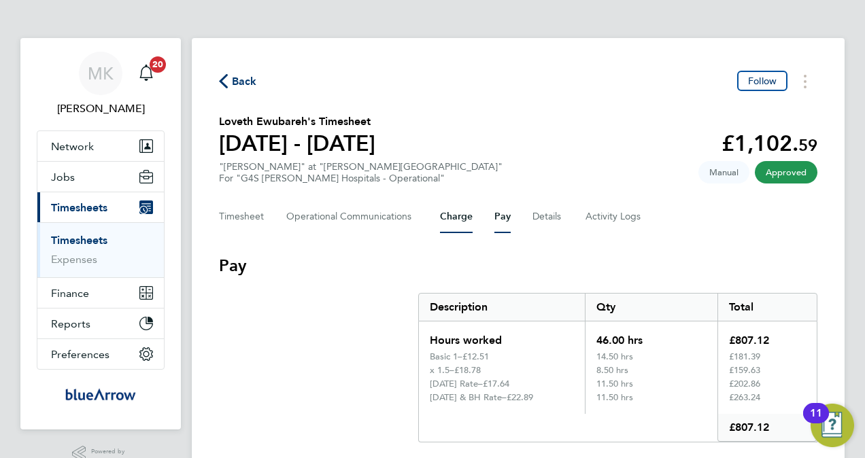
click at [446, 216] on button "Charge" at bounding box center [456, 217] width 33 height 33
click at [244, 209] on button "Timesheet" at bounding box center [242, 217] width 46 height 33
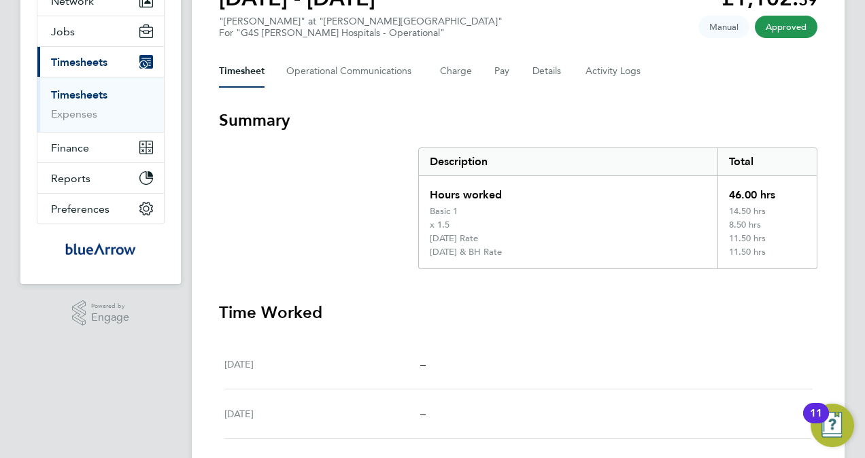
scroll to position [68, 0]
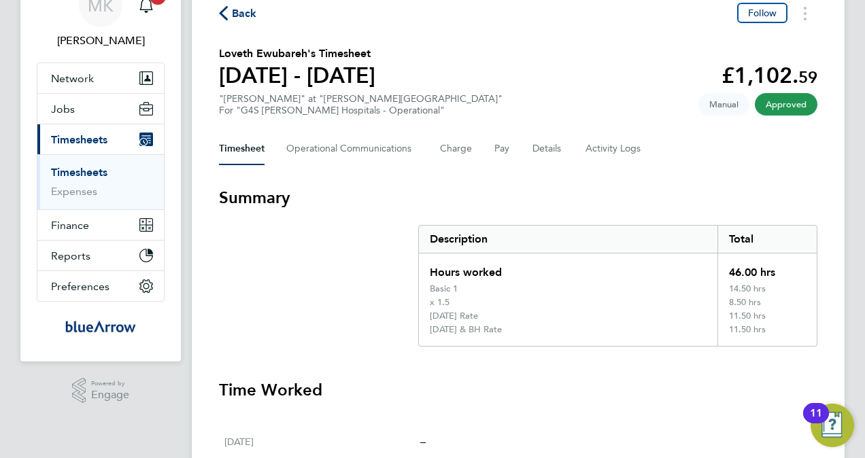
click at [222, 10] on icon "button" at bounding box center [223, 13] width 9 height 14
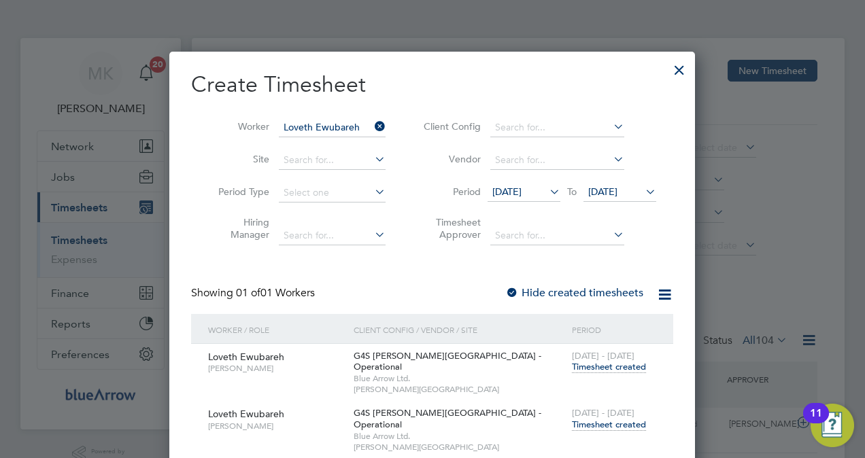
scroll to position [34, 118]
click at [372, 124] on icon at bounding box center [372, 126] width 0 height 19
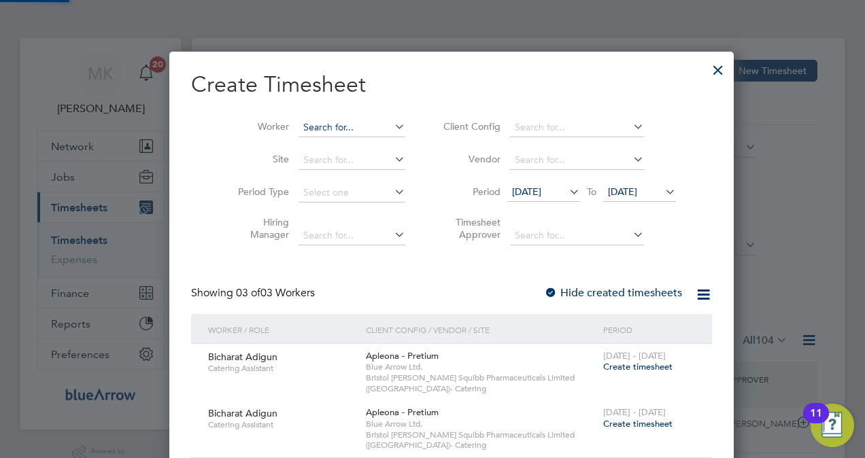
click at [309, 128] on input at bounding box center [352, 127] width 107 height 19
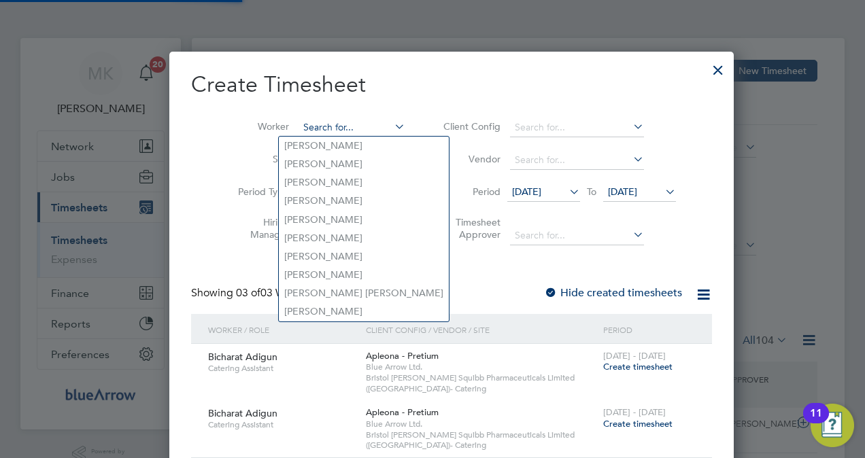
paste input "[PERSON_NAME]"
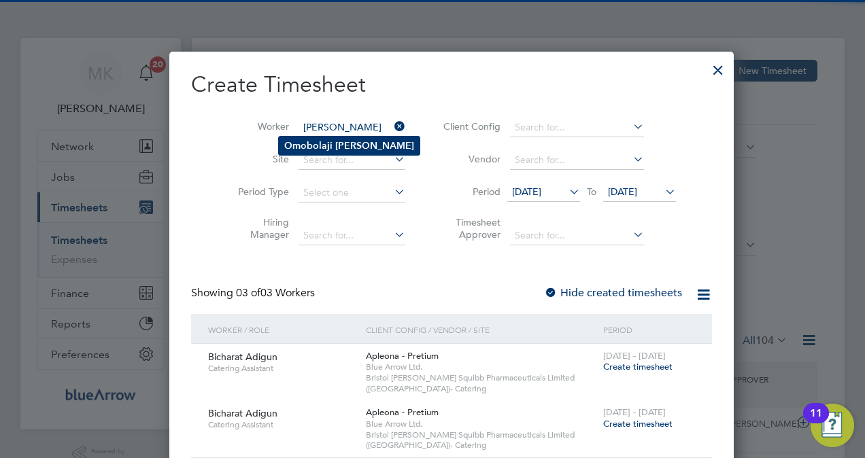
type input "[PERSON_NAME]"
click at [307, 141] on b "Omobolaji" at bounding box center [308, 146] width 48 height 12
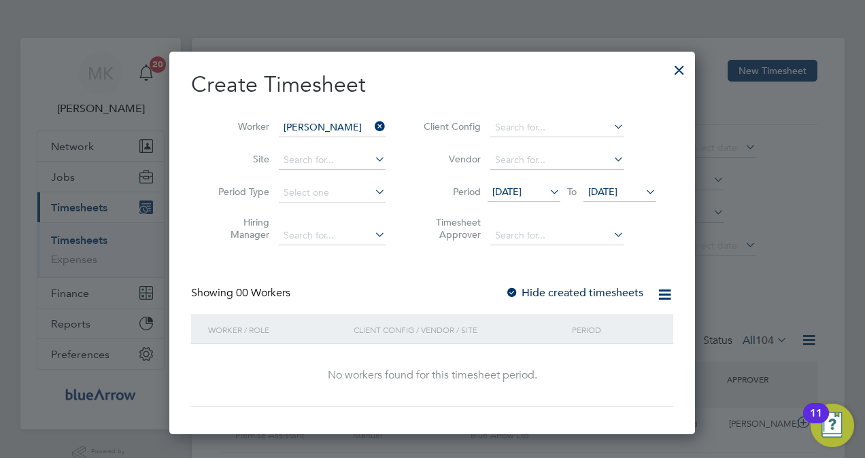
click at [537, 295] on label "Hide created timesheets" at bounding box center [574, 293] width 138 height 14
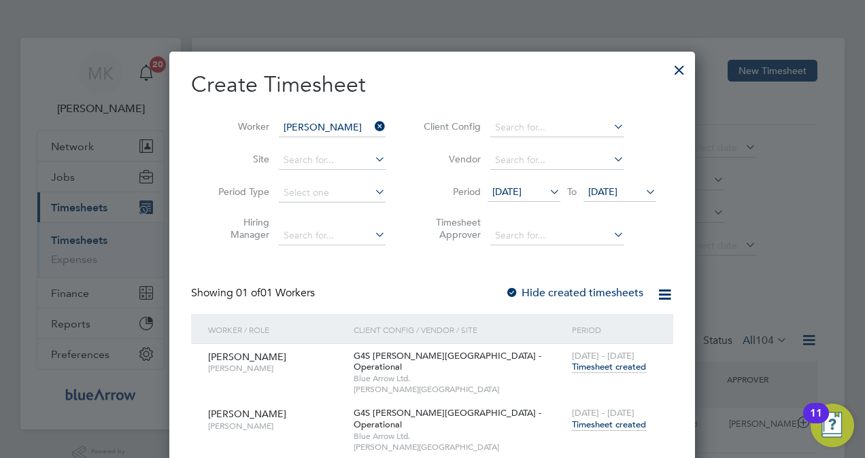
click at [618, 419] on span "Timesheet created" at bounding box center [609, 425] width 74 height 12
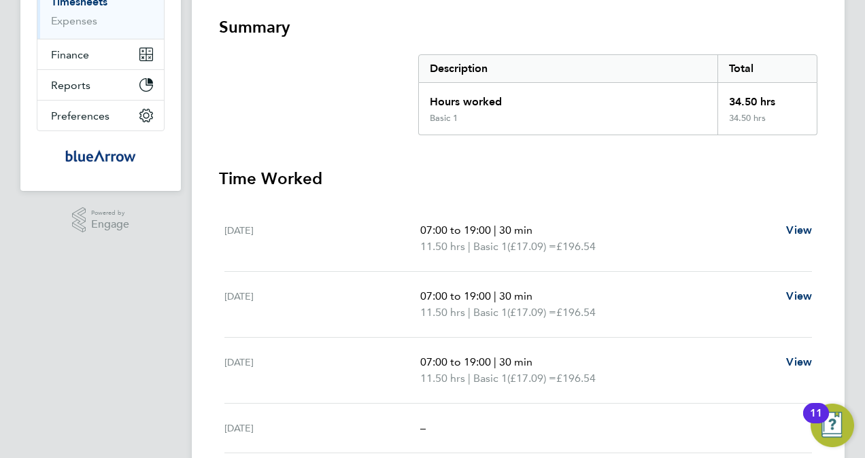
scroll to position [160, 0]
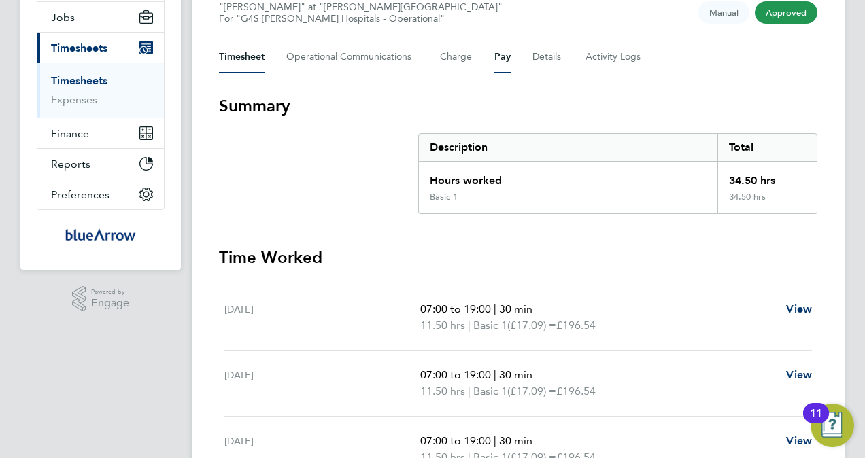
click at [495, 54] on button "Pay" at bounding box center [503, 57] width 16 height 33
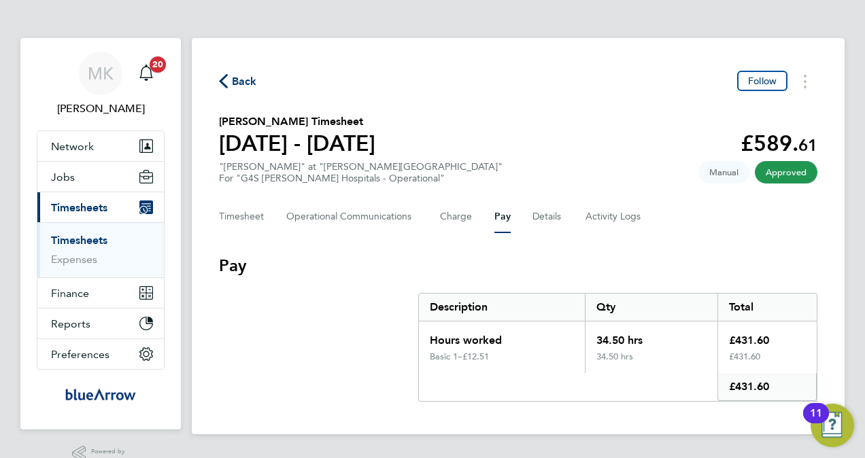
click at [238, 76] on span "Back" at bounding box center [244, 81] width 25 height 16
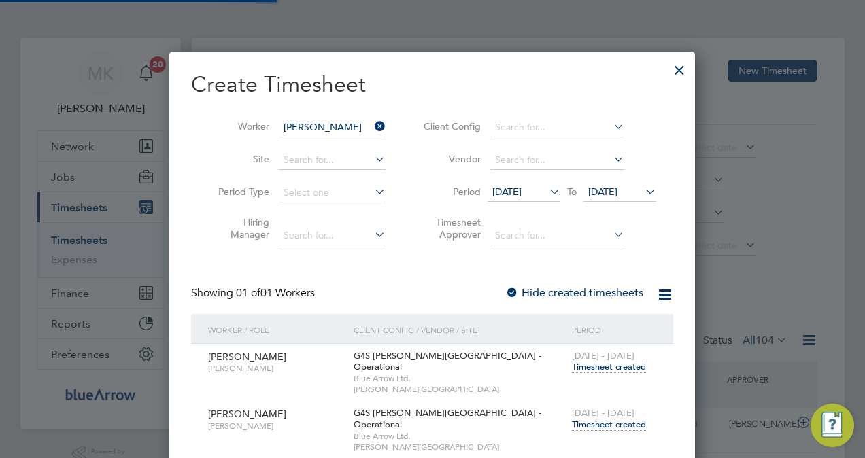
scroll to position [34, 118]
click at [372, 125] on icon at bounding box center [372, 126] width 0 height 19
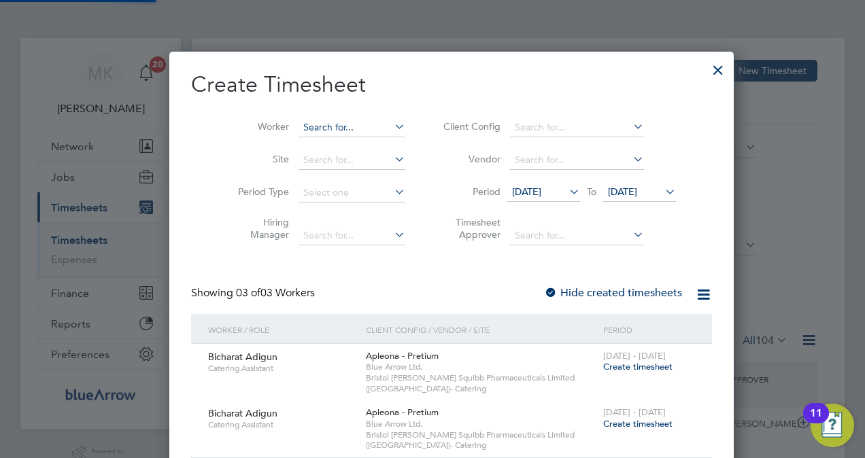
click at [316, 122] on input at bounding box center [352, 127] width 107 height 19
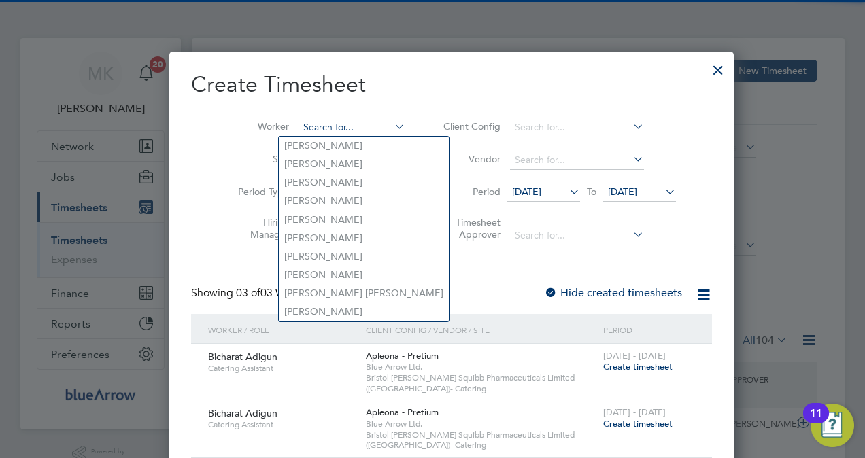
paste input "(Cat) [PERSON_NAME]"
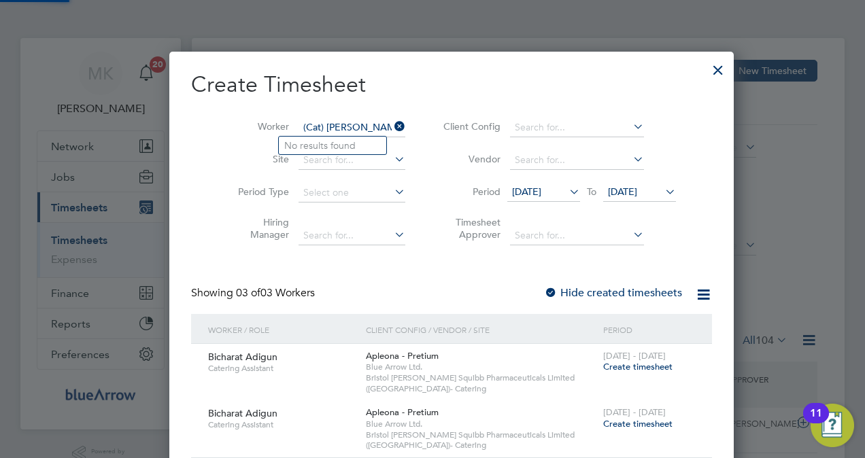
click at [306, 125] on input "(Cat) [PERSON_NAME]" at bounding box center [352, 127] width 107 height 19
click at [370, 148] on li "[PERSON_NAME]" at bounding box center [342, 146] width 126 height 18
type input "[PERSON_NAME]"
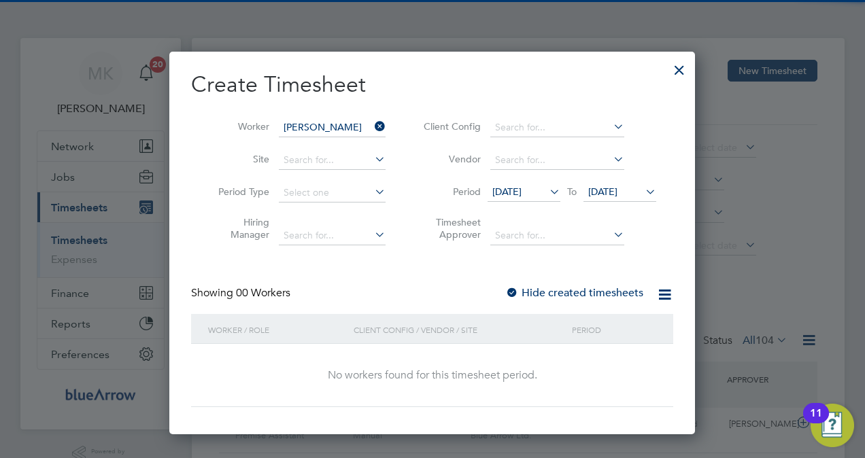
click at [577, 290] on label "Hide created timesheets" at bounding box center [574, 293] width 138 height 14
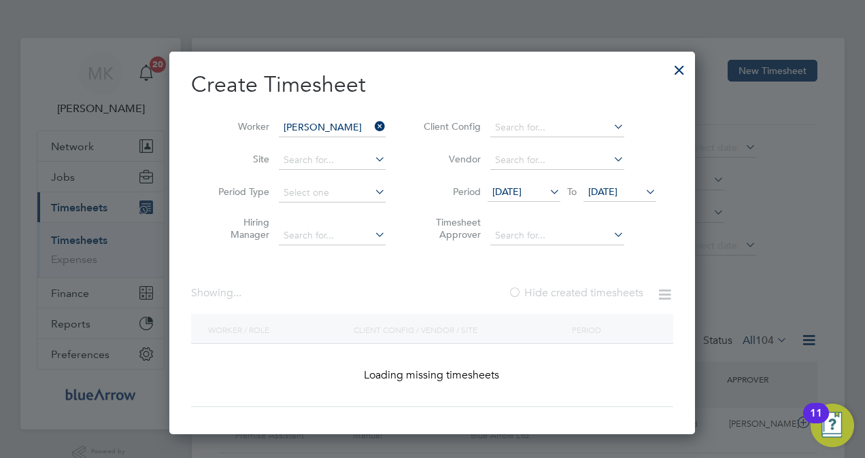
click at [577, 290] on label "Hide created timesheets" at bounding box center [575, 293] width 135 height 14
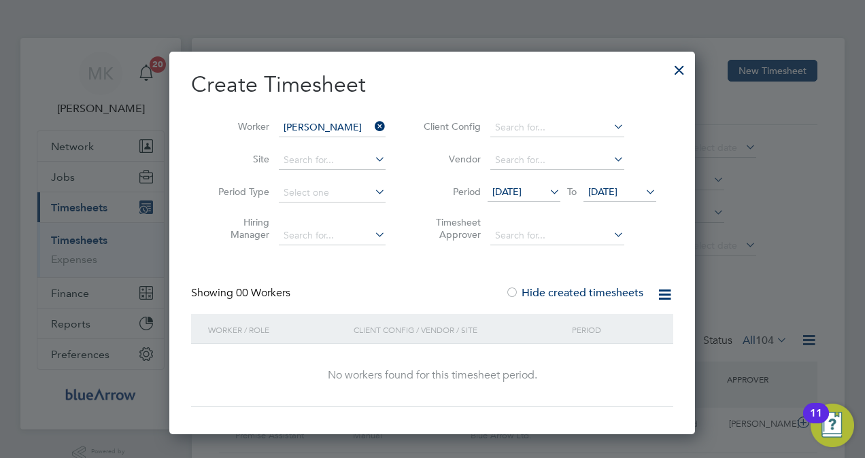
click at [535, 286] on label "Hide created timesheets" at bounding box center [574, 293] width 138 height 14
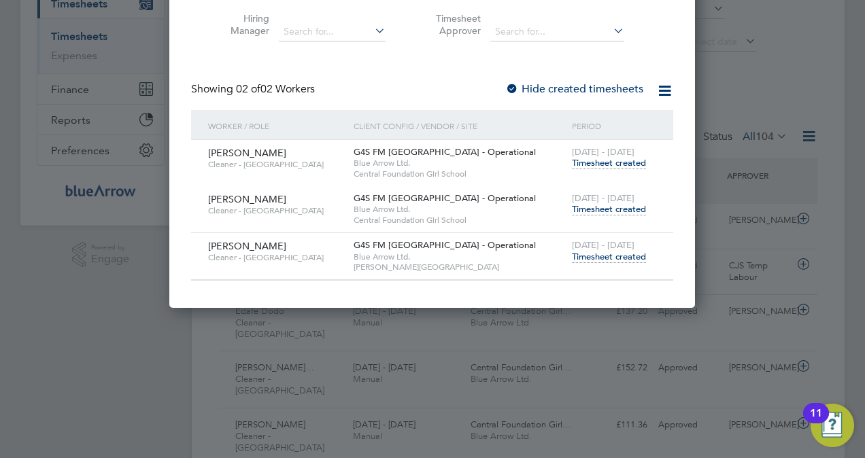
click at [601, 209] on span "Timesheet created" at bounding box center [609, 209] width 74 height 12
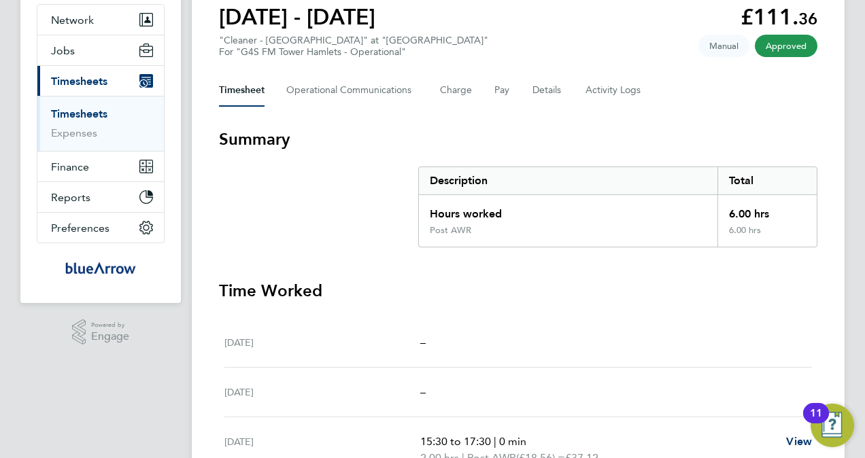
scroll to position [68, 0]
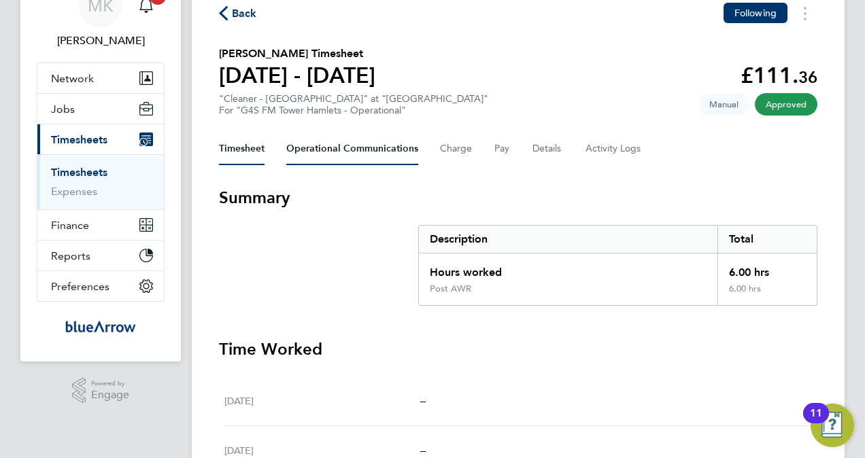
click at [331, 158] on Communications-tab "Operational Communications" at bounding box center [352, 149] width 132 height 33
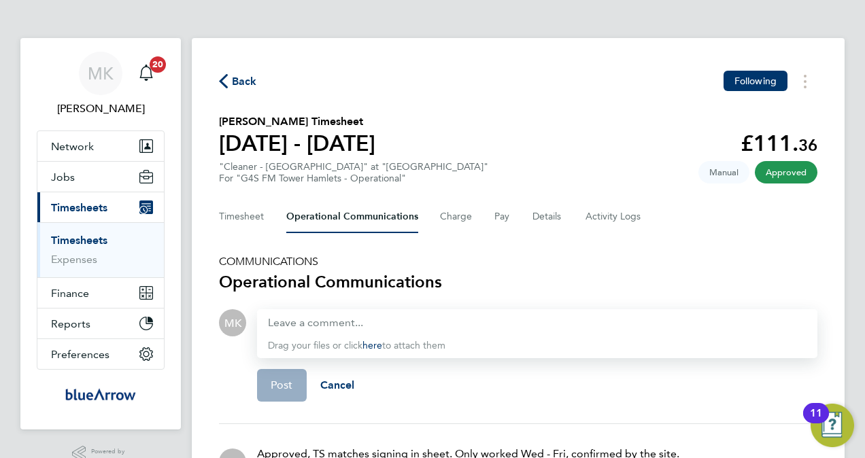
click at [248, 76] on span "Back" at bounding box center [244, 81] width 25 height 16
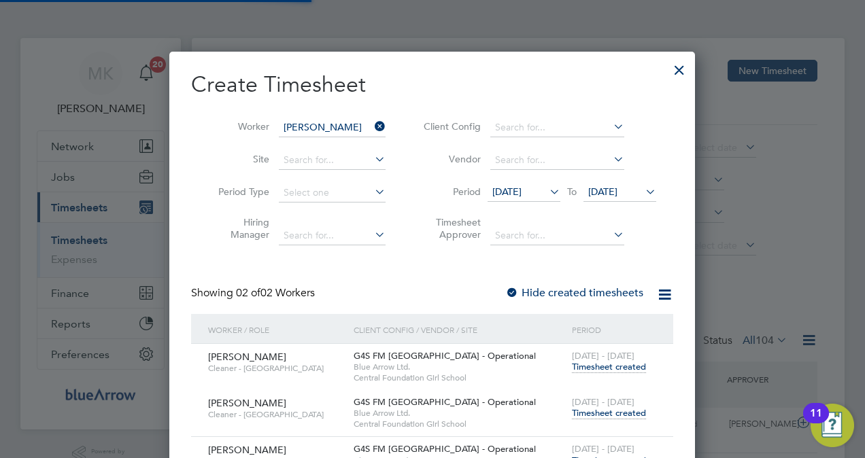
scroll to position [34, 118]
click at [372, 125] on icon at bounding box center [372, 126] width 0 height 19
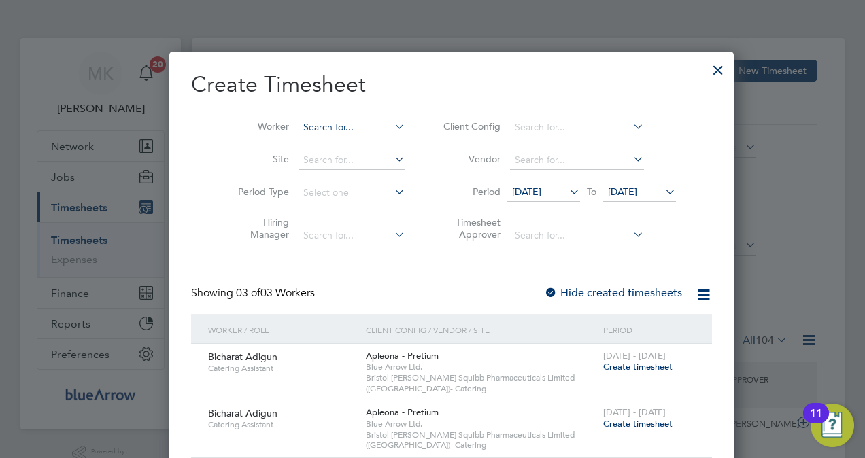
click at [342, 127] on input at bounding box center [352, 127] width 107 height 19
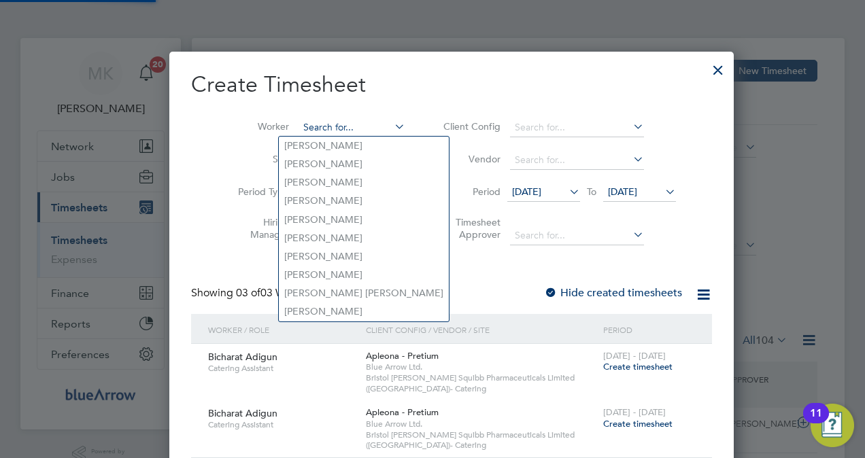
paste input "[PERSON_NAME]"
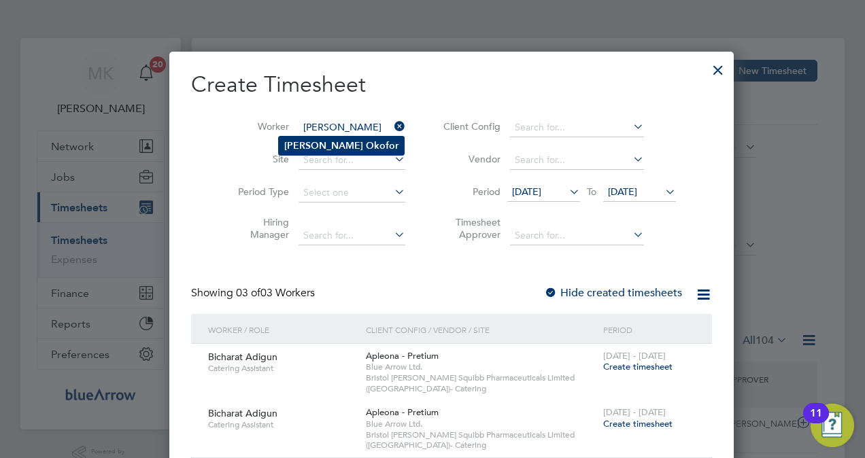
type input "[PERSON_NAME]"
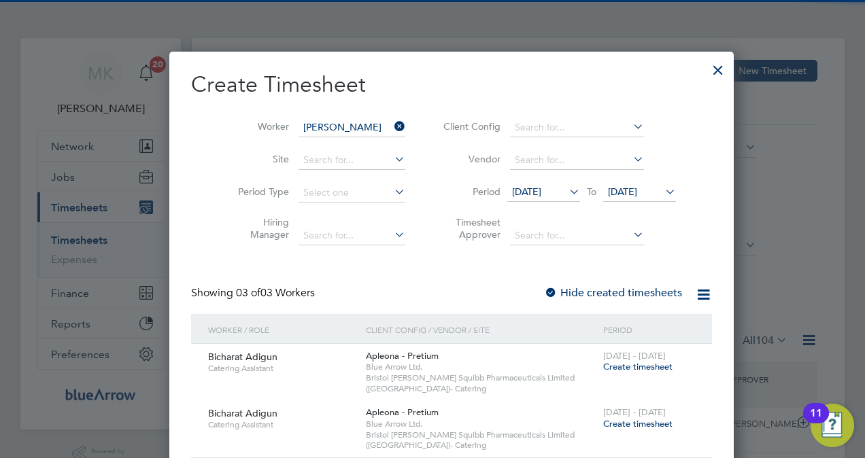
click at [371, 149] on li "[PERSON_NAME]" at bounding box center [341, 146] width 125 height 18
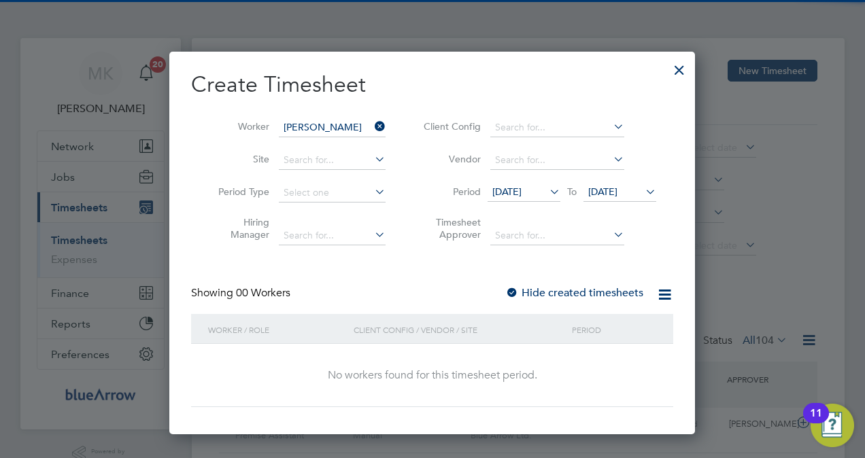
click at [580, 295] on label "Hide created timesheets" at bounding box center [574, 293] width 138 height 14
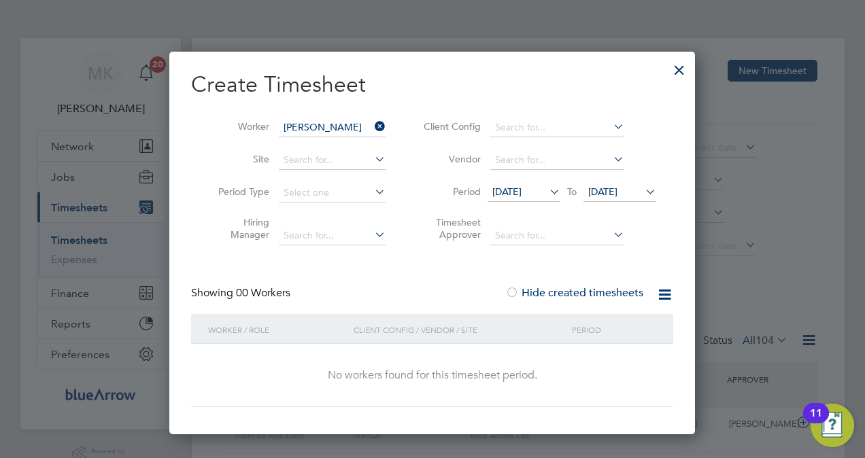
click at [580, 295] on label "Hide created timesheets" at bounding box center [574, 293] width 138 height 14
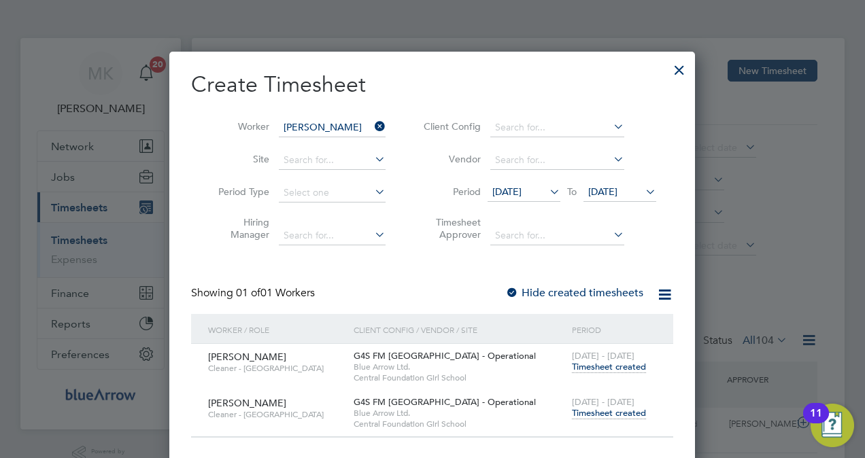
click at [621, 416] on span "Timesheet created" at bounding box center [609, 413] width 74 height 12
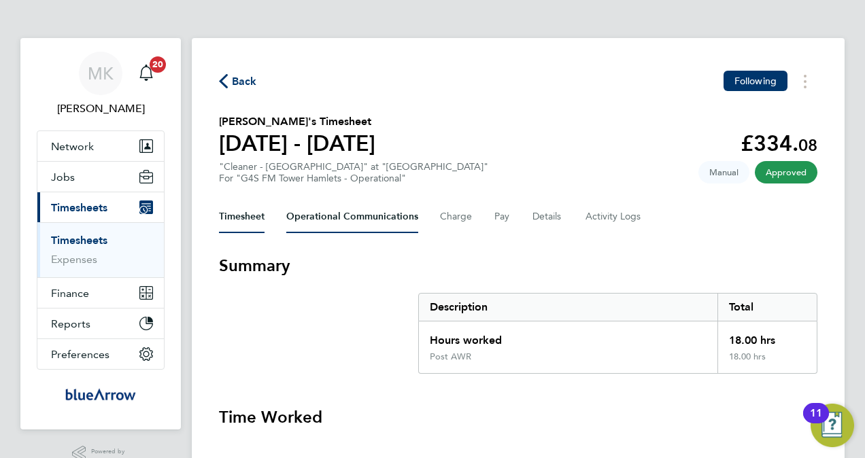
click at [372, 217] on Communications-tab "Operational Communications" at bounding box center [352, 217] width 132 height 33
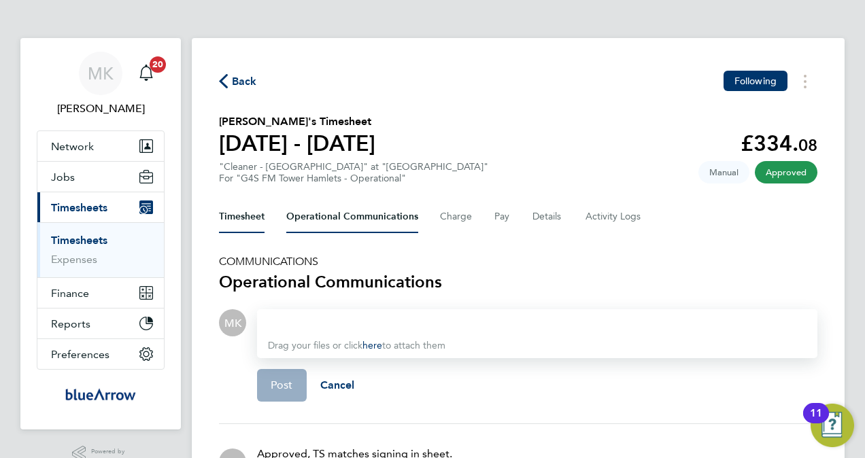
click at [252, 208] on button "Timesheet" at bounding box center [242, 217] width 46 height 33
